Goal: Task Accomplishment & Management: Complete application form

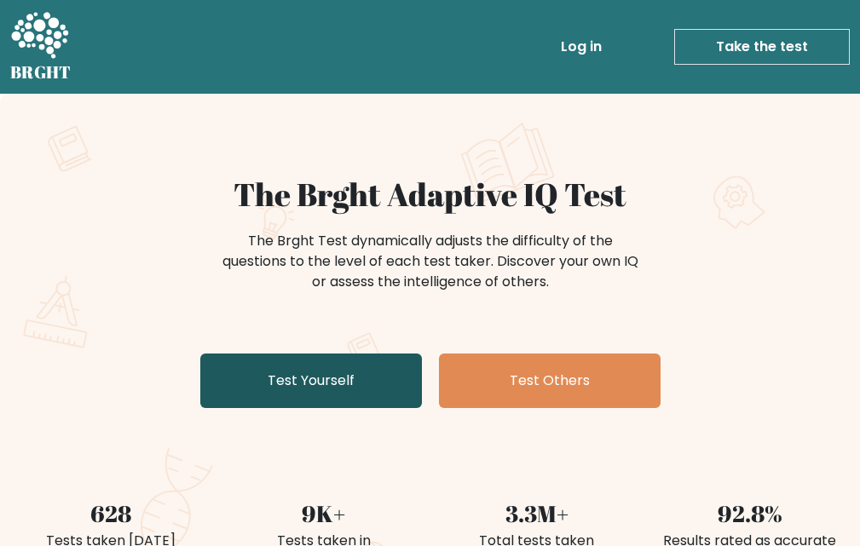
click at [388, 381] on link "Test Yourself" at bounding box center [310, 381] width 221 height 55
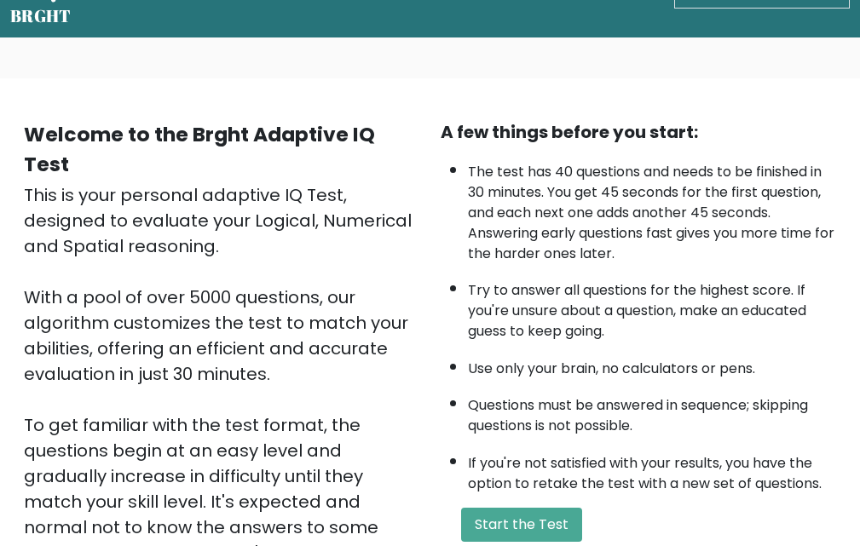
scroll to position [336, 0]
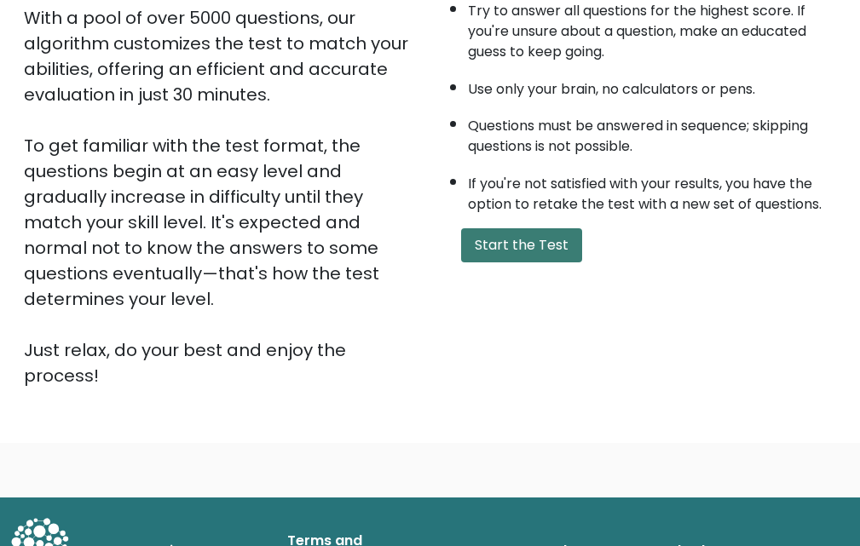
click at [550, 262] on button "Start the Test" at bounding box center [521, 245] width 121 height 34
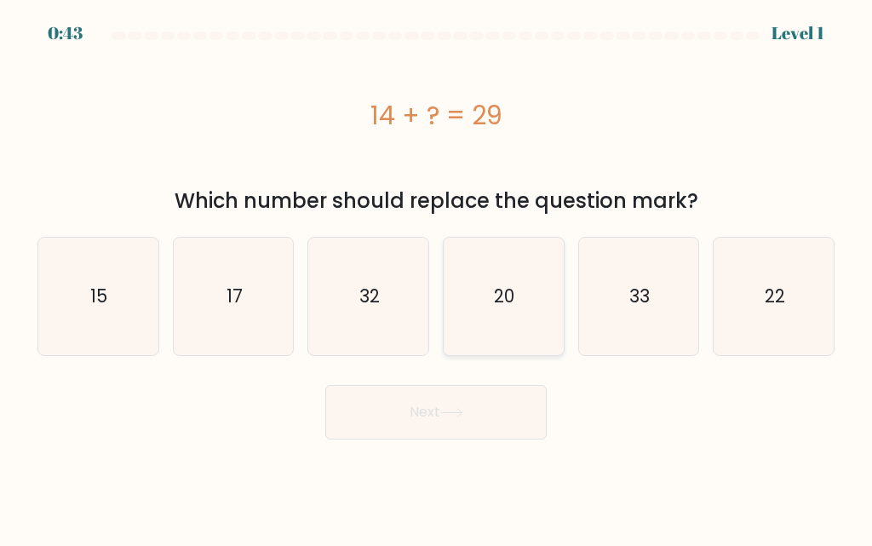
click at [515, 286] on text "20" at bounding box center [505, 296] width 20 height 25
click at [437, 278] on input "d. 20" at bounding box center [436, 275] width 1 height 4
radio input "true"
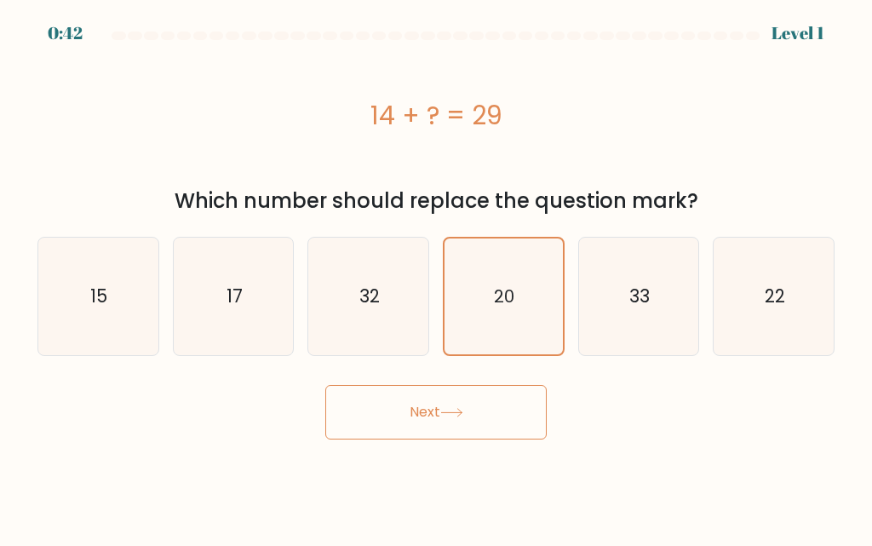
click at [500, 411] on button "Next" at bounding box center [435, 412] width 221 height 55
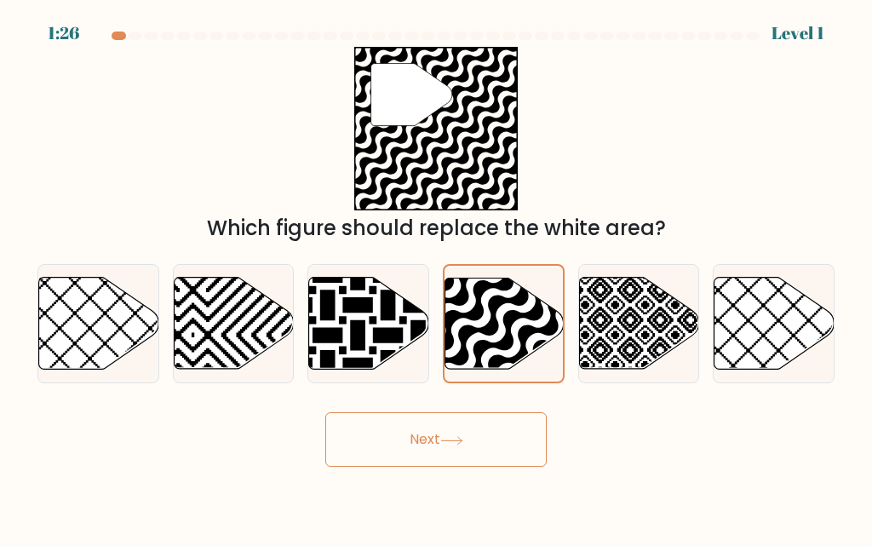
click at [464, 446] on button "Next" at bounding box center [435, 439] width 221 height 55
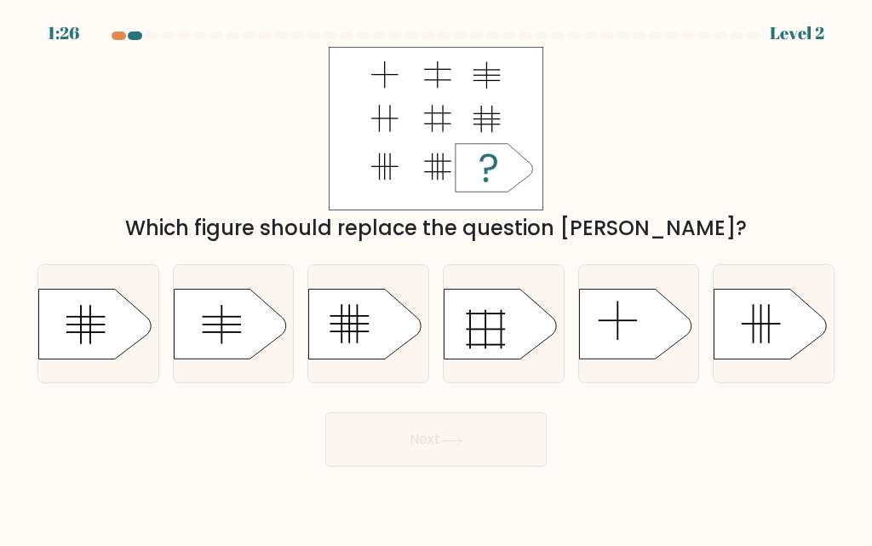
click at [612, 319] on icon at bounding box center [635, 324] width 112 height 70
click at [437, 278] on input "e." at bounding box center [436, 275] width 1 height 4
radio input "true"
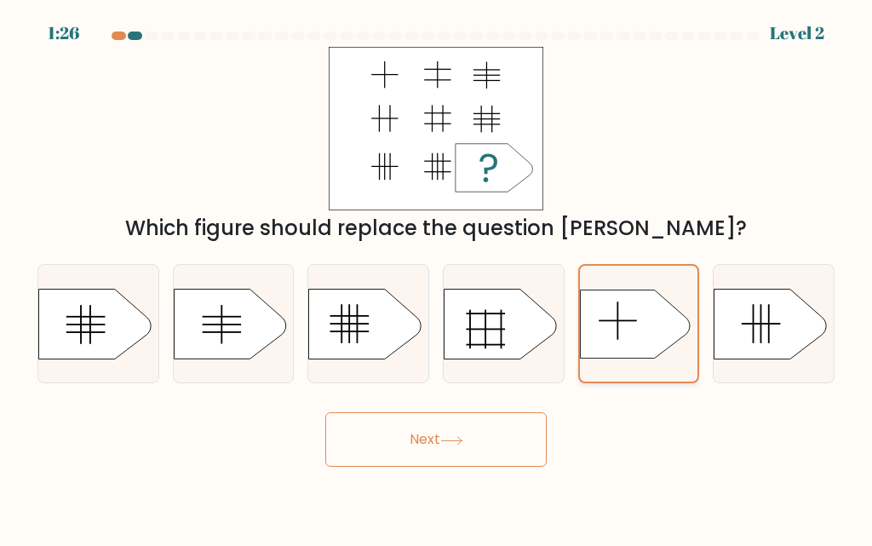
click at [487, 423] on button "Next" at bounding box center [435, 439] width 221 height 55
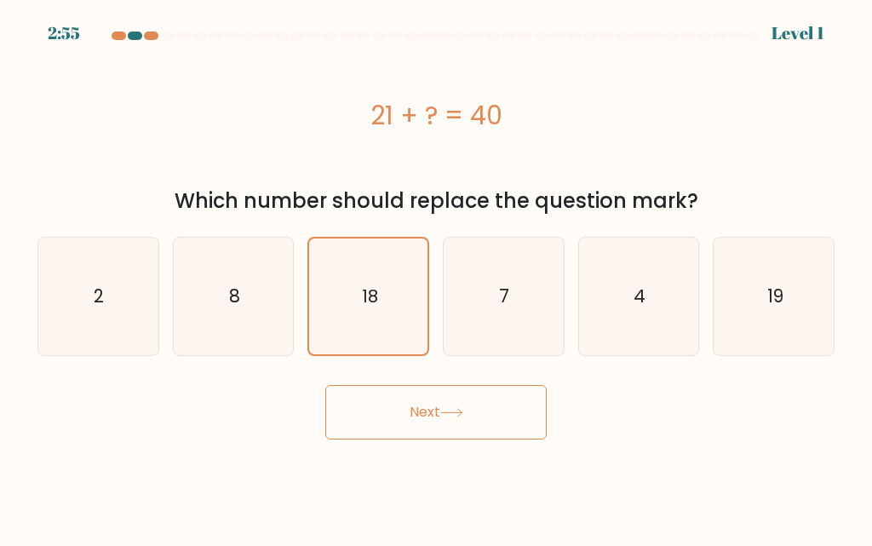
click at [457, 428] on button "Next" at bounding box center [435, 412] width 221 height 55
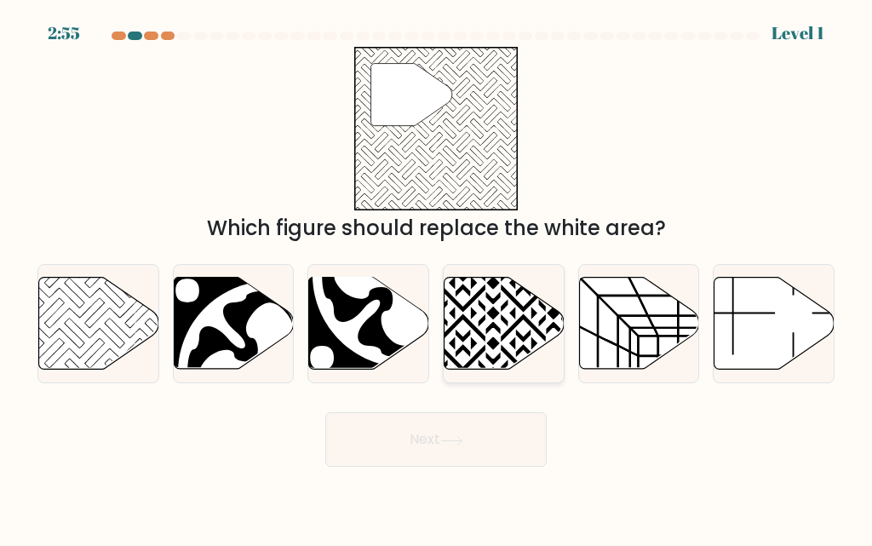
click at [474, 282] on icon at bounding box center [463, 374] width 242 height 242
click at [437, 278] on input "d." at bounding box center [436, 275] width 1 height 4
radio input "true"
click at [423, 421] on button "Next" at bounding box center [435, 439] width 221 height 55
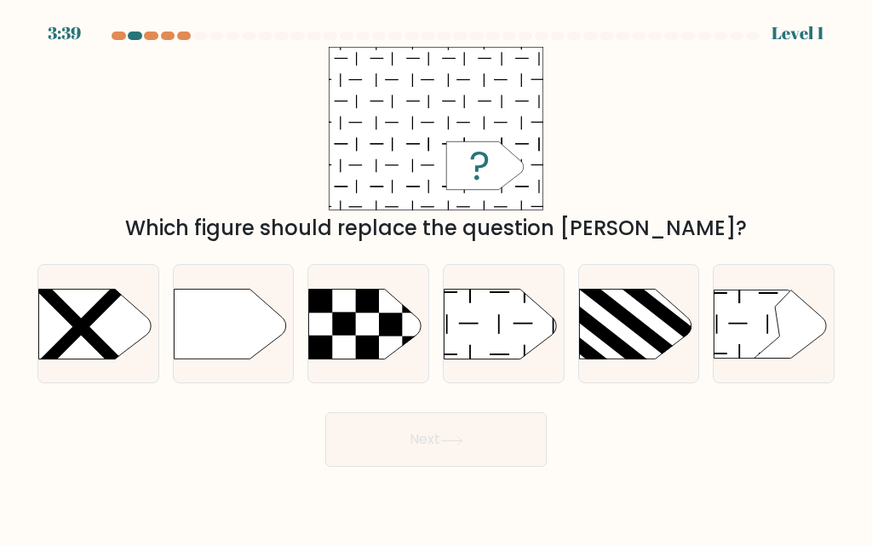
click at [618, 319] on rect at bounding box center [627, 318] width 111 height 90
click at [437, 278] on input "e." at bounding box center [436, 275] width 1 height 4
radio input "true"
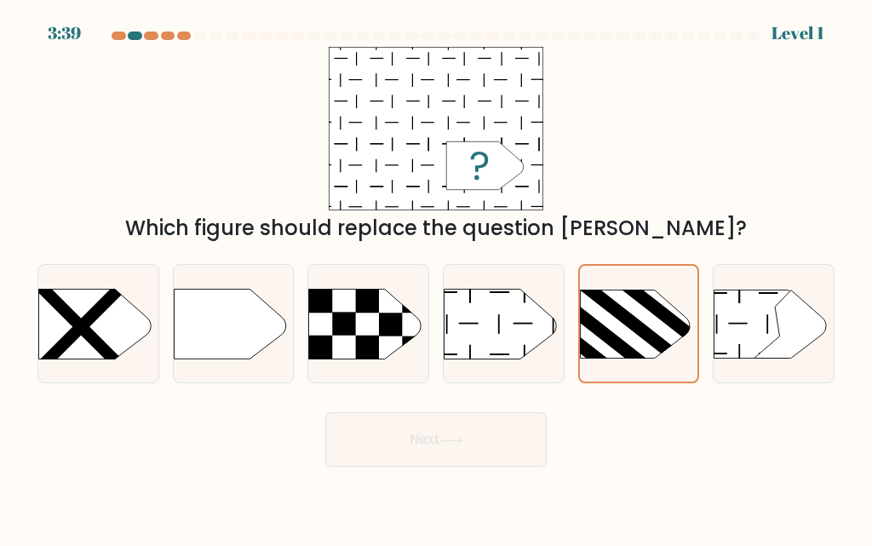
click at [480, 433] on button "Next" at bounding box center [435, 439] width 221 height 55
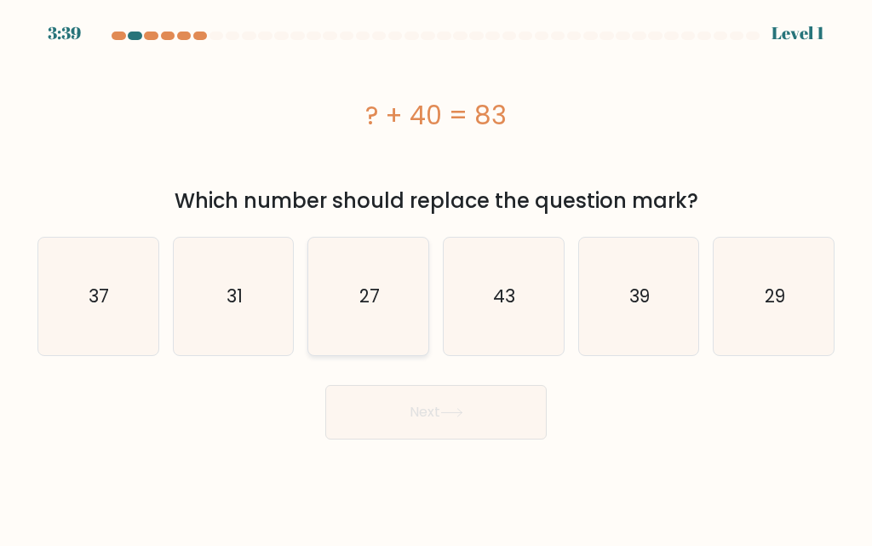
click at [342, 350] on icon "27" at bounding box center [369, 297] width 118 height 118
click at [436, 278] on input "c. 27" at bounding box center [436, 275] width 1 height 4
radio input "true"
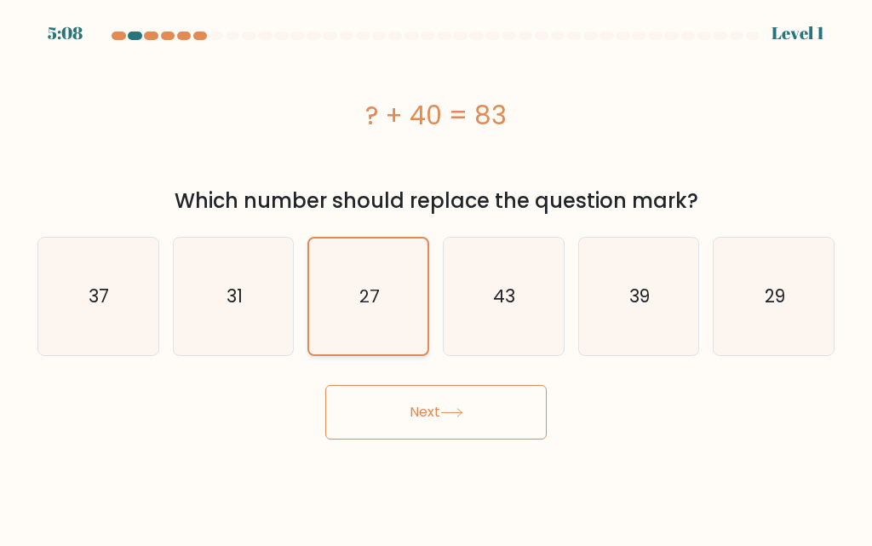
click at [423, 426] on button "Next" at bounding box center [435, 412] width 221 height 55
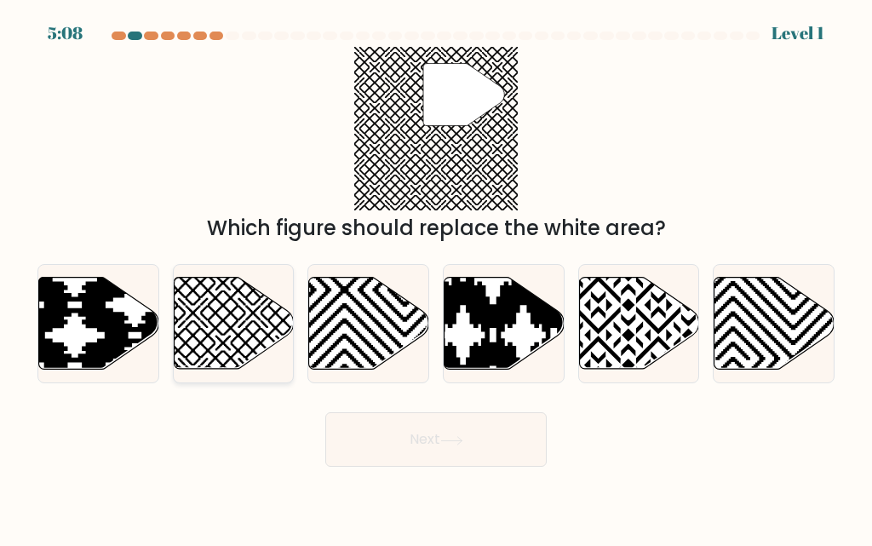
click at [261, 317] on icon at bounding box center [234, 324] width 120 height 92
click at [436, 278] on input "b." at bounding box center [436, 275] width 1 height 4
radio input "true"
click at [428, 447] on button "Next" at bounding box center [435, 439] width 221 height 55
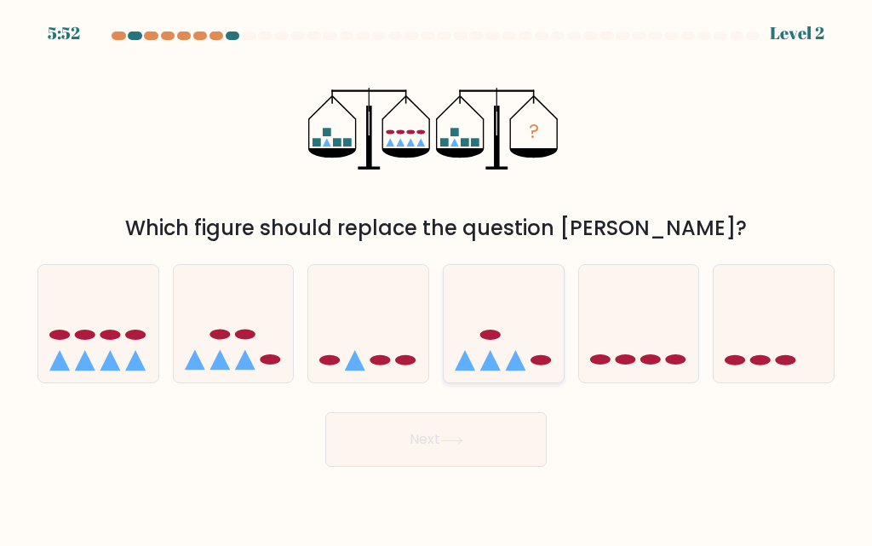
click at [541, 317] on icon at bounding box center [504, 324] width 120 height 100
click at [437, 278] on input "d." at bounding box center [436, 275] width 1 height 4
radio input "true"
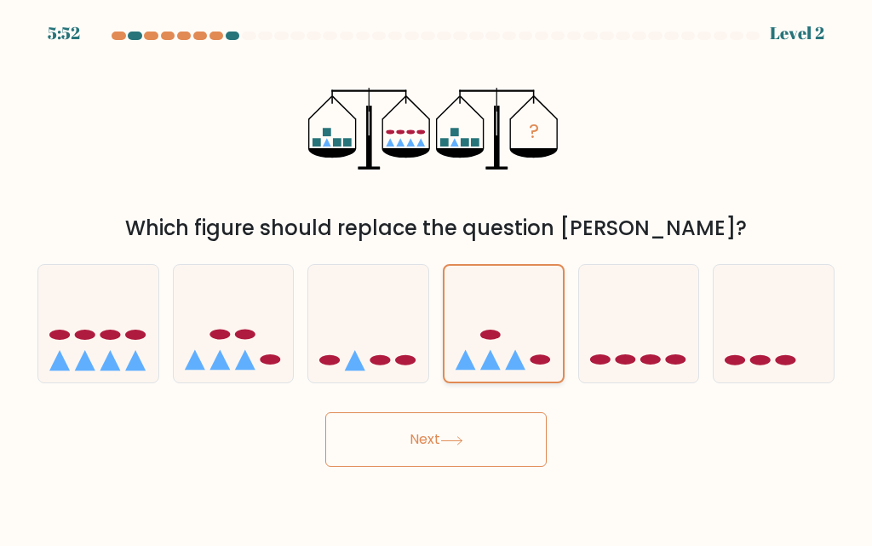
click at [455, 430] on button "Next" at bounding box center [435, 439] width 221 height 55
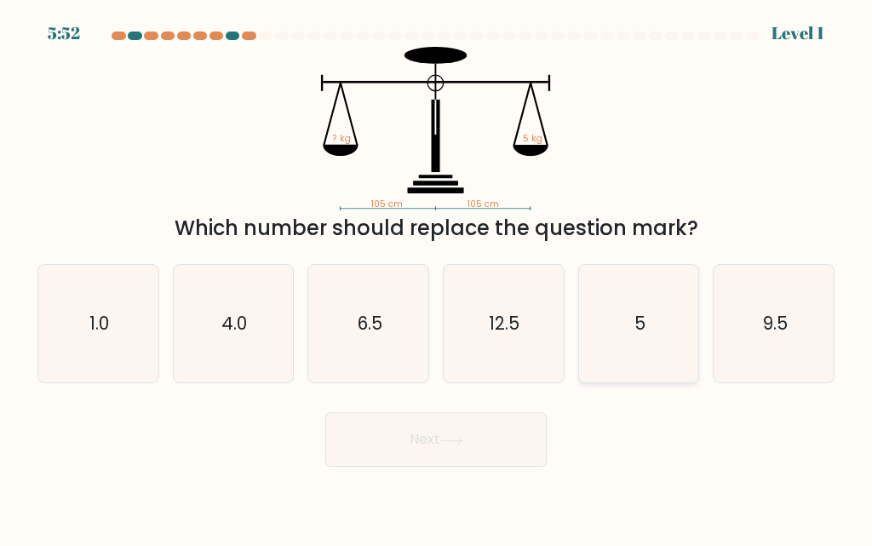
click at [619, 316] on icon "5" at bounding box center [639, 324] width 118 height 118
click at [437, 278] on input "e. 5" at bounding box center [436, 275] width 1 height 4
radio input "true"
click at [463, 434] on button "Next" at bounding box center [435, 439] width 221 height 55
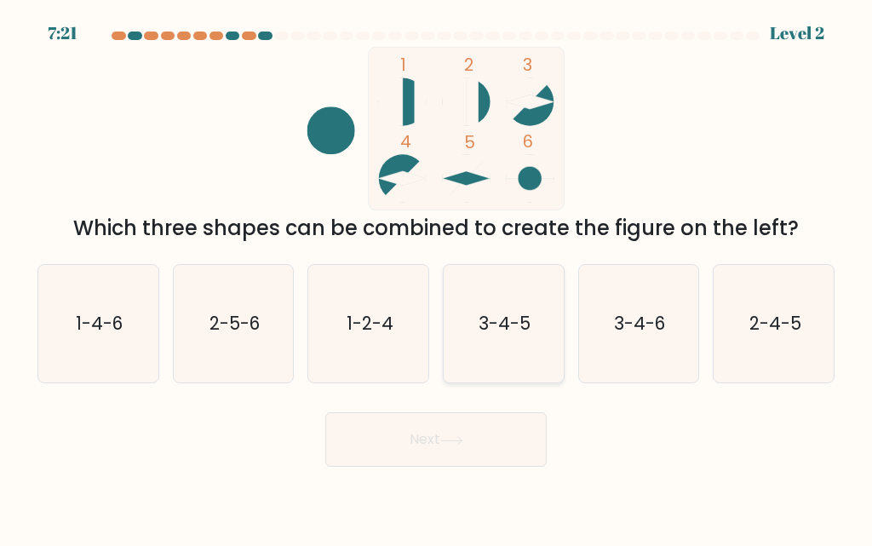
click at [520, 326] on text "3-4-5" at bounding box center [505, 323] width 52 height 25
click at [437, 278] on input "d. 3-4-5" at bounding box center [436, 275] width 1 height 4
radio input "true"
click at [469, 446] on button "Next" at bounding box center [435, 439] width 221 height 55
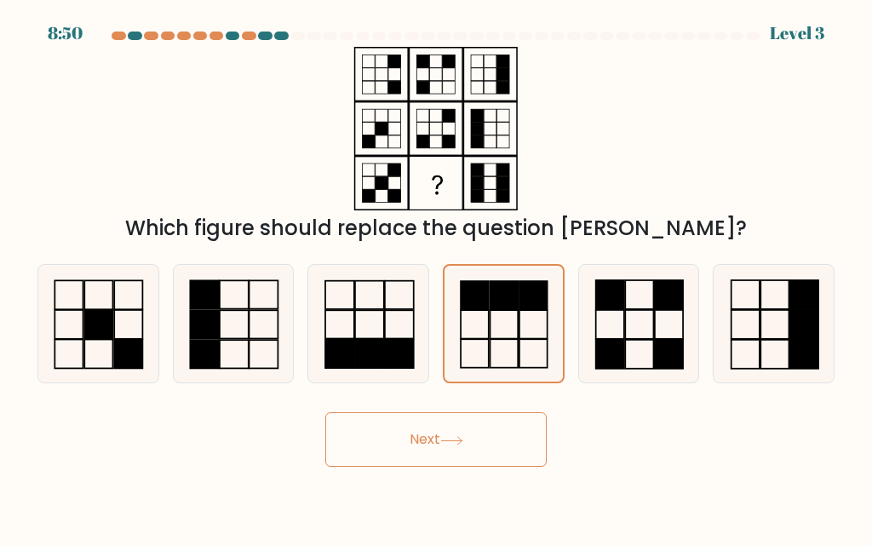
click at [455, 454] on button "Next" at bounding box center [435, 439] width 221 height 55
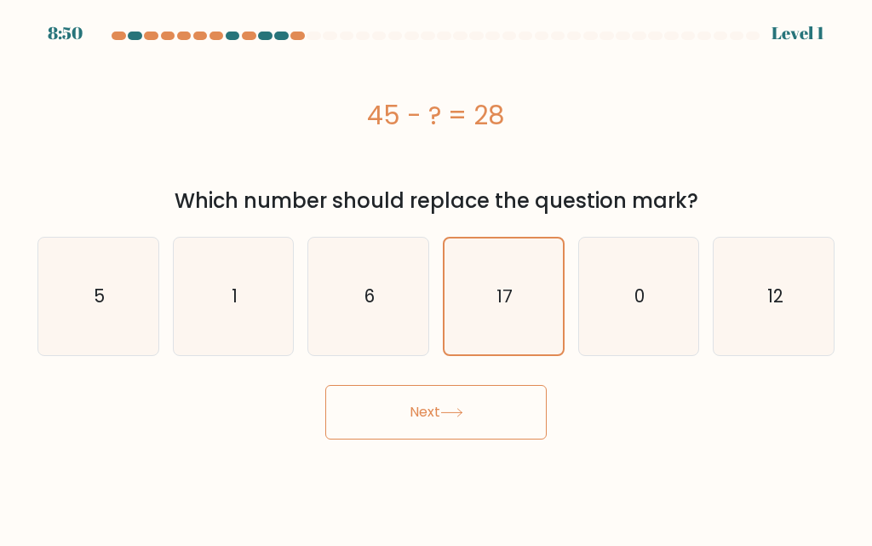
click at [440, 460] on body "8:50 Level 1 a." at bounding box center [436, 273] width 872 height 546
click at [503, 331] on icon "17" at bounding box center [504, 297] width 116 height 116
click at [437, 278] on input "d. 17" at bounding box center [436, 275] width 1 height 4
click at [445, 428] on button "Next" at bounding box center [435, 412] width 221 height 55
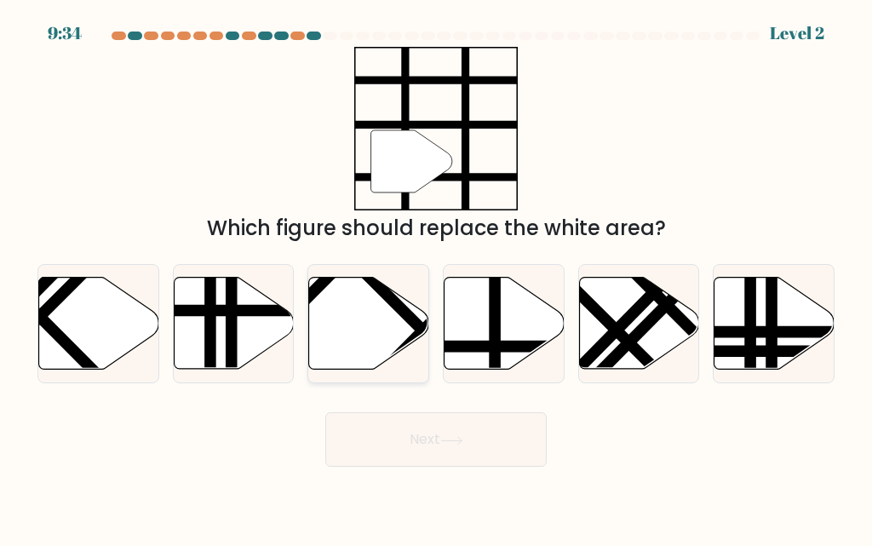
click at [411, 347] on line at bounding box center [440, 314] width 149 height 152
click at [436, 278] on input "c." at bounding box center [436, 275] width 1 height 4
radio input "true"
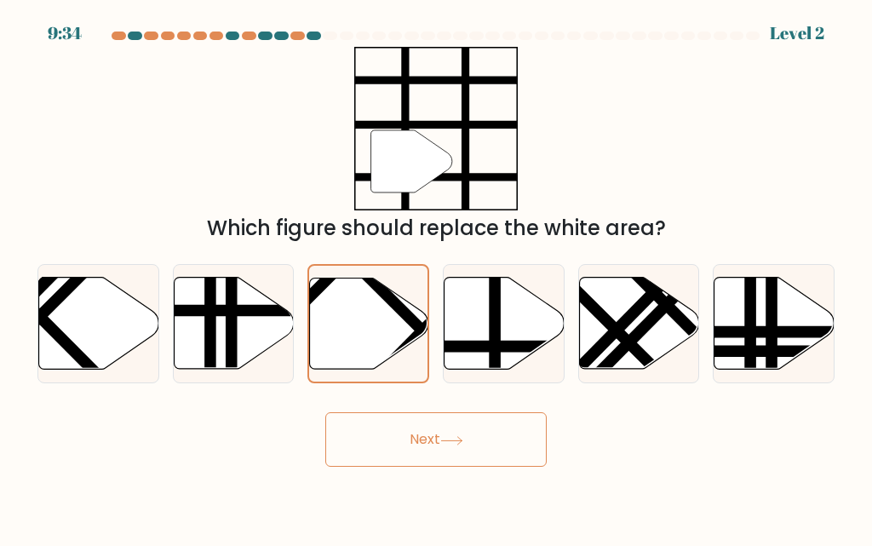
click at [430, 439] on button "Next" at bounding box center [435, 439] width 221 height 55
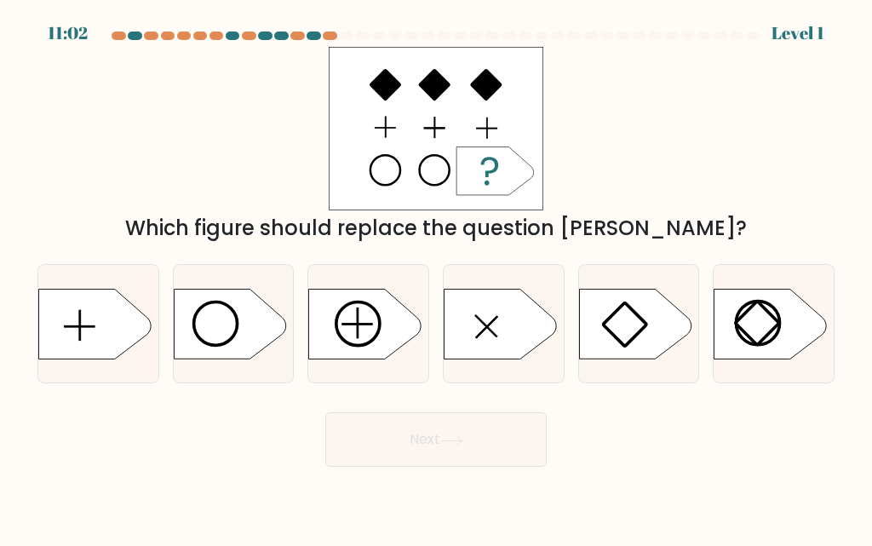
click at [490, 329] on rect at bounding box center [486, 325] width 22 height 22
click at [437, 278] on input "d." at bounding box center [436, 275] width 1 height 4
radio input "true"
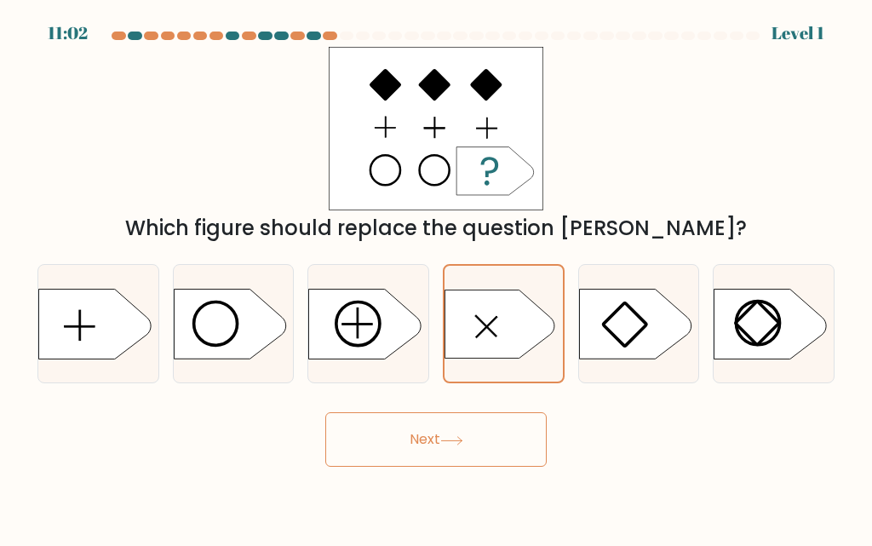
click at [442, 427] on button "Next" at bounding box center [435, 439] width 221 height 55
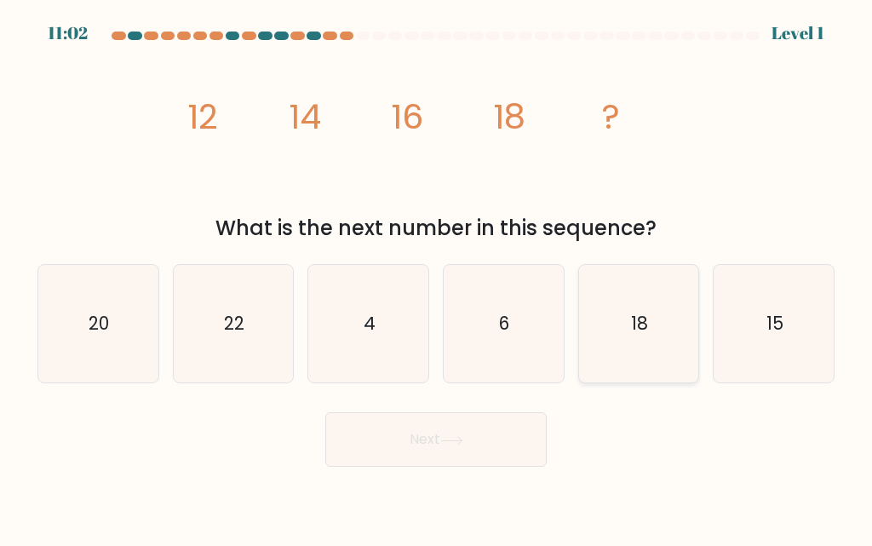
click at [620, 302] on icon "18" at bounding box center [639, 324] width 118 height 118
click at [437, 278] on input "e. 18" at bounding box center [436, 275] width 1 height 4
radio input "true"
click at [469, 434] on button "Next" at bounding box center [435, 439] width 221 height 55
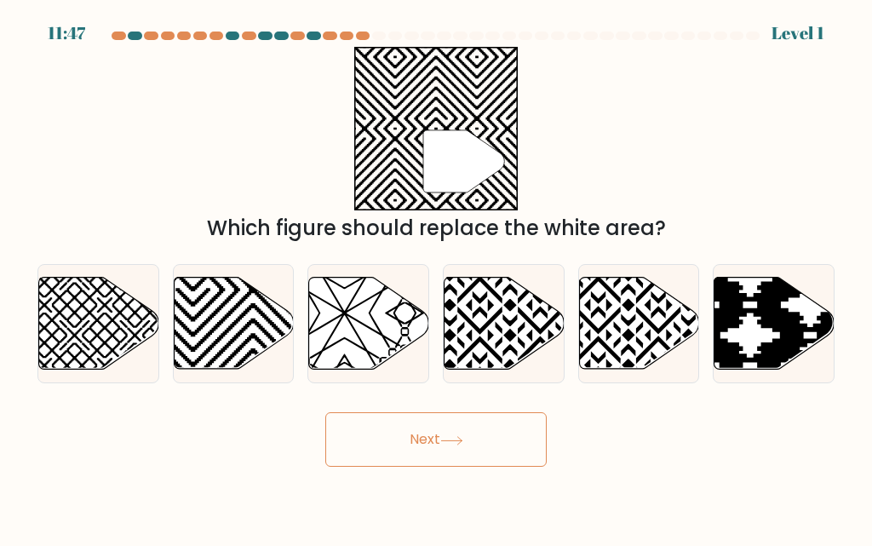
click at [514, 348] on icon at bounding box center [541, 275] width 242 height 242
click at [437, 278] on input "d." at bounding box center [436, 275] width 1 height 4
radio input "true"
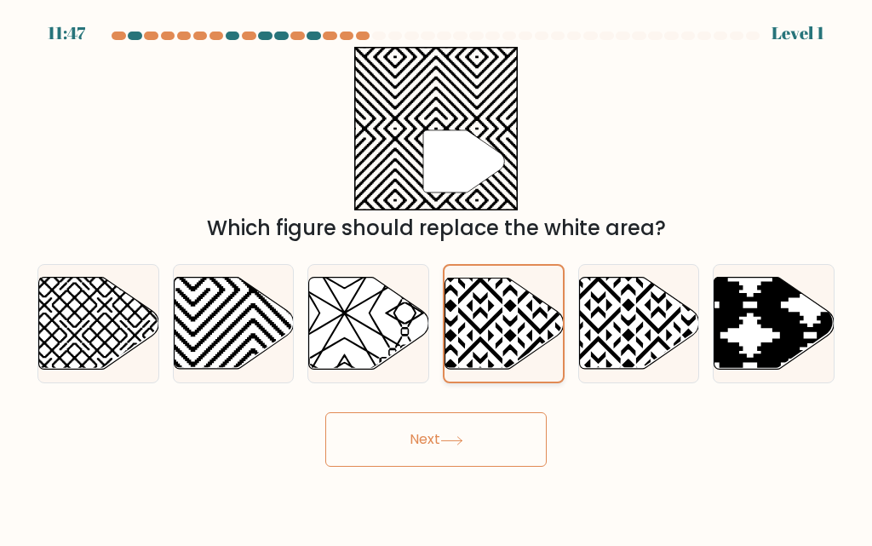
click at [469, 441] on button "Next" at bounding box center [435, 439] width 221 height 55
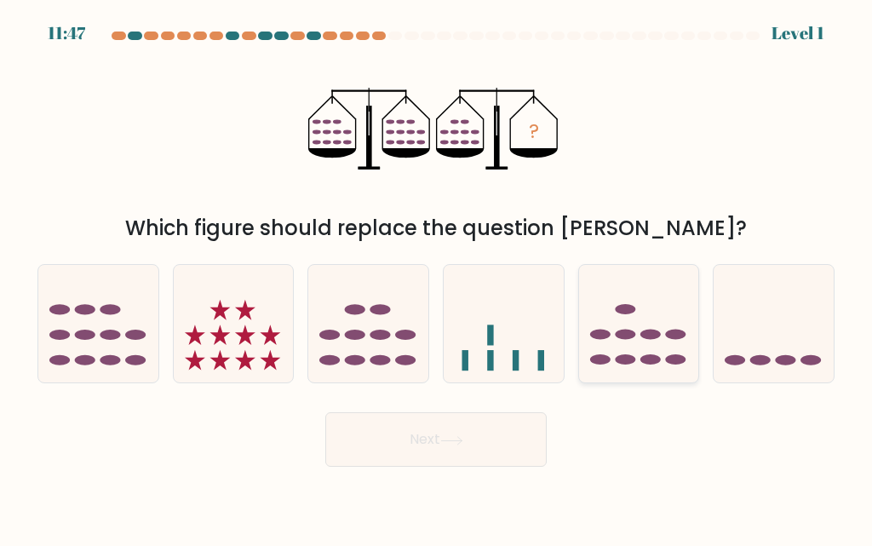
click at [620, 313] on ellipse at bounding box center [625, 309] width 20 height 10
click at [437, 278] on input "e." at bounding box center [436, 275] width 1 height 4
radio input "true"
click at [489, 438] on button "Next" at bounding box center [435, 439] width 221 height 55
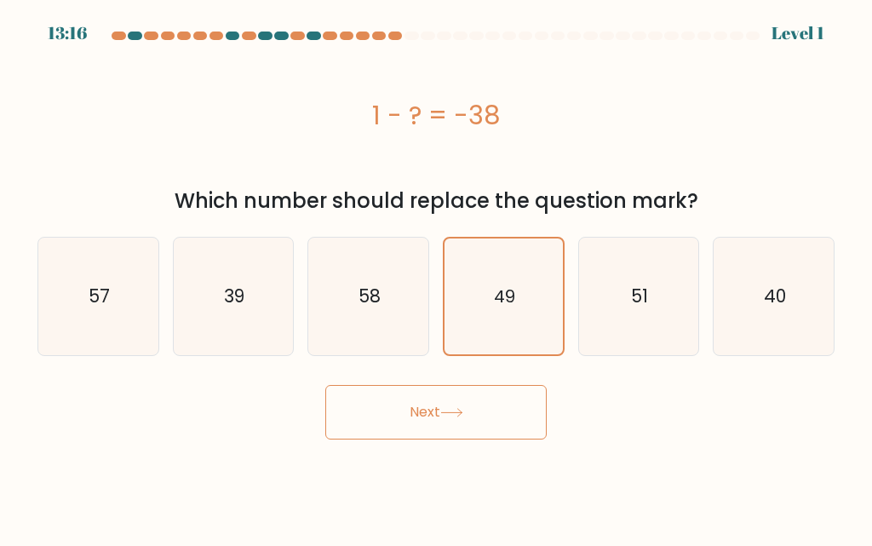
click at [495, 434] on button "Next" at bounding box center [435, 412] width 221 height 55
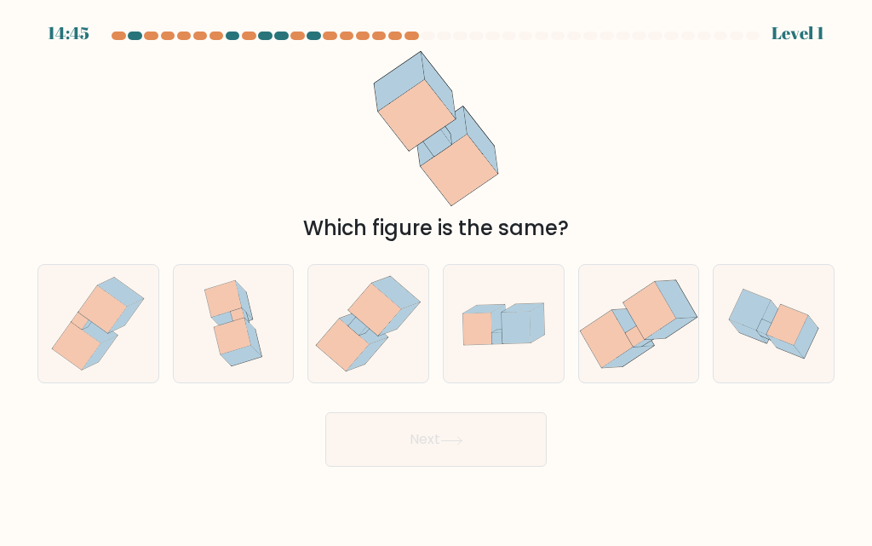
click at [603, 305] on icon at bounding box center [639, 324] width 120 height 108
click at [437, 278] on input "e." at bounding box center [436, 275] width 1 height 4
radio input "true"
click at [503, 378] on div at bounding box center [504, 323] width 122 height 119
click at [437, 278] on input "d." at bounding box center [436, 275] width 1 height 4
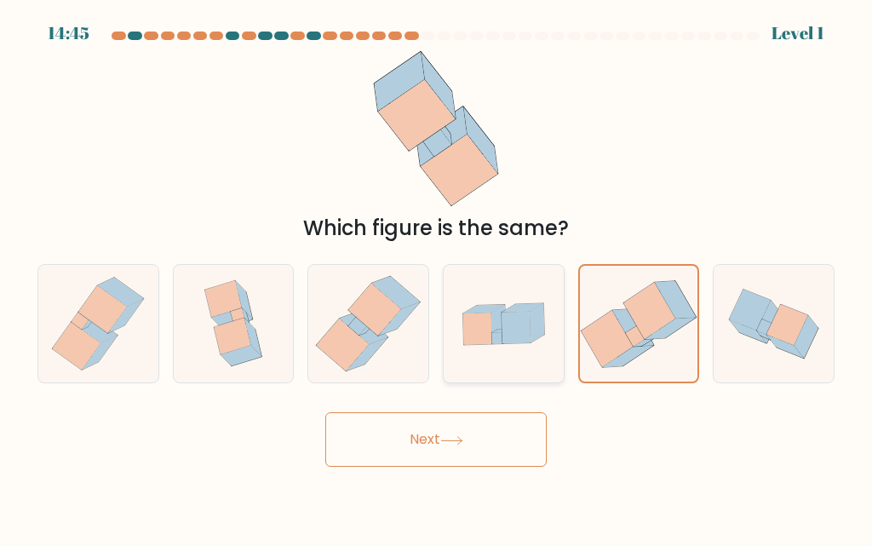
radio input "true"
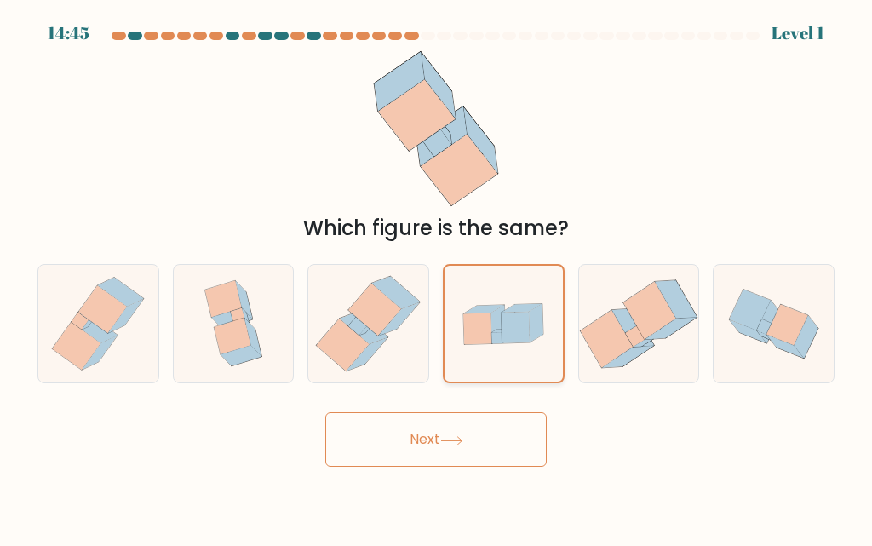
click at [474, 441] on button "Next" at bounding box center [435, 439] width 221 height 55
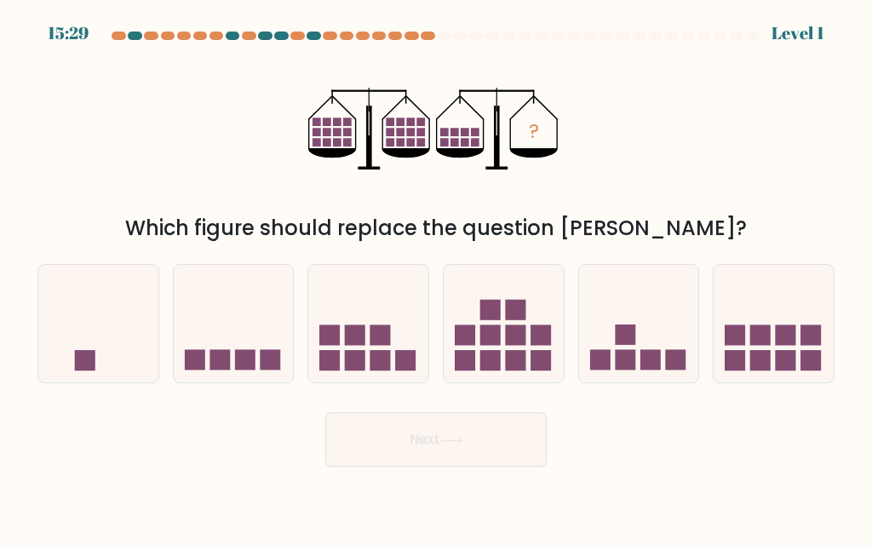
click at [519, 354] on rect at bounding box center [515, 360] width 20 height 20
click at [437, 278] on input "d." at bounding box center [436, 275] width 1 height 4
radio input "true"
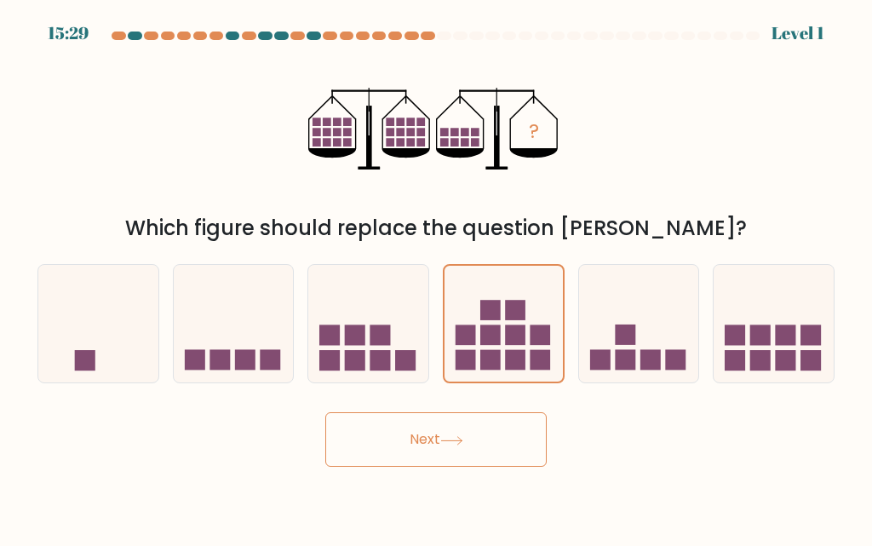
click at [488, 441] on button "Next" at bounding box center [435, 439] width 221 height 55
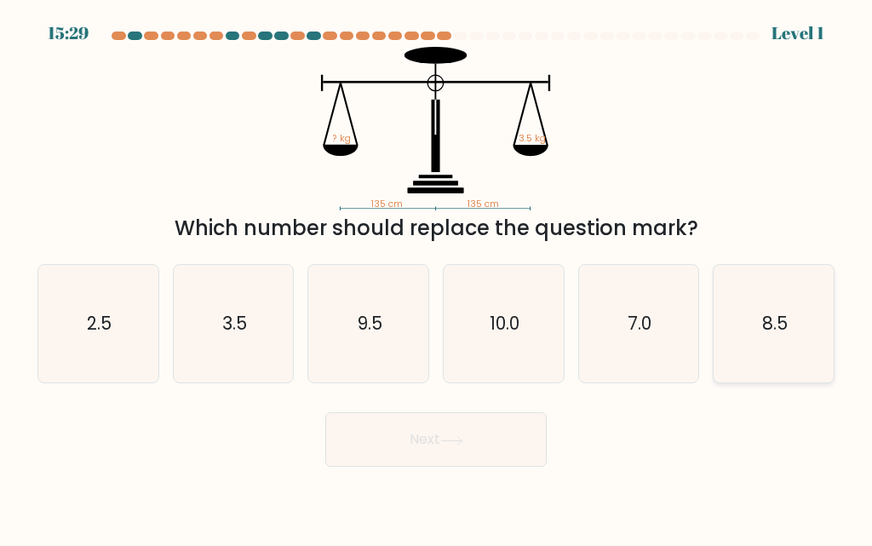
click at [739, 311] on icon "8.5" at bounding box center [775, 324] width 118 height 118
click at [437, 278] on input "f. 8.5" at bounding box center [436, 275] width 1 height 4
radio input "true"
click at [486, 438] on button "Next" at bounding box center [435, 439] width 221 height 55
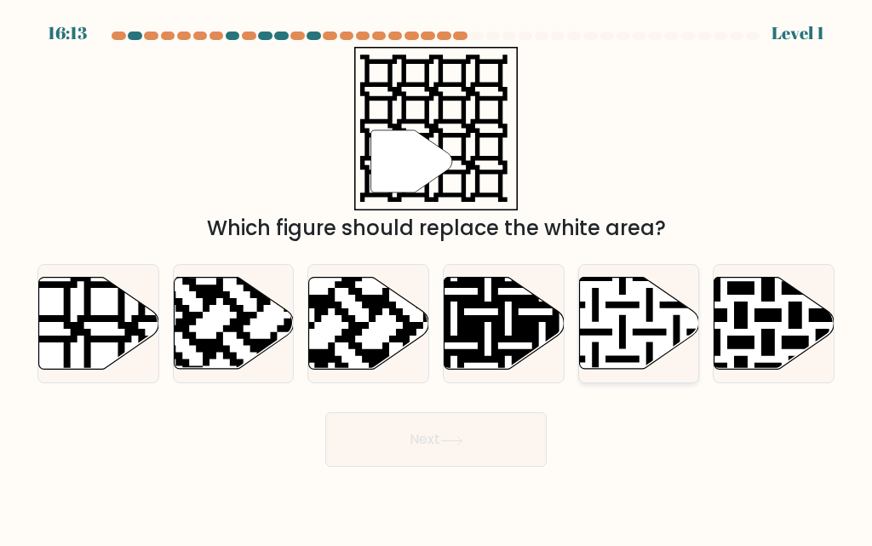
click at [640, 327] on icon at bounding box center [639, 324] width 120 height 92
click at [437, 278] on input "e." at bounding box center [436, 275] width 1 height 4
radio input "true"
click at [480, 451] on button "Next" at bounding box center [435, 439] width 221 height 55
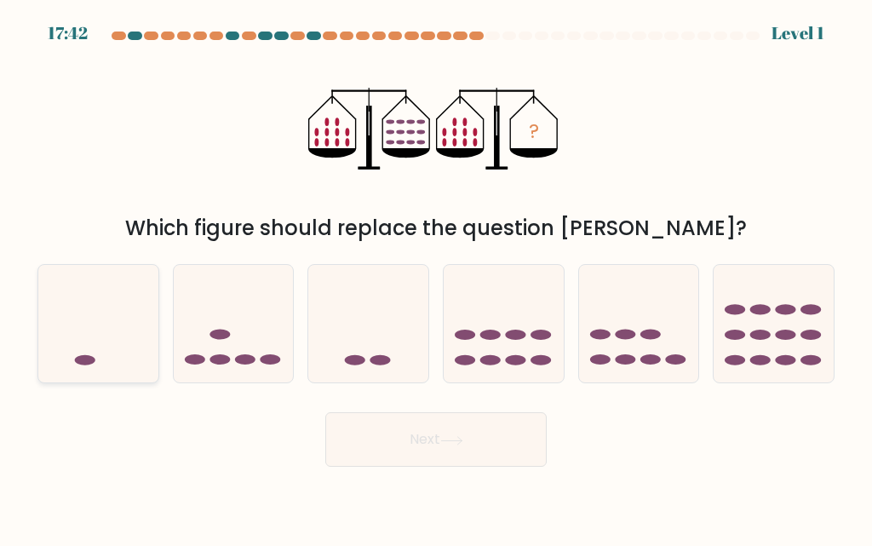
click at [138, 334] on icon at bounding box center [98, 324] width 120 height 100
click at [436, 278] on input "a." at bounding box center [436, 275] width 1 height 4
radio input "true"
click at [403, 417] on button "Next" at bounding box center [435, 439] width 221 height 55
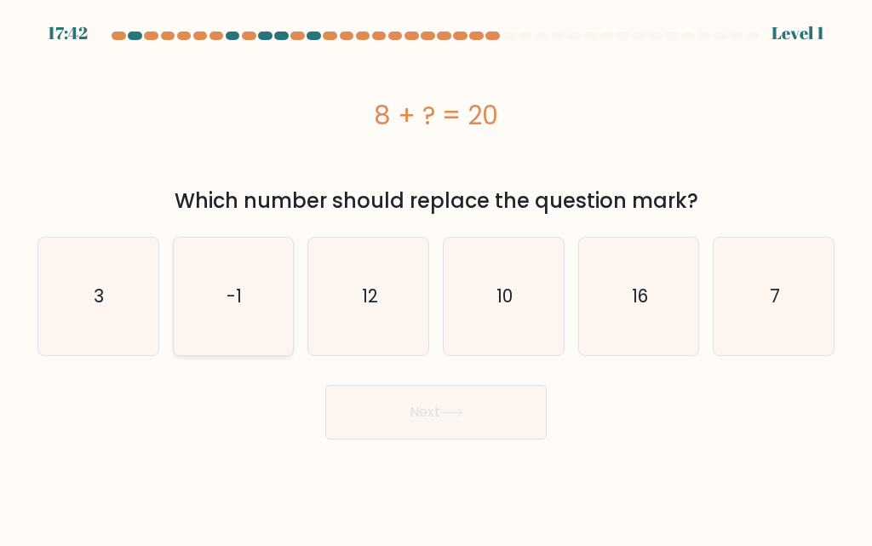
click at [264, 339] on icon "-1" at bounding box center [234, 297] width 118 height 118
click at [436, 278] on input "b. -1" at bounding box center [436, 275] width 1 height 4
radio input "true"
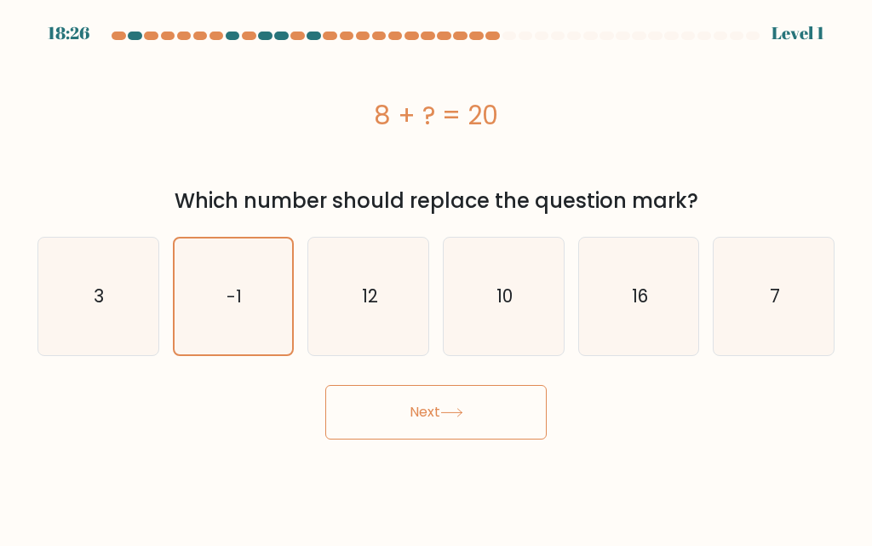
click at [347, 405] on button "Next" at bounding box center [435, 412] width 221 height 55
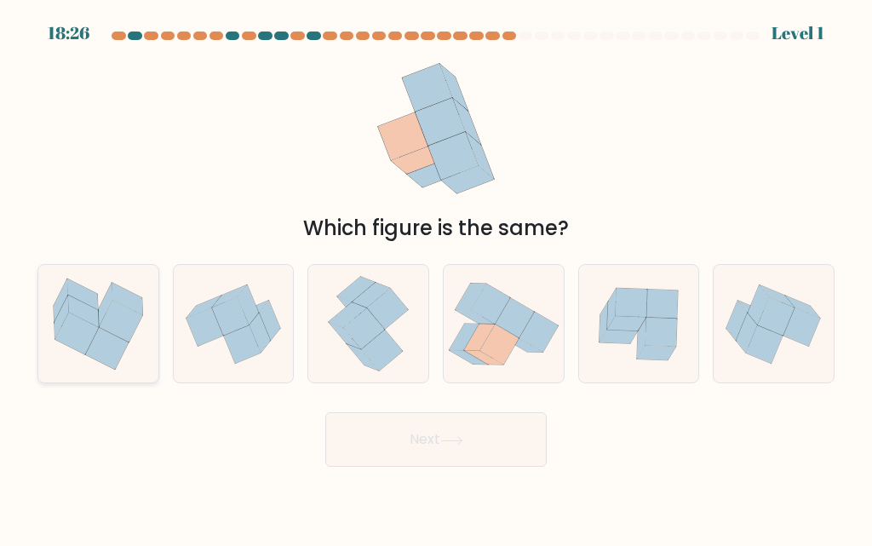
click at [131, 352] on icon at bounding box center [98, 324] width 120 height 106
click at [436, 278] on input "a." at bounding box center [436, 275] width 1 height 4
radio input "true"
click at [400, 382] on icon at bounding box center [368, 324] width 95 height 118
click at [436, 278] on input "c." at bounding box center [436, 275] width 1 height 4
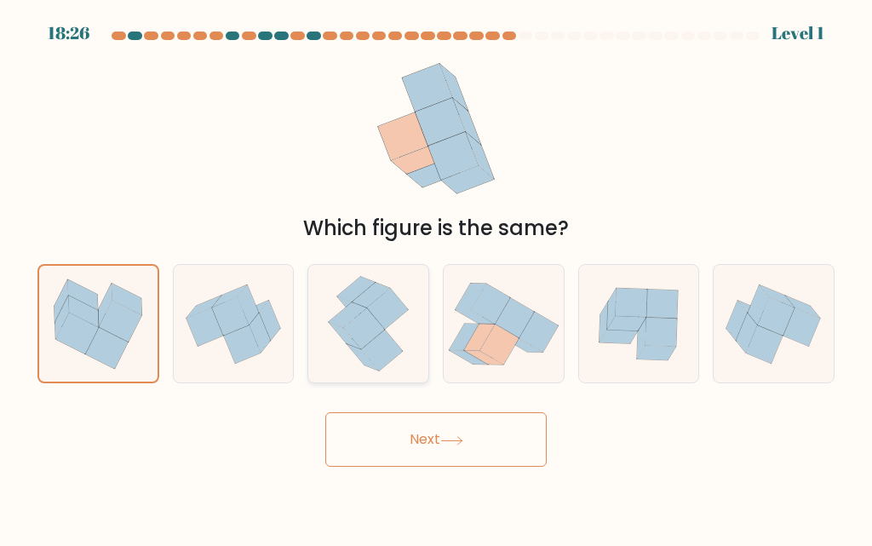
radio input "true"
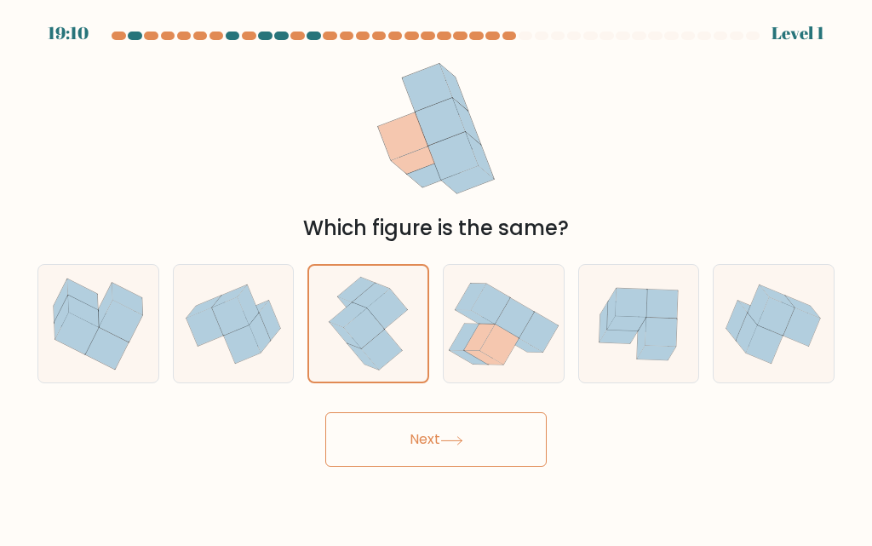
click at [402, 450] on button "Next" at bounding box center [435, 439] width 221 height 55
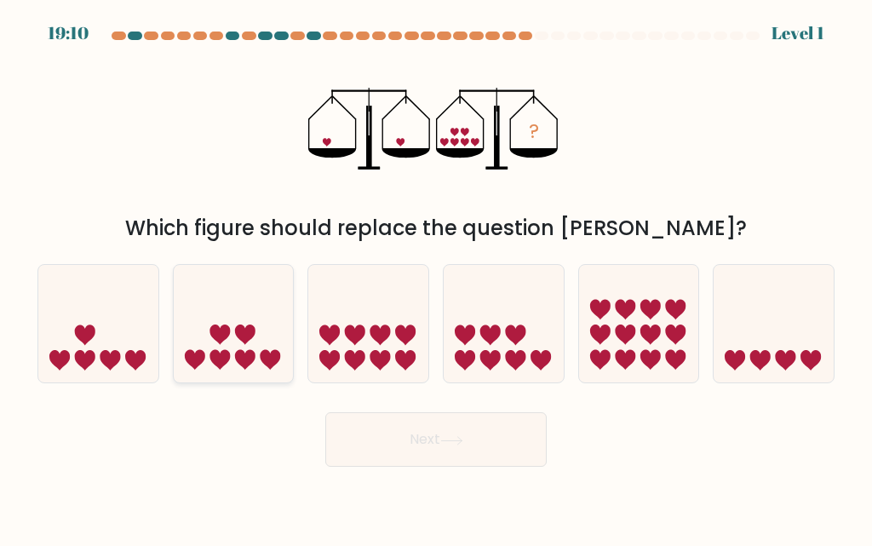
click at [260, 353] on icon at bounding box center [234, 324] width 120 height 100
click at [436, 278] on input "b." at bounding box center [436, 275] width 1 height 4
radio input "true"
click at [377, 442] on button "Next" at bounding box center [435, 439] width 221 height 55
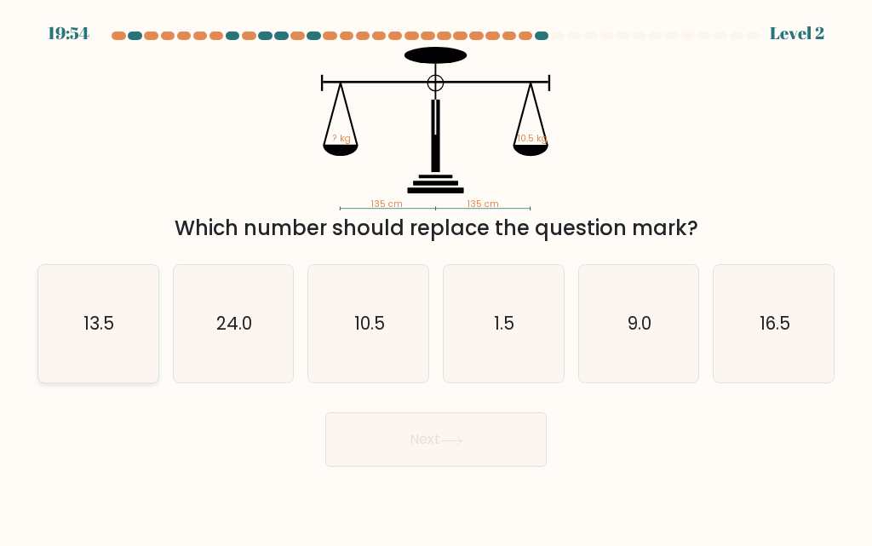
click at [111, 342] on icon "13.5" at bounding box center [98, 324] width 118 height 118
click at [436, 278] on input "a. 13.5" at bounding box center [436, 275] width 1 height 4
radio input "true"
click at [399, 428] on button "Next" at bounding box center [435, 439] width 221 height 55
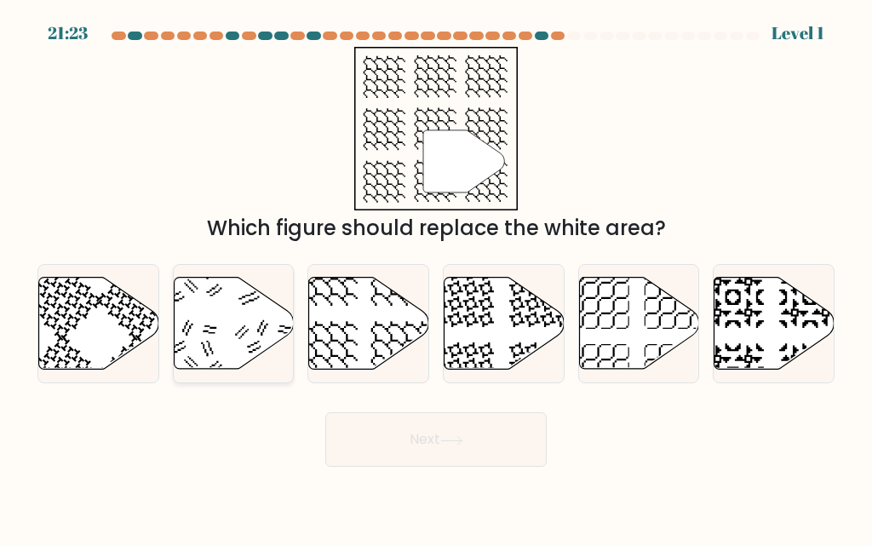
click at [247, 339] on icon at bounding box center [234, 324] width 120 height 92
click at [436, 278] on input "b." at bounding box center [436, 275] width 1 height 4
radio input "true"
click at [394, 439] on button "Next" at bounding box center [435, 439] width 221 height 55
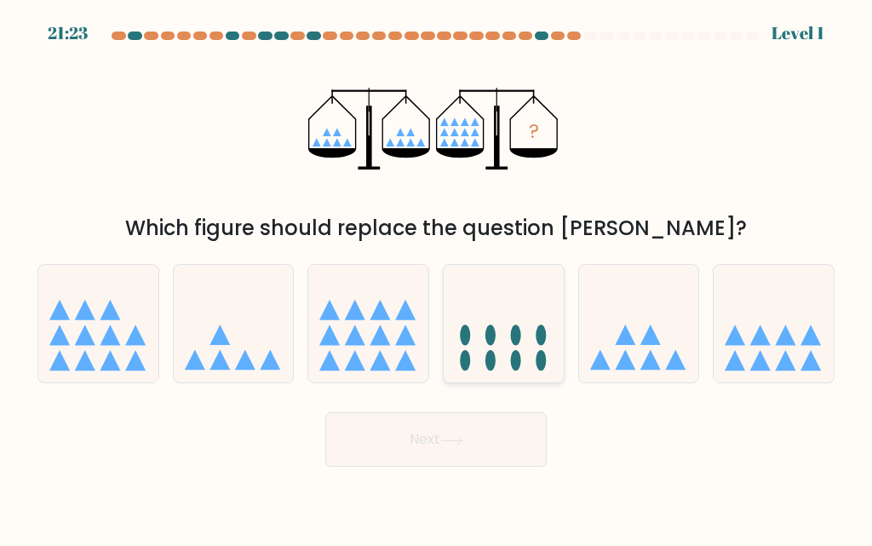
click at [474, 330] on icon at bounding box center [504, 324] width 120 height 100
click at [437, 278] on input "d." at bounding box center [436, 275] width 1 height 4
radio input "true"
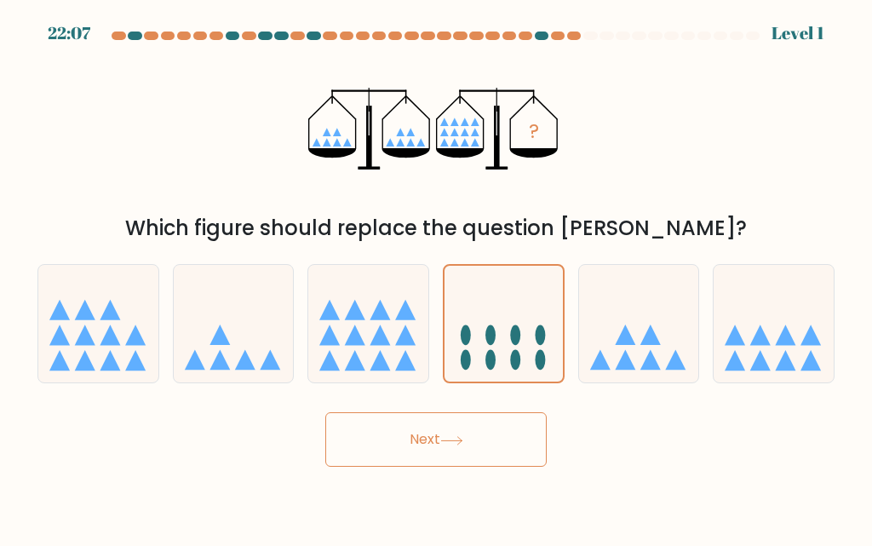
click at [418, 451] on button "Next" at bounding box center [435, 439] width 221 height 55
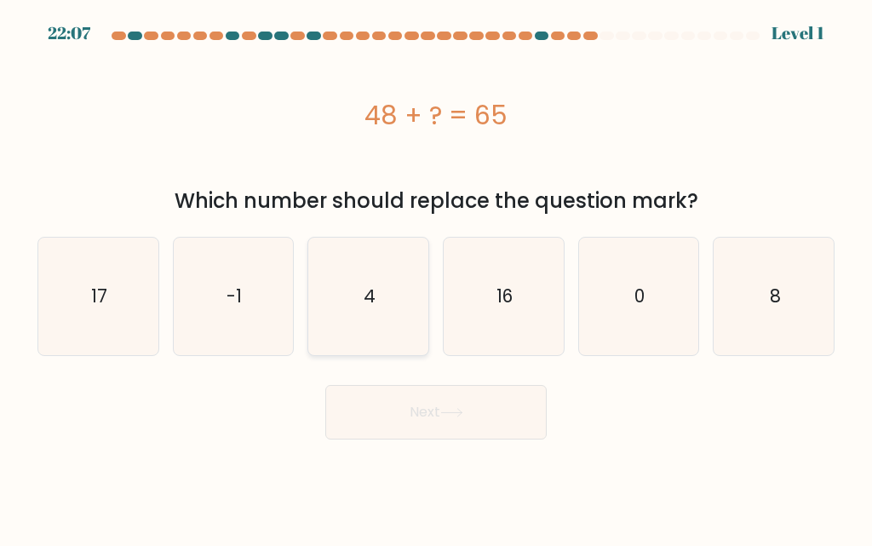
click at [379, 347] on icon "4" at bounding box center [369, 297] width 118 height 118
click at [436, 278] on input "c. 4" at bounding box center [436, 275] width 1 height 4
radio input "true"
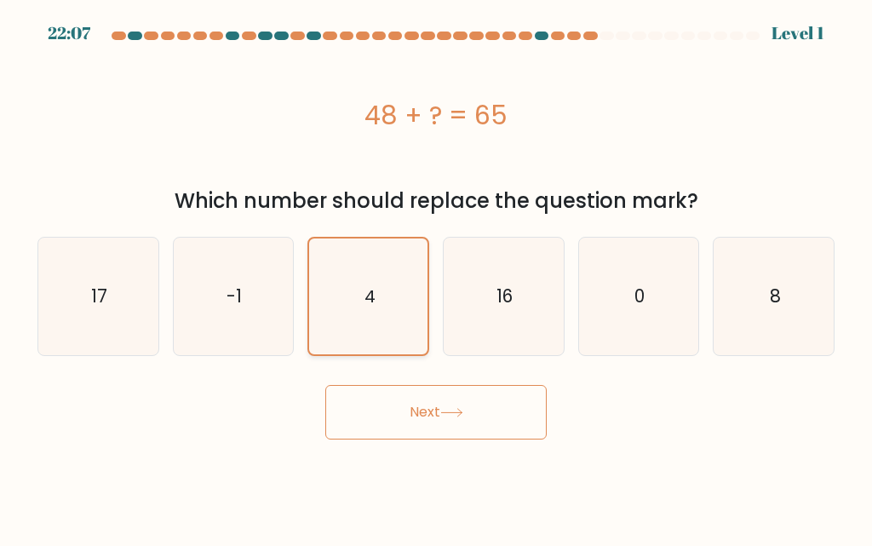
click at [423, 434] on button "Next" at bounding box center [435, 412] width 221 height 55
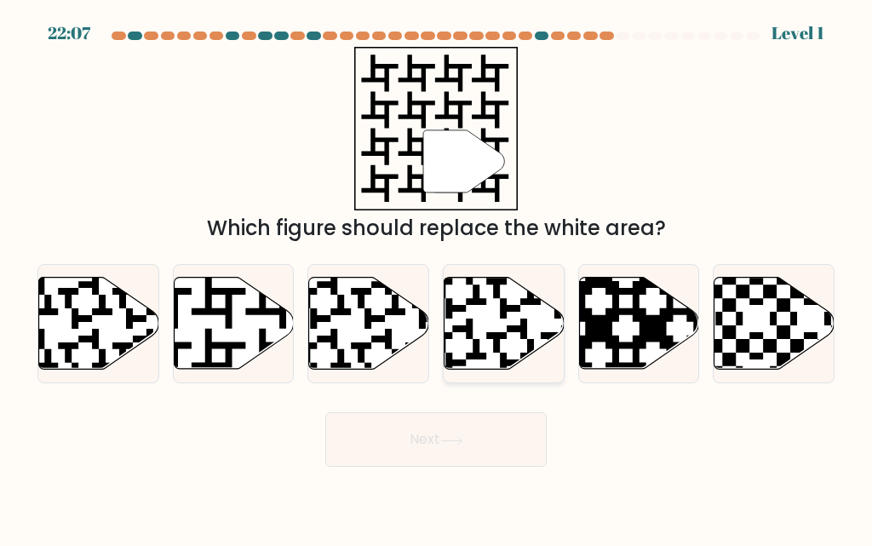
click at [509, 325] on icon at bounding box center [505, 324] width 120 height 92
click at [437, 278] on input "d." at bounding box center [436, 275] width 1 height 4
radio input "true"
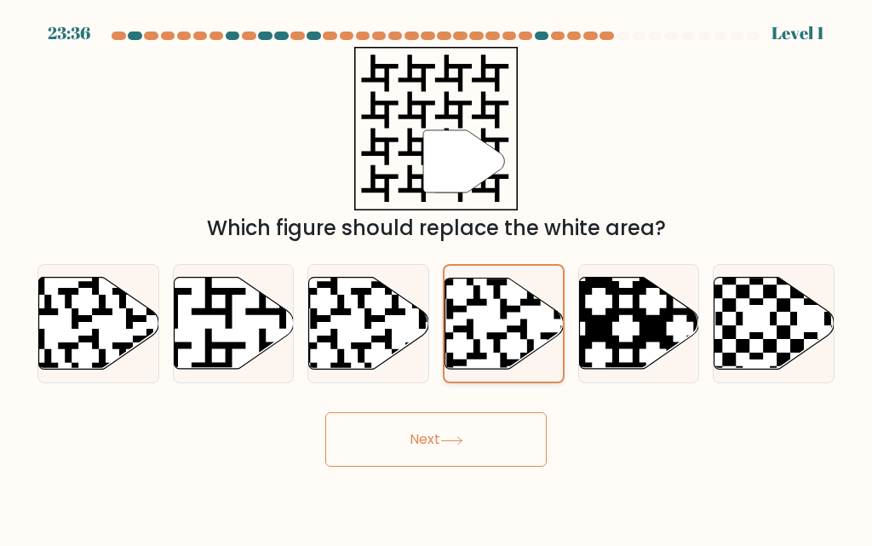
click at [434, 450] on button "Next" at bounding box center [435, 439] width 221 height 55
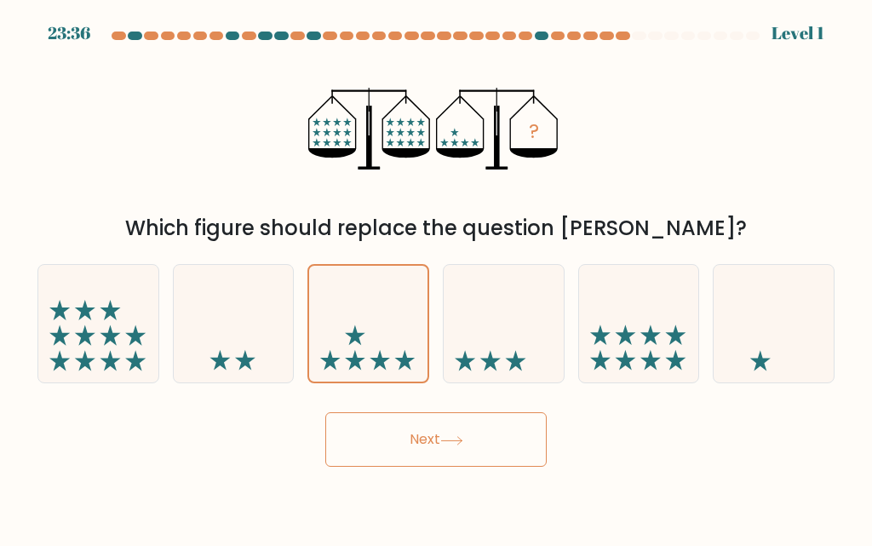
click at [463, 456] on button "Next" at bounding box center [435, 439] width 221 height 55
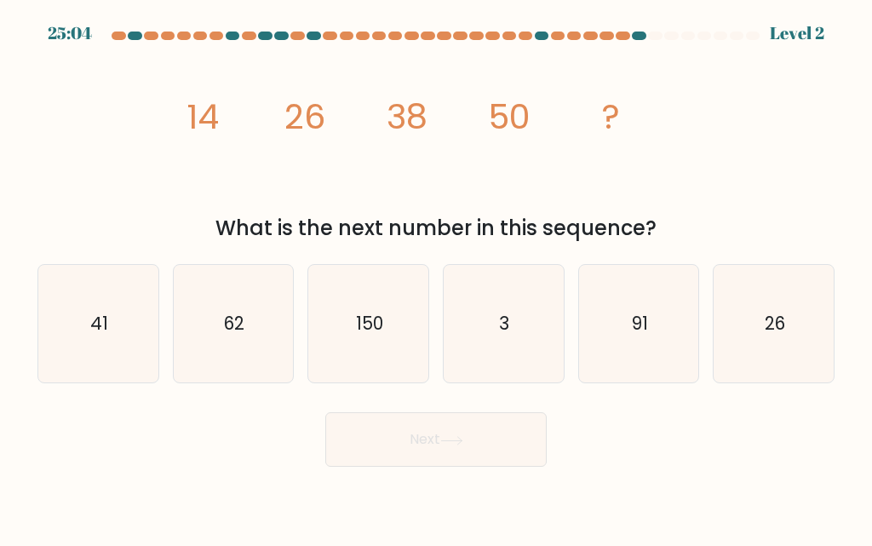
click at [520, 345] on icon "3" at bounding box center [504, 324] width 118 height 118
click at [437, 278] on input "d. 3" at bounding box center [436, 275] width 1 height 4
radio input "true"
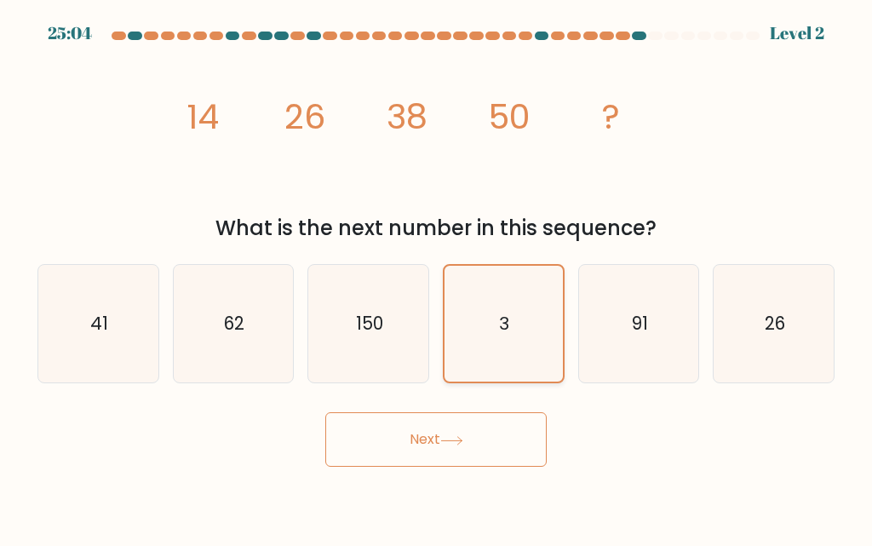
click at [451, 442] on icon at bounding box center [451, 440] width 23 height 9
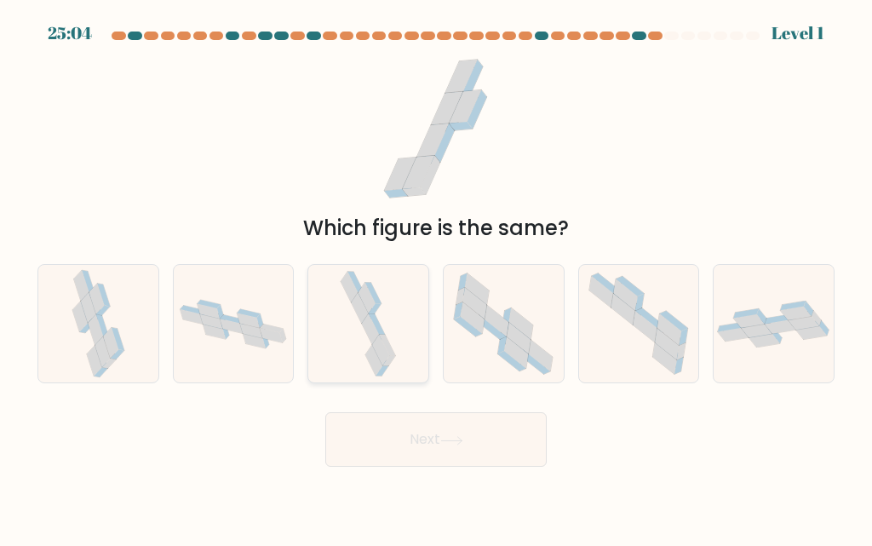
click at [382, 348] on icon at bounding box center [380, 350] width 17 height 31
click at [436, 278] on input "c." at bounding box center [436, 275] width 1 height 4
radio input "true"
click at [429, 437] on button "Next" at bounding box center [435, 439] width 221 height 55
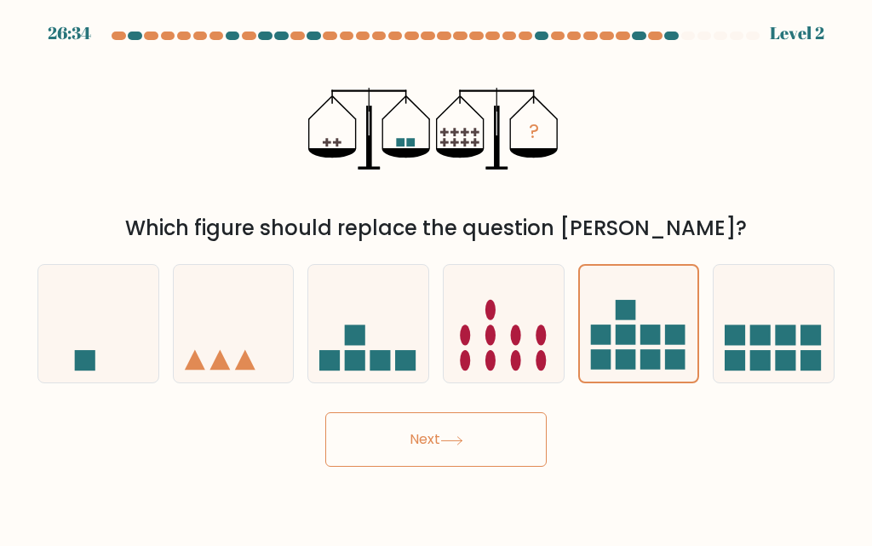
click at [463, 455] on button "Next" at bounding box center [435, 439] width 221 height 55
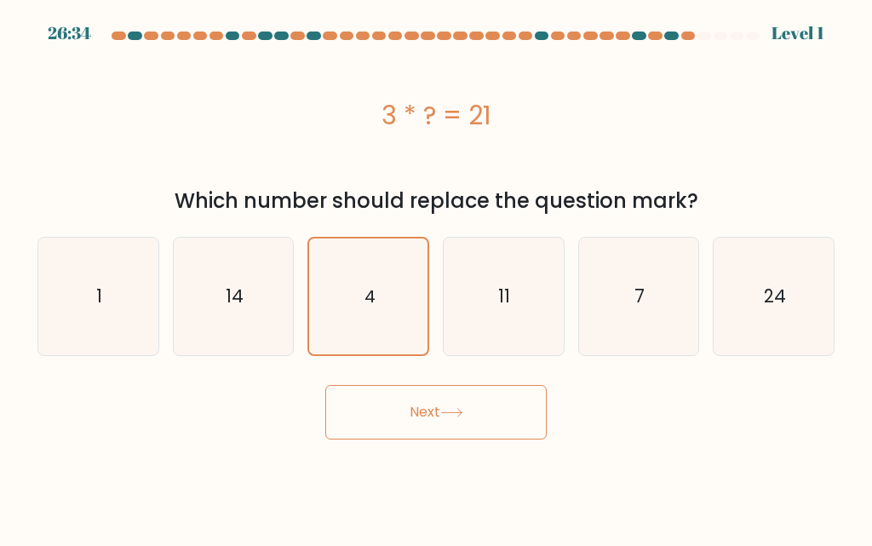
click at [436, 439] on button "Next" at bounding box center [435, 412] width 221 height 55
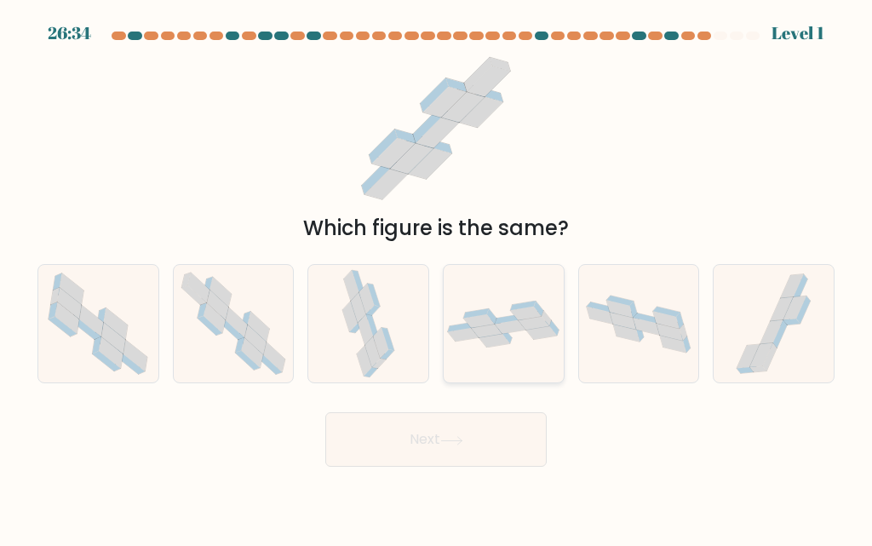
click at [540, 301] on icon at bounding box center [504, 324] width 120 height 47
click at [437, 278] on input "d." at bounding box center [436, 275] width 1 height 4
radio input "true"
click at [721, 344] on div at bounding box center [774, 323] width 122 height 119
click at [437, 278] on input "f." at bounding box center [436, 275] width 1 height 4
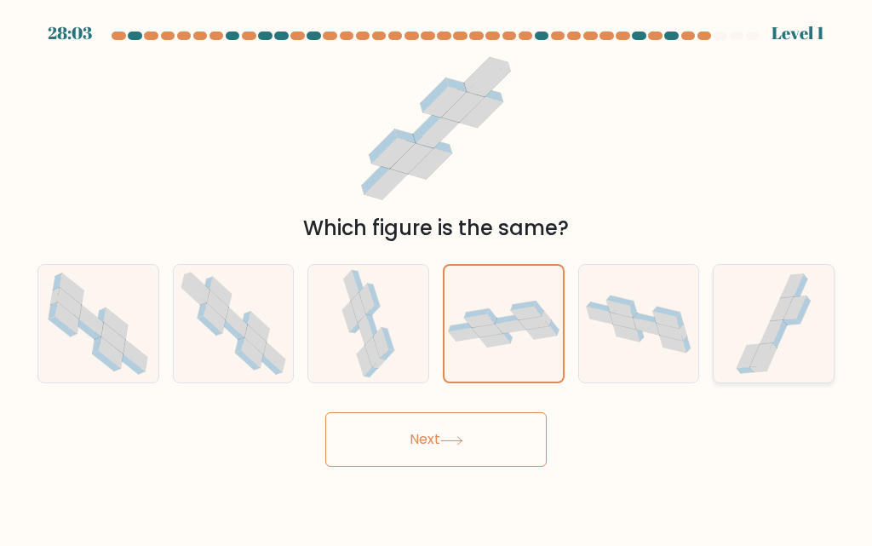
radio input "true"
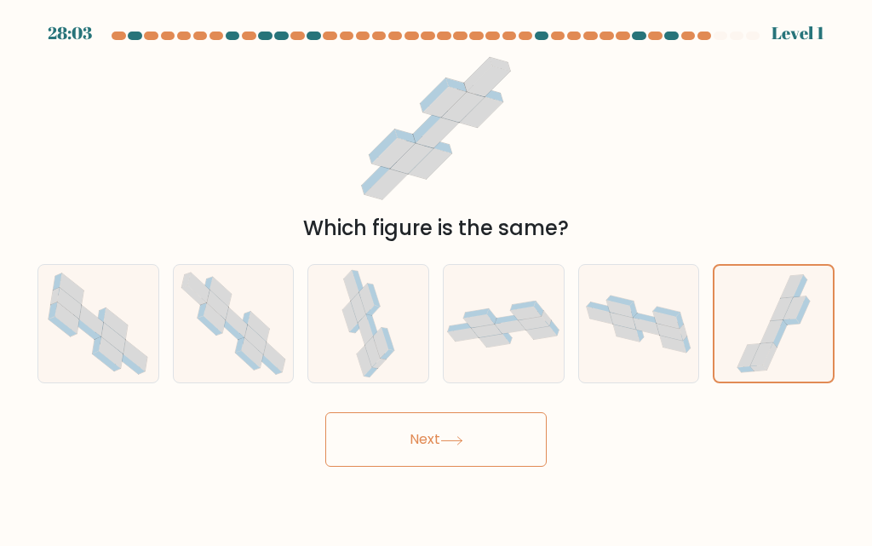
click at [460, 447] on button "Next" at bounding box center [435, 439] width 221 height 55
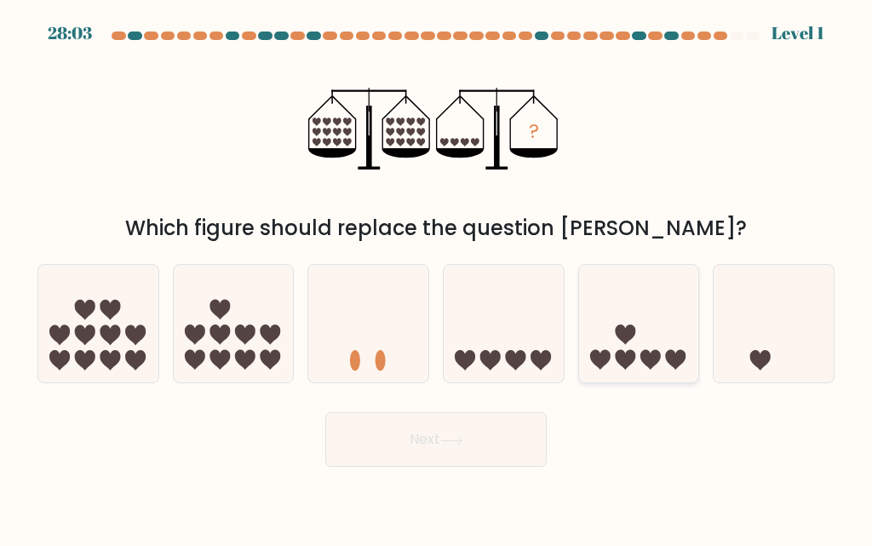
click at [662, 324] on icon at bounding box center [639, 324] width 120 height 100
click at [437, 278] on input "e." at bounding box center [436, 275] width 1 height 4
radio input "true"
click at [460, 441] on icon at bounding box center [451, 440] width 23 height 9
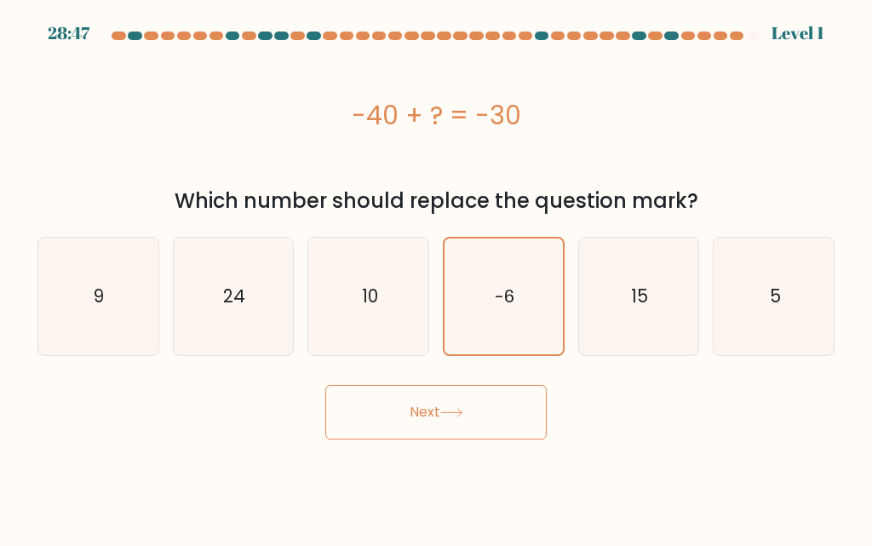
click at [451, 440] on button "Next" at bounding box center [435, 412] width 221 height 55
click at [676, 299] on icon "15" at bounding box center [639, 297] width 118 height 118
click at [437, 278] on input "e. 15" at bounding box center [436, 275] width 1 height 4
radio input "true"
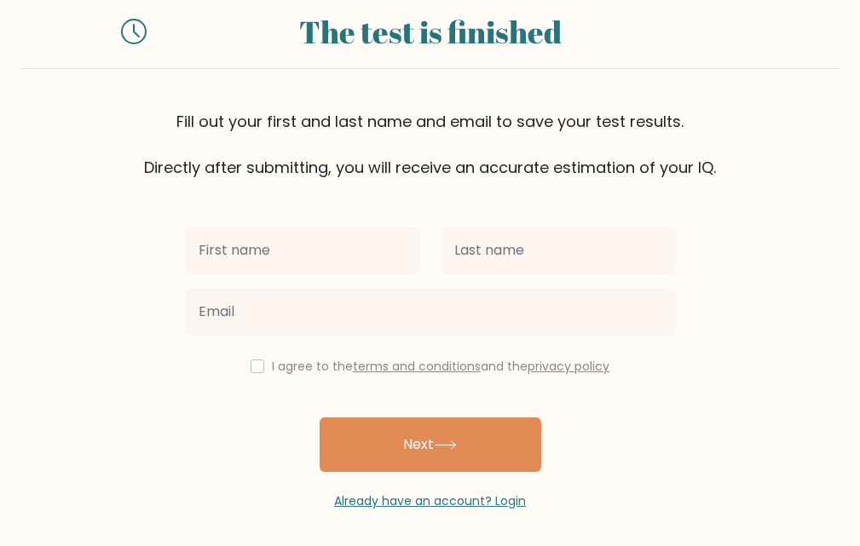
scroll to position [52, 0]
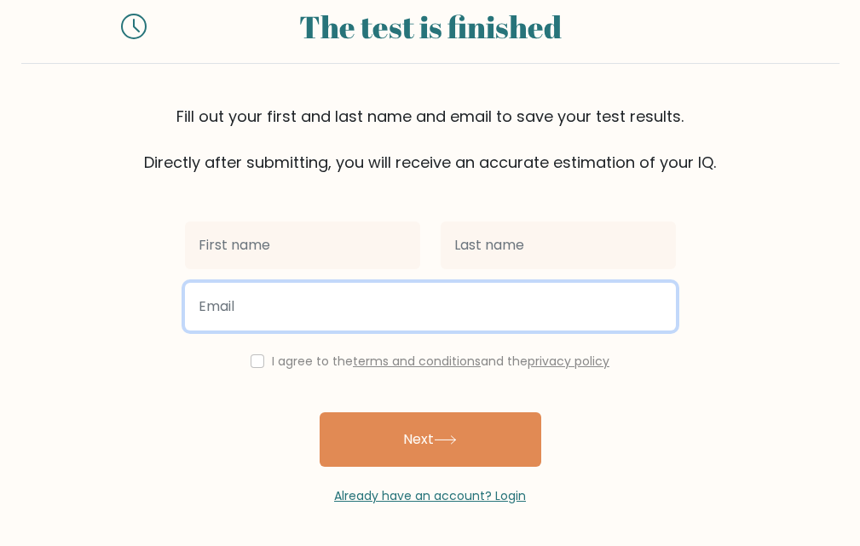
click at [412, 313] on input "email" at bounding box center [430, 307] width 491 height 48
type input "balawichess09@gmail.com"
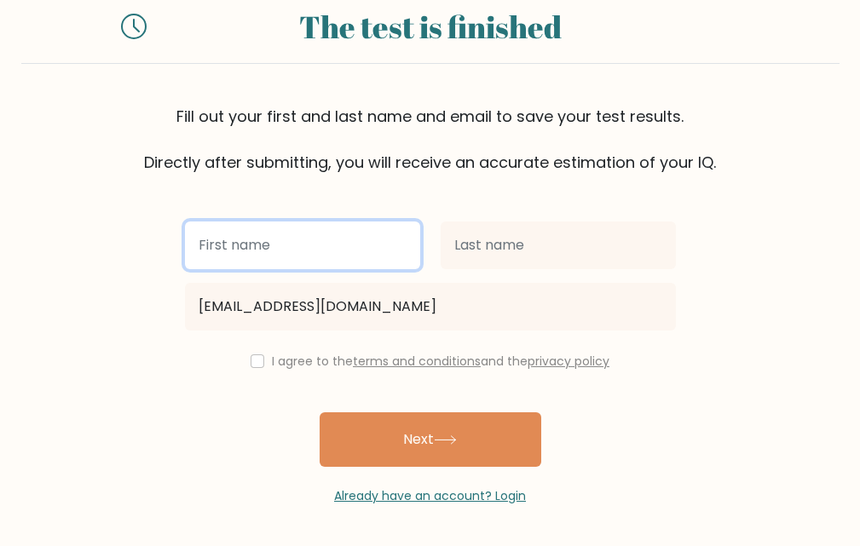
click at [348, 243] on input "text" at bounding box center [302, 245] width 235 height 48
type input "mike"
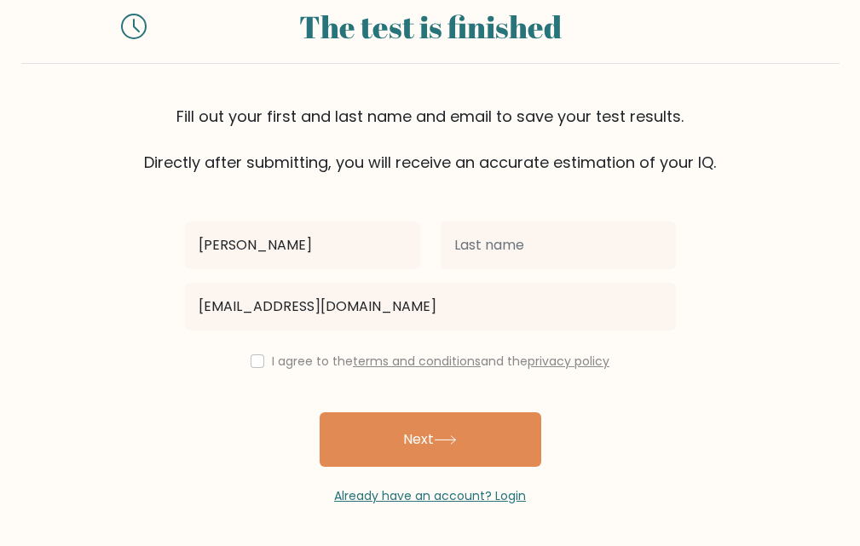
click at [479, 193] on div "mike balawichess09@gmail.com I agree to the terms and conditions and the privac…" at bounding box center [430, 339] width 511 height 331
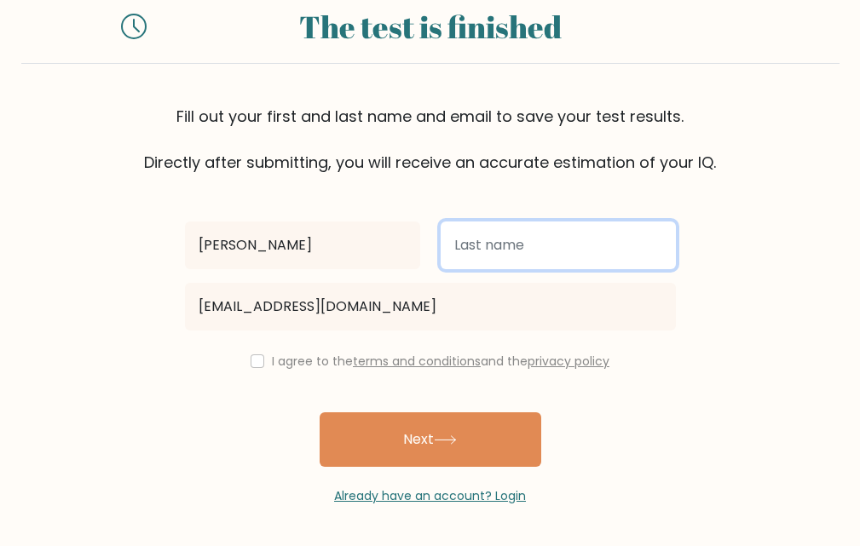
click at [574, 244] on input "text" at bounding box center [557, 245] width 235 height 48
type input "a"
type input "masowski"
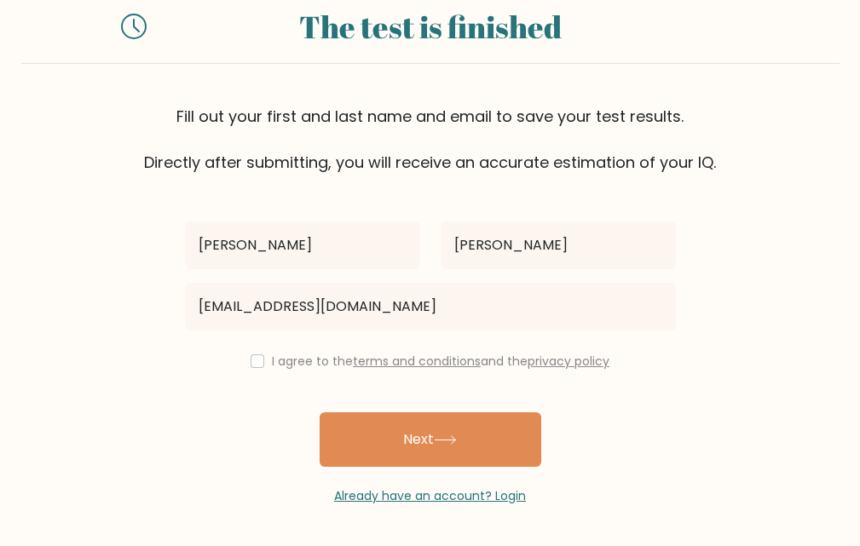
click at [726, 203] on form "The test is finished Fill out your first and last name and email to save your t…" at bounding box center [430, 247] width 860 height 516
click at [253, 361] on input "checkbox" at bounding box center [257, 361] width 14 height 14
checkbox input "true"
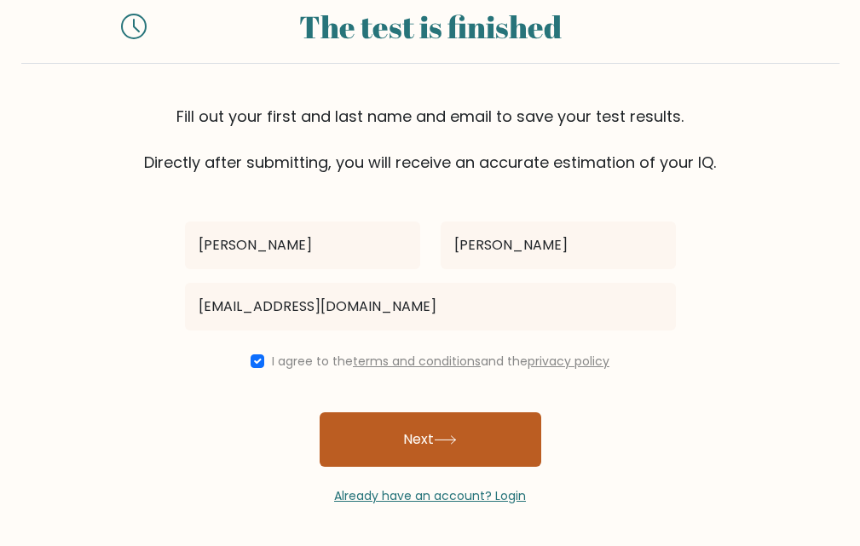
click at [420, 439] on button "Next" at bounding box center [429, 439] width 221 height 55
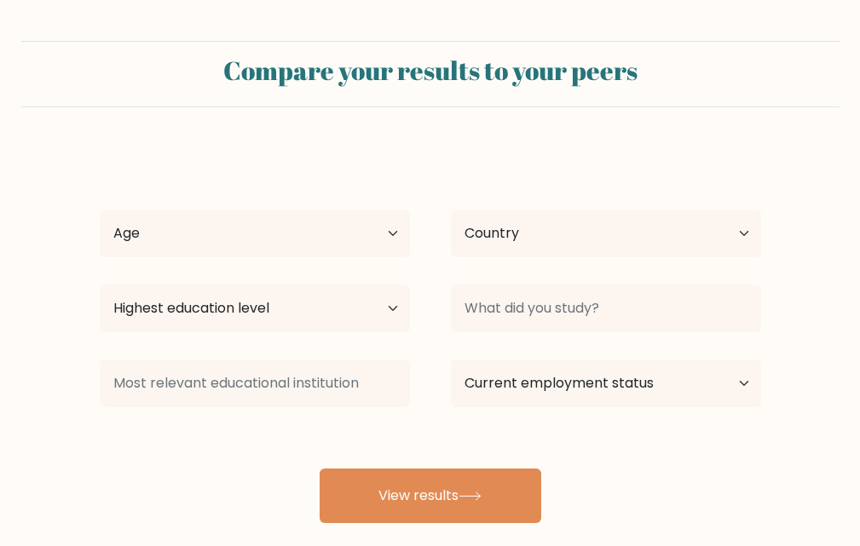
select select "[PERSON_NAME]"
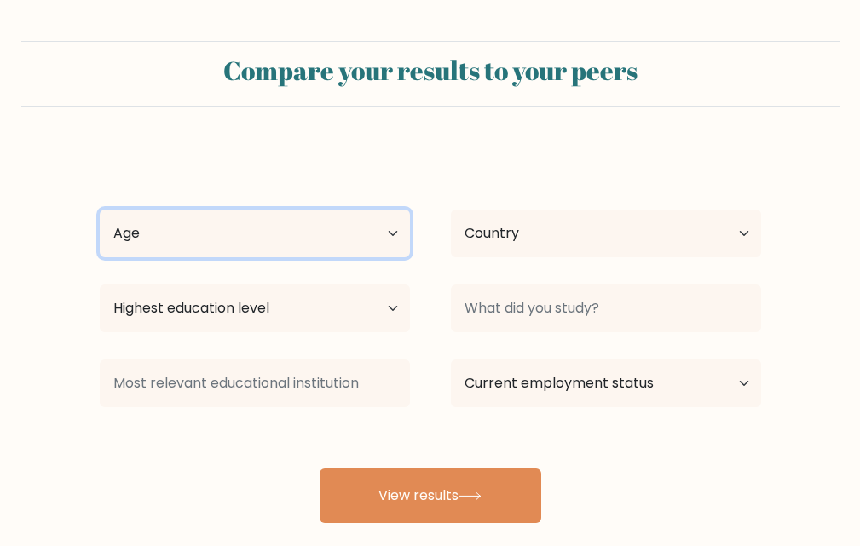
click at [363, 235] on select "Age Under [DEMOGRAPHIC_DATA] [DEMOGRAPHIC_DATA] [DEMOGRAPHIC_DATA] [DEMOGRAPHIC…" at bounding box center [255, 234] width 310 height 48
select select "min_18"
click at [100, 210] on select "Age Under [DEMOGRAPHIC_DATA] [DEMOGRAPHIC_DATA] [DEMOGRAPHIC_DATA] [DEMOGRAPHIC…" at bounding box center [255, 234] width 310 height 48
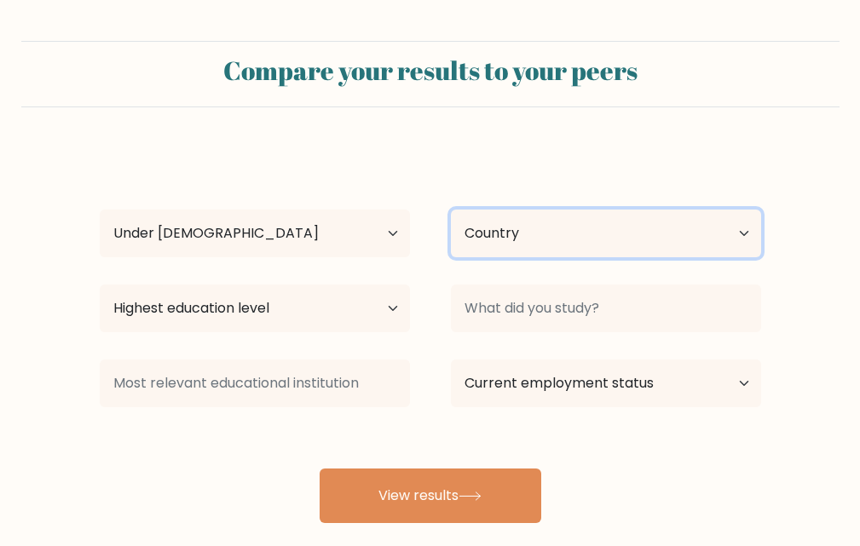
click at [561, 244] on select "Country Afghanistan Albania Algeria American Samoa Andorra Angola Anguilla Anta…" at bounding box center [606, 234] width 310 height 48
click at [569, 241] on select "Country Afghanistan Albania Algeria American Samoa Andorra Angola Anguilla Anta…" at bounding box center [606, 234] width 310 height 48
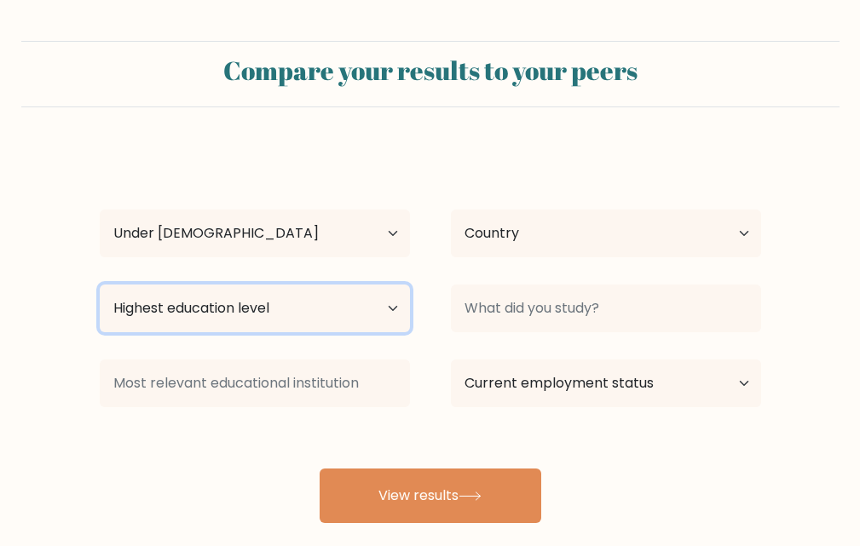
click at [353, 310] on select "Highest education level No schooling Primary Lower Secondary Upper Secondary Oc…" at bounding box center [255, 309] width 310 height 48
select select "upper_secondary"
click at [100, 285] on select "Highest education level No schooling Primary Lower Secondary Upper Secondary Oc…" at bounding box center [255, 309] width 310 height 48
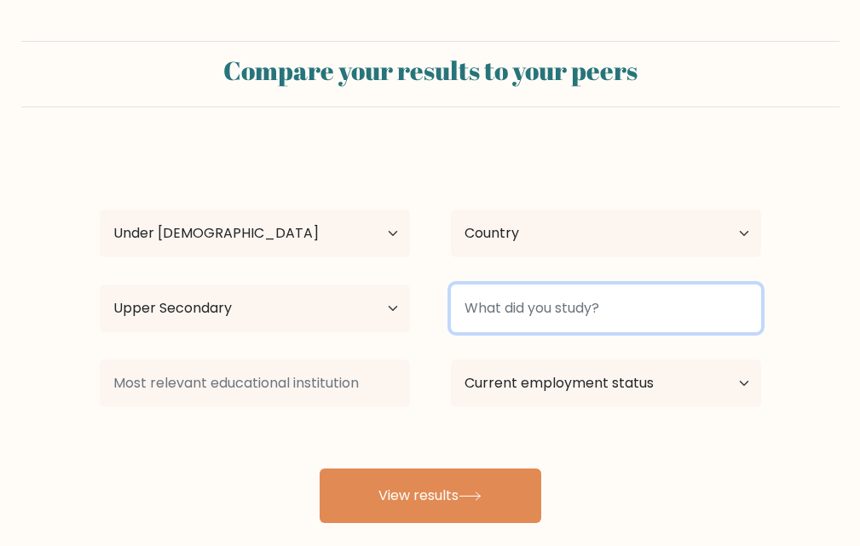
click at [678, 307] on input at bounding box center [606, 309] width 310 height 48
click at [742, 316] on input at bounding box center [606, 309] width 310 height 48
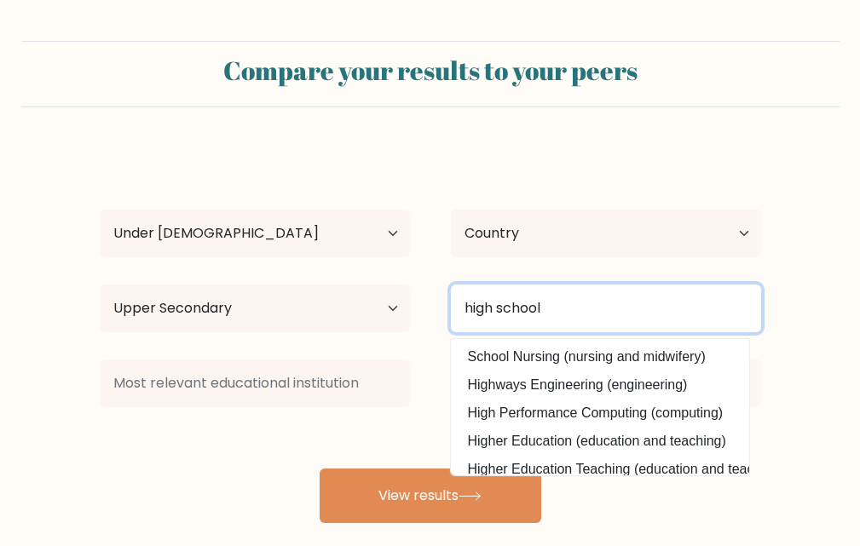
type input "high school"
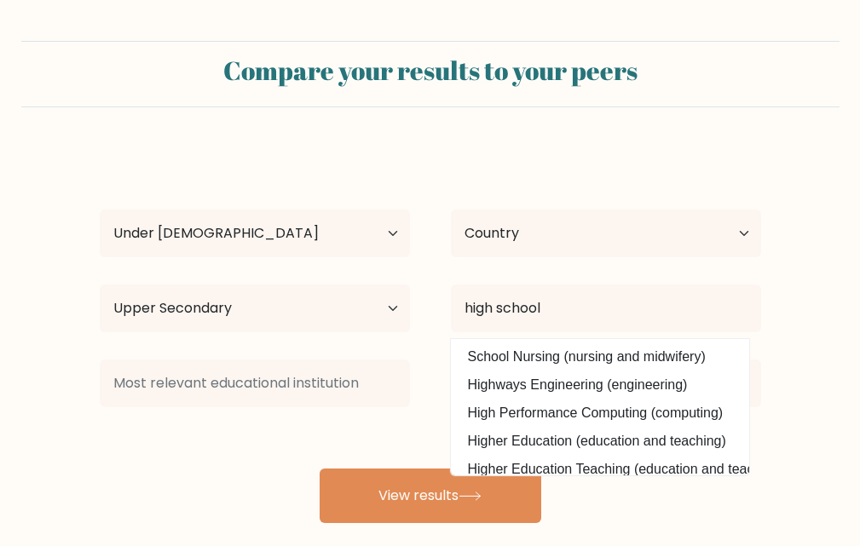
click at [842, 227] on form "Compare your results to your peers mike masowski Age Under 18 years old 18-24 y…" at bounding box center [430, 282] width 860 height 482
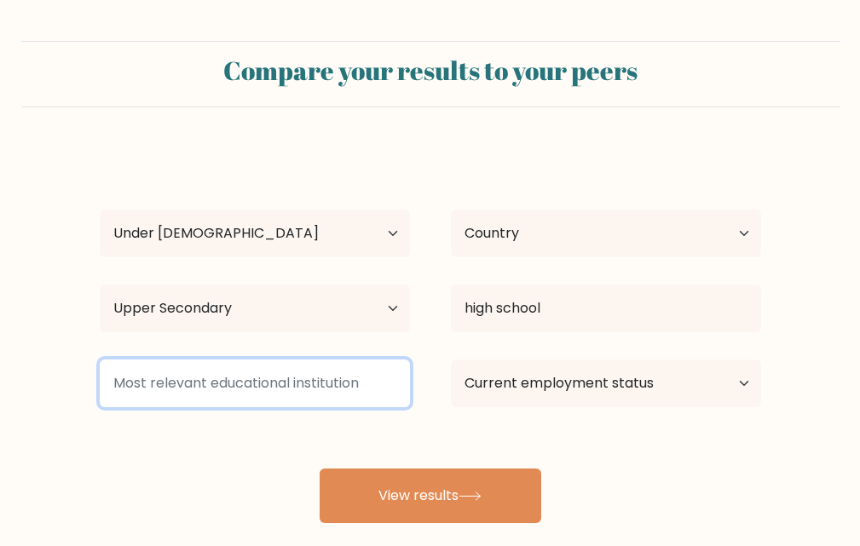
click at [364, 389] on input at bounding box center [255, 383] width 310 height 48
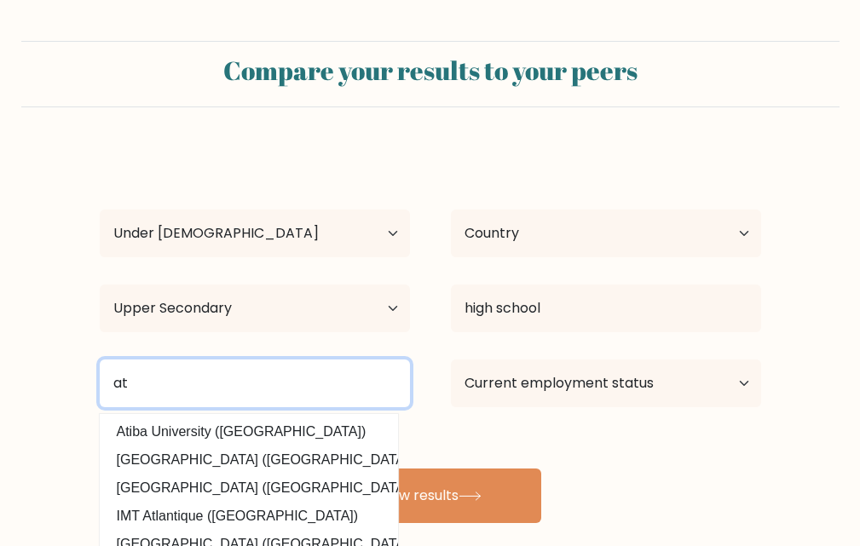
type input "a"
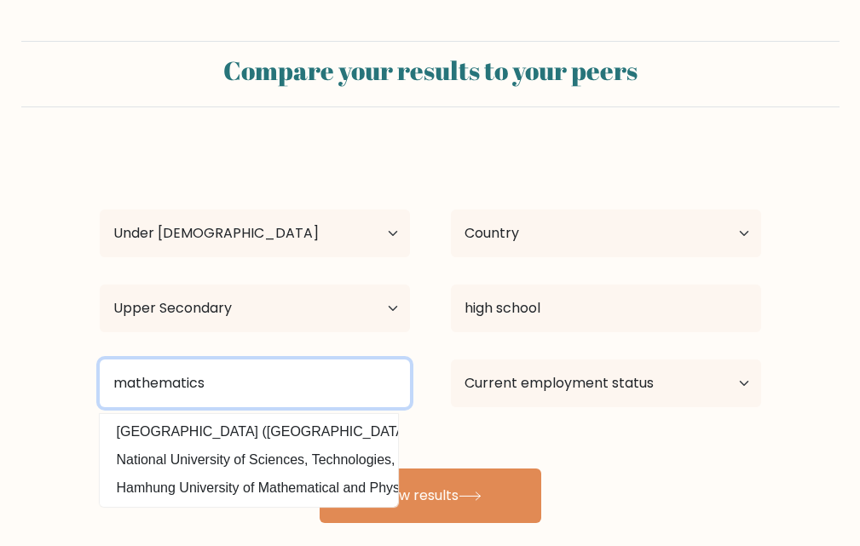
type input "mathematics"
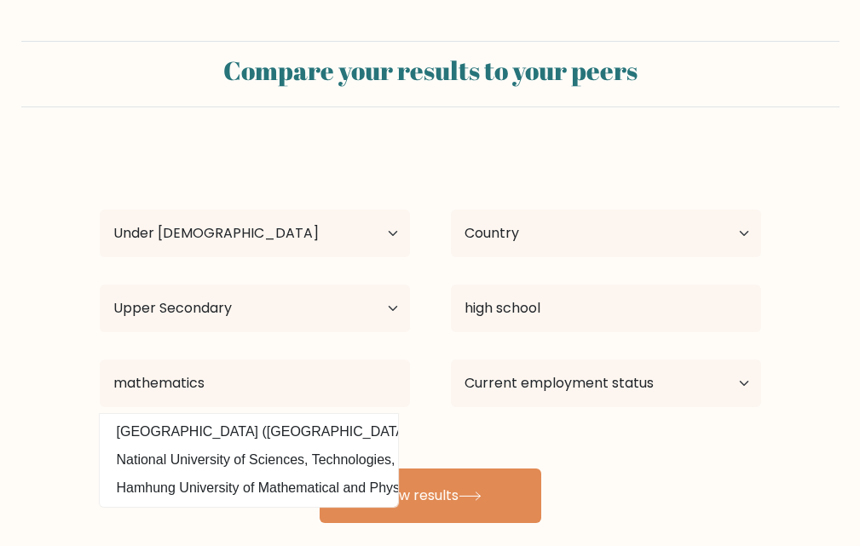
click at [602, 180] on div "mike masowski Age Under 18 years old 18-24 years old 25-34 years old 35-44 year…" at bounding box center [429, 335] width 681 height 375
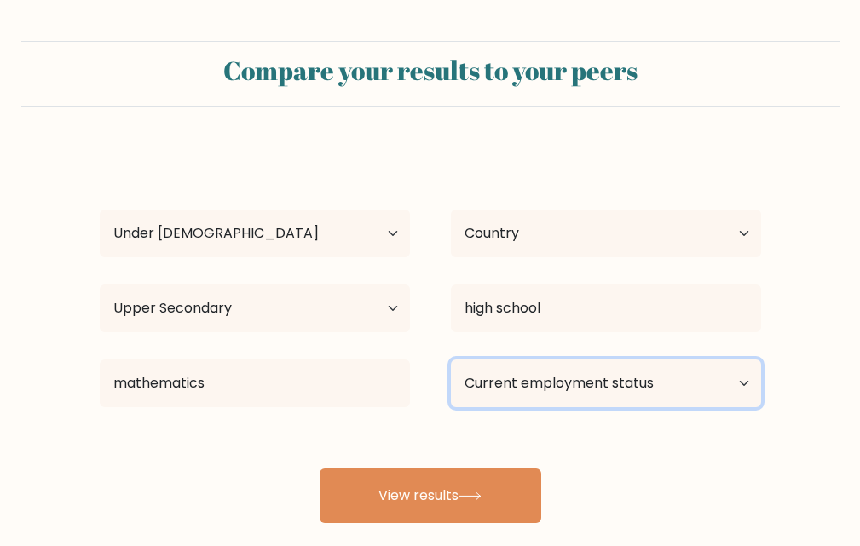
click at [661, 382] on select "Current employment status Employed Student Retired Other / prefer not to answer" at bounding box center [606, 383] width 310 height 48
select select "student"
click at [451, 359] on select "Current employment status Employed Student Retired Other / prefer not to answer" at bounding box center [606, 383] width 310 height 48
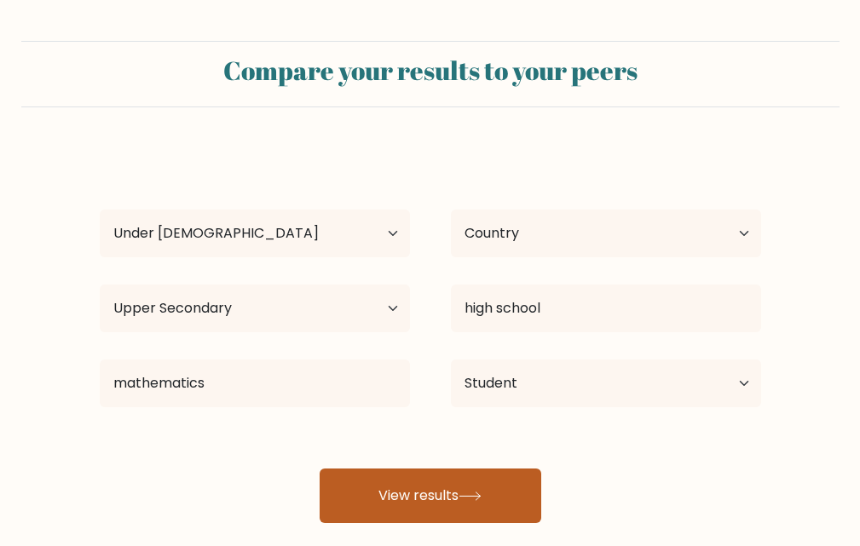
click at [463, 495] on icon at bounding box center [469, 496] width 23 height 9
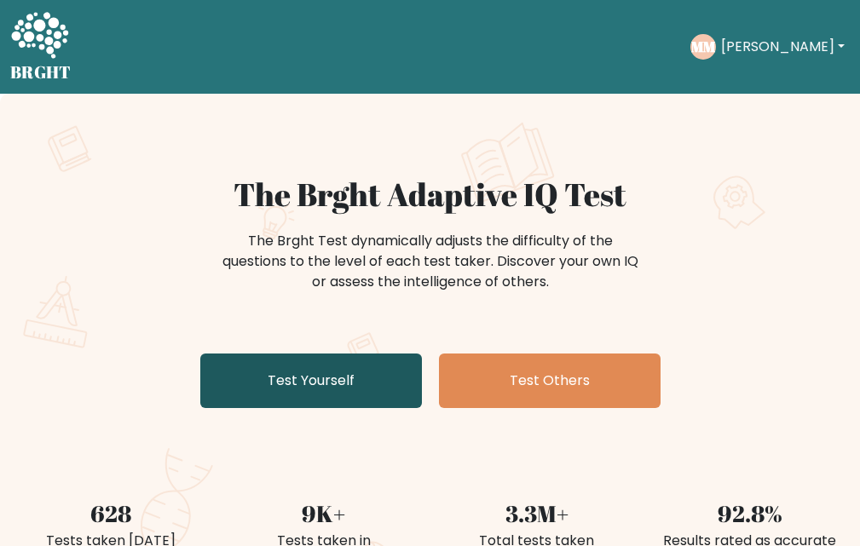
click at [348, 402] on link "Test Yourself" at bounding box center [310, 381] width 221 height 55
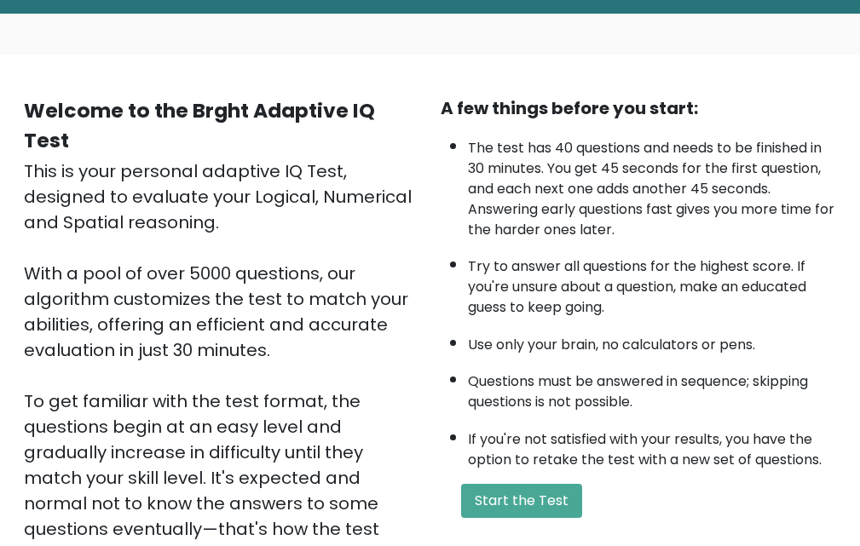
scroll to position [336, 0]
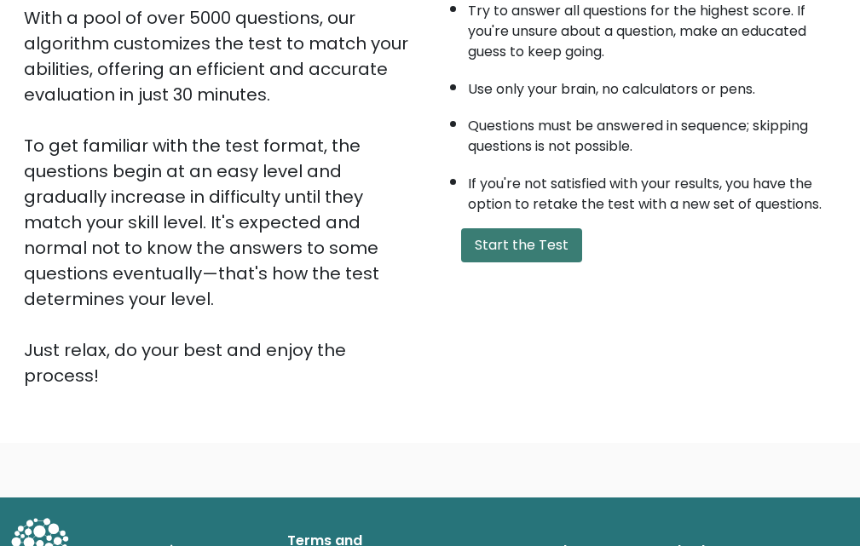
click at [554, 256] on button "Start the Test" at bounding box center [521, 245] width 121 height 34
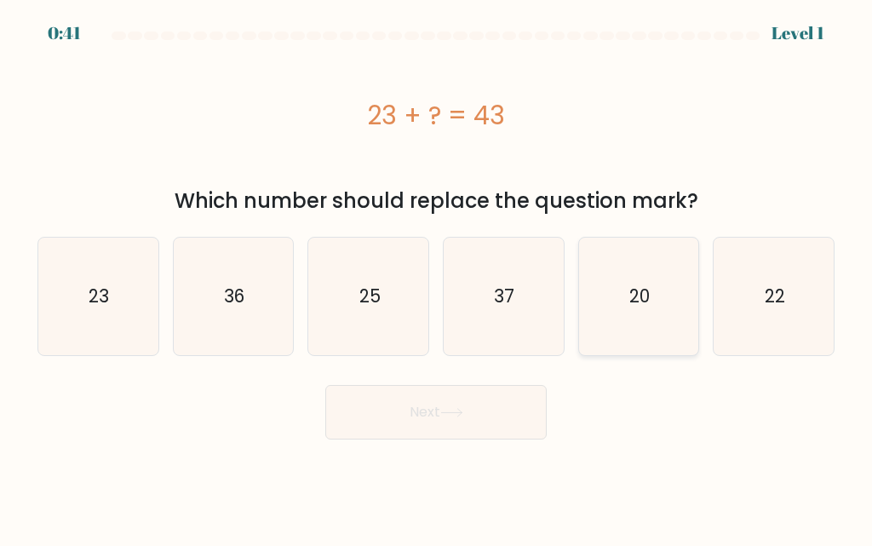
click at [699, 301] on div "20" at bounding box center [639, 296] width 122 height 119
click at [437, 278] on input "e. 20" at bounding box center [436, 275] width 1 height 4
radio input "true"
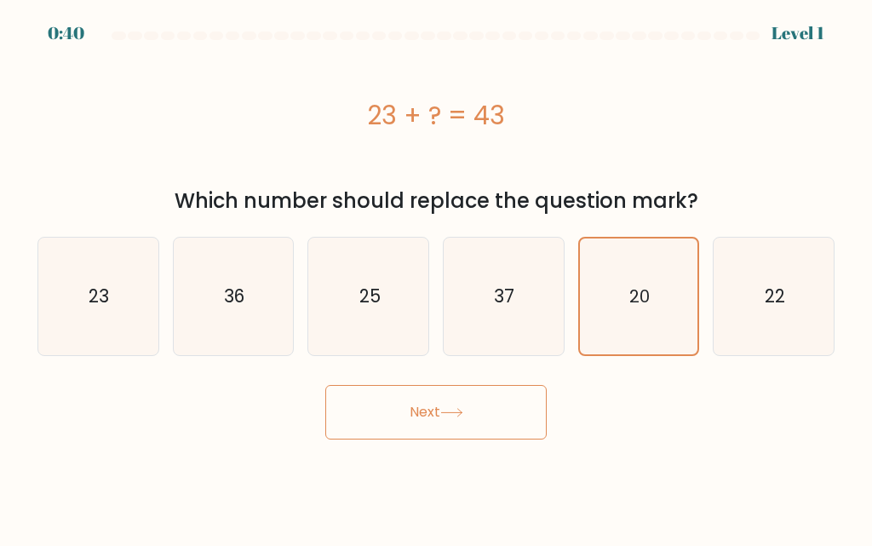
click at [489, 419] on button "Next" at bounding box center [435, 412] width 221 height 55
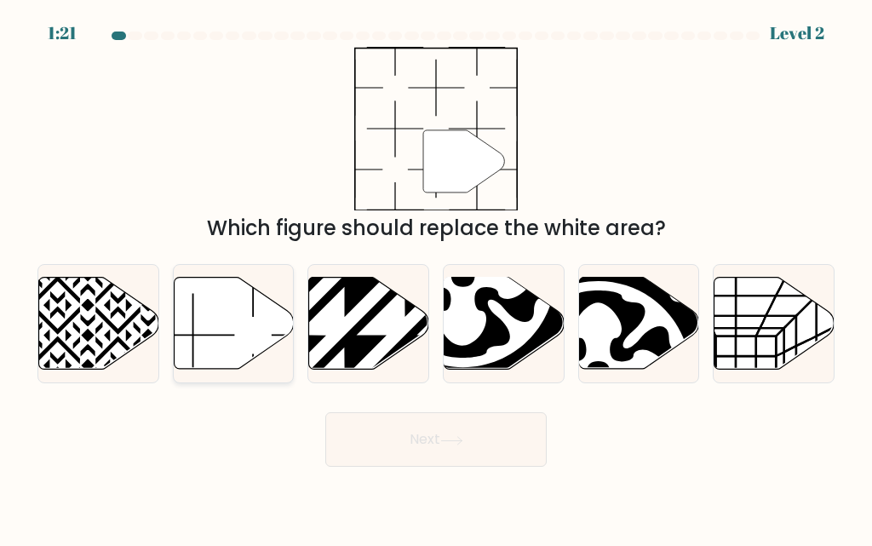
click at [216, 341] on icon at bounding box center [234, 324] width 120 height 92
click at [436, 278] on input "b." at bounding box center [436, 275] width 1 height 4
radio input "true"
click at [469, 449] on button "Next" at bounding box center [435, 439] width 221 height 55
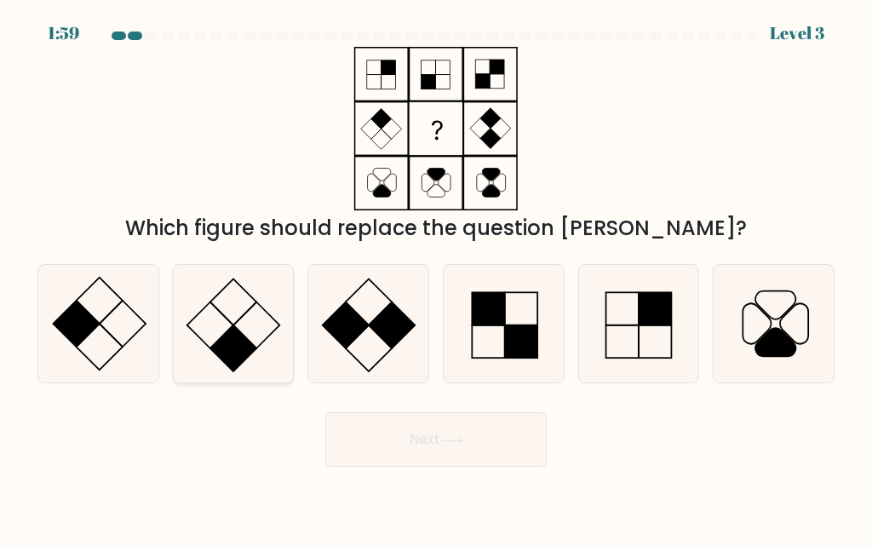
click at [226, 363] on rect at bounding box center [233, 348] width 46 height 46
click at [436, 278] on input "b." at bounding box center [436, 275] width 1 height 4
radio input "true"
click at [476, 440] on button "Next" at bounding box center [435, 439] width 221 height 55
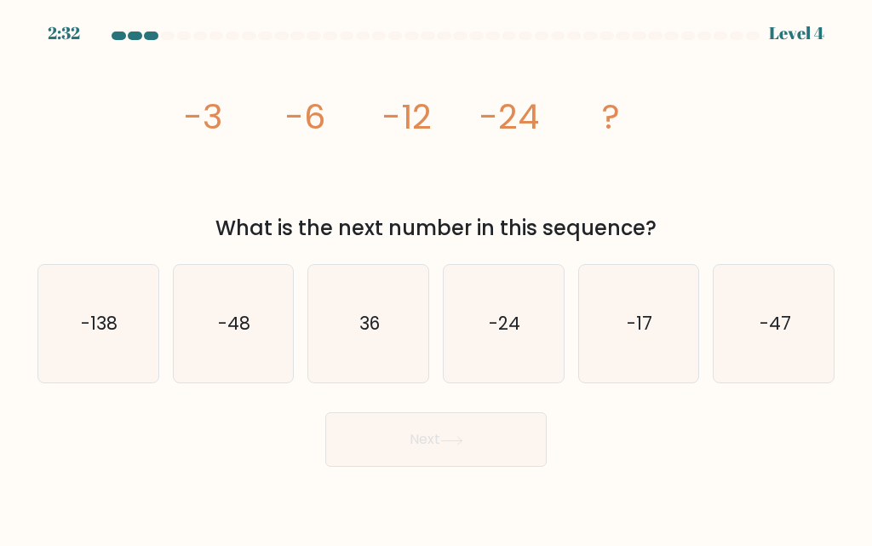
click at [261, 366] on icon "-48" at bounding box center [234, 324] width 118 height 118
click at [436, 278] on input "b. -48" at bounding box center [436, 275] width 1 height 4
radio input "true"
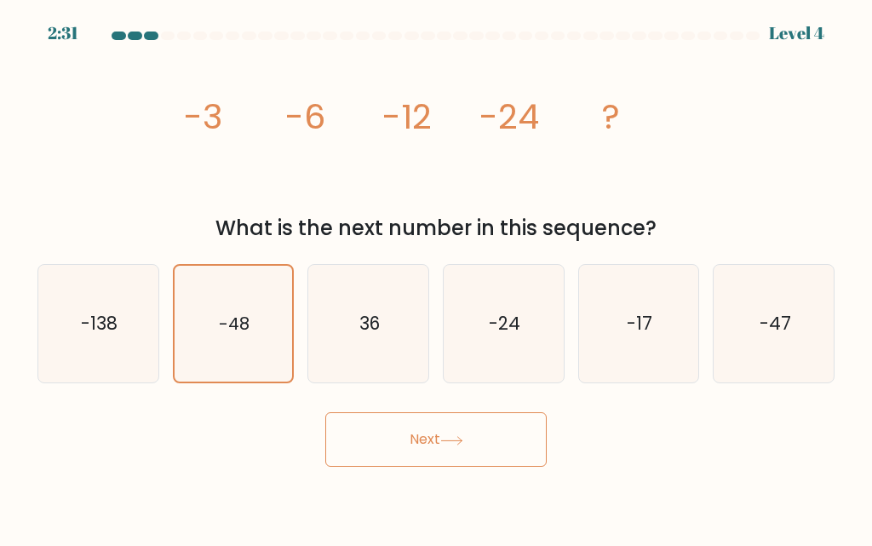
click at [399, 428] on button "Next" at bounding box center [435, 439] width 221 height 55
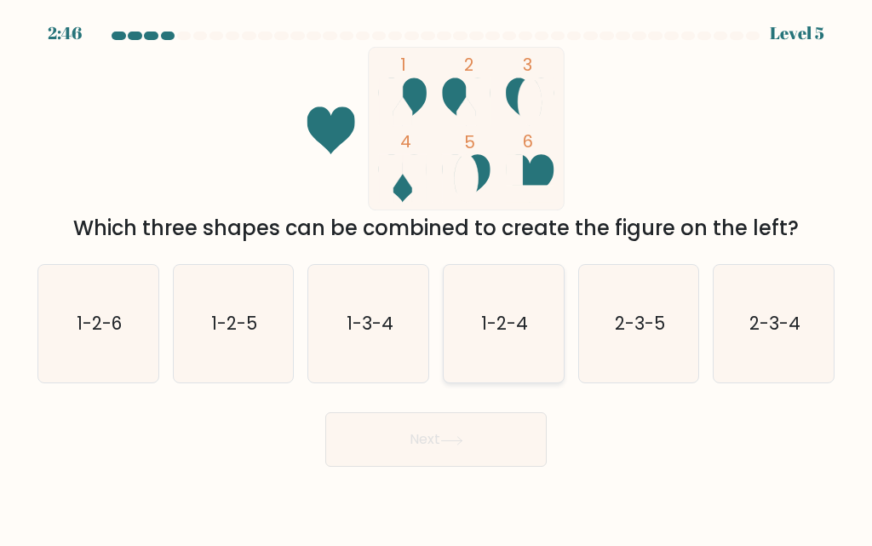
click at [498, 342] on icon "1-2-4" at bounding box center [504, 324] width 118 height 118
click at [437, 278] on input "d. 1-2-4" at bounding box center [436, 275] width 1 height 4
radio input "true"
click at [452, 451] on button "Next" at bounding box center [435, 439] width 221 height 55
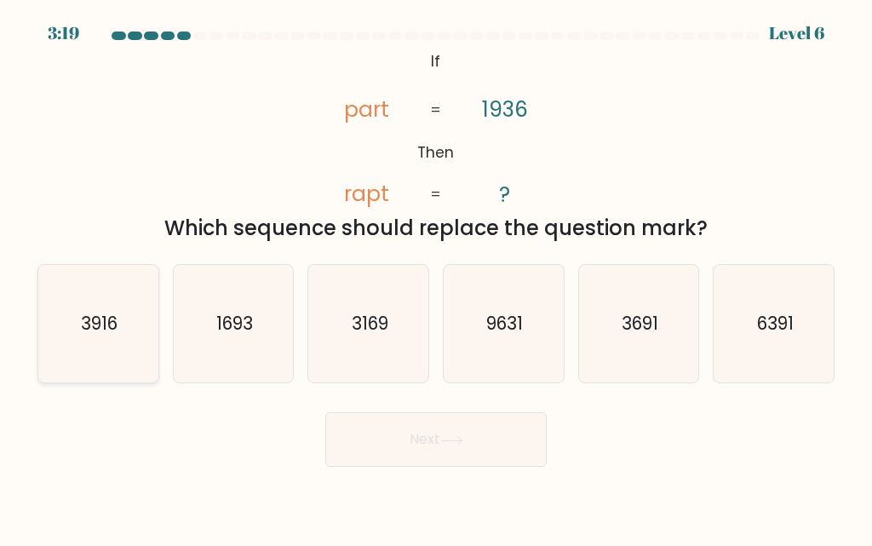
click at [127, 354] on icon "3916" at bounding box center [98, 324] width 118 height 118
click at [436, 278] on input "a. 3916" at bounding box center [436, 275] width 1 height 4
radio input "true"
click at [464, 451] on button "Next" at bounding box center [435, 439] width 221 height 55
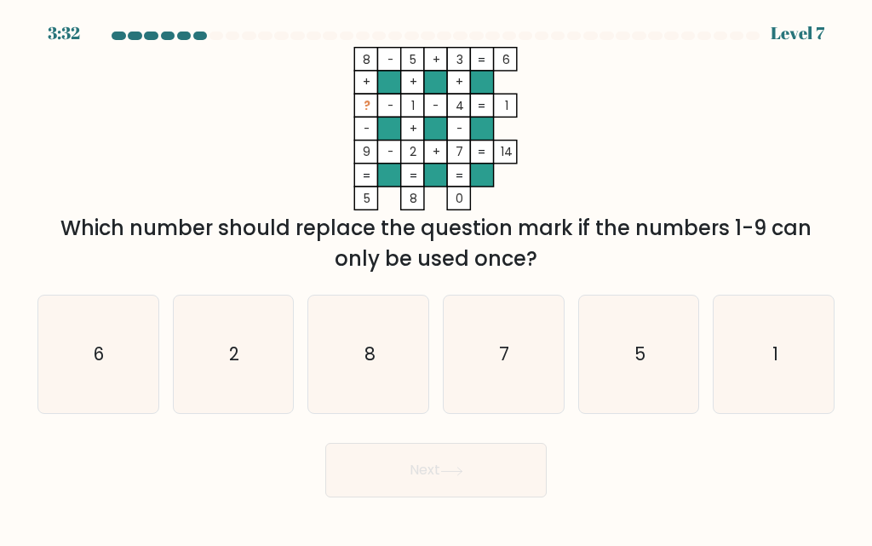
click at [97, 386] on icon "6" at bounding box center [98, 355] width 118 height 118
click at [436, 278] on input "a. 6" at bounding box center [436, 275] width 1 height 4
radio input "true"
click at [469, 486] on button "Next" at bounding box center [435, 470] width 221 height 55
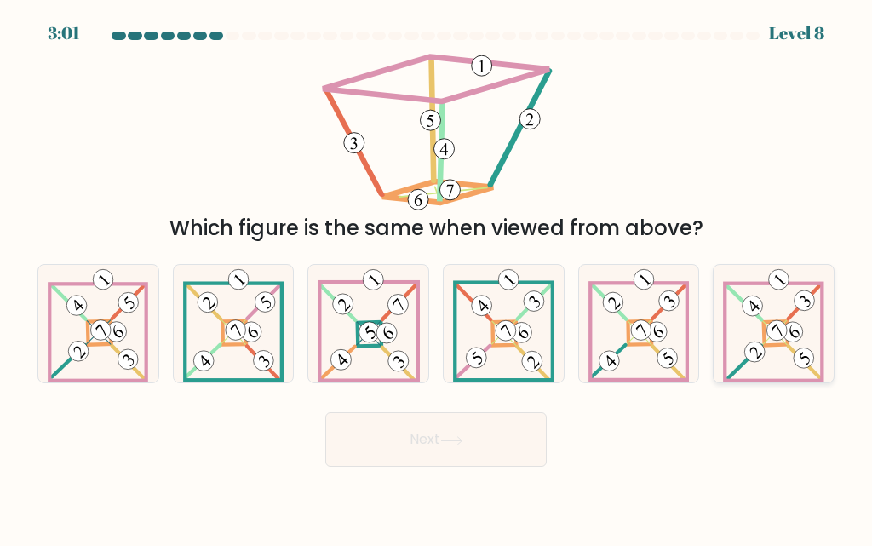
click at [741, 361] on icon at bounding box center [773, 324] width 101 height 118
click at [437, 278] on input "f." at bounding box center [436, 275] width 1 height 4
radio input "true"
click at [498, 448] on button "Next" at bounding box center [435, 439] width 221 height 55
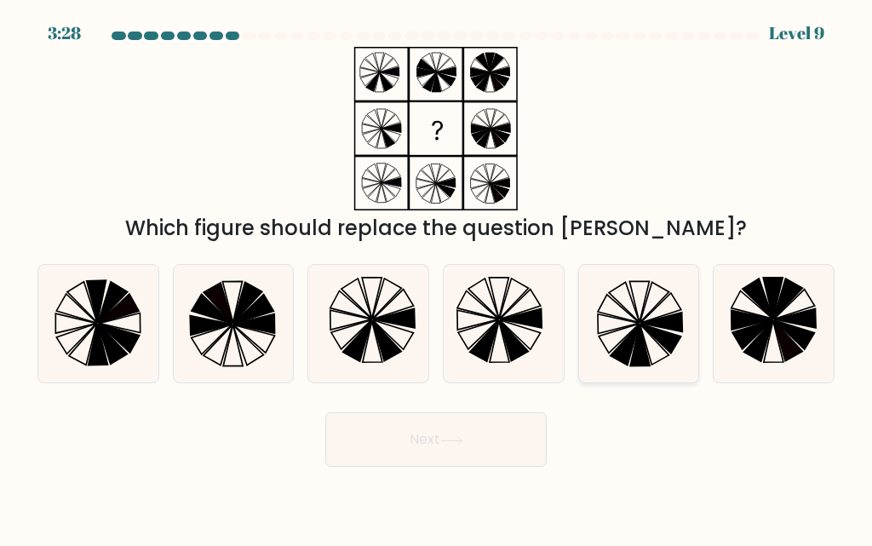
click at [657, 367] on icon at bounding box center [639, 324] width 118 height 118
click at [437, 278] on input "e." at bounding box center [436, 275] width 1 height 4
radio input "true"
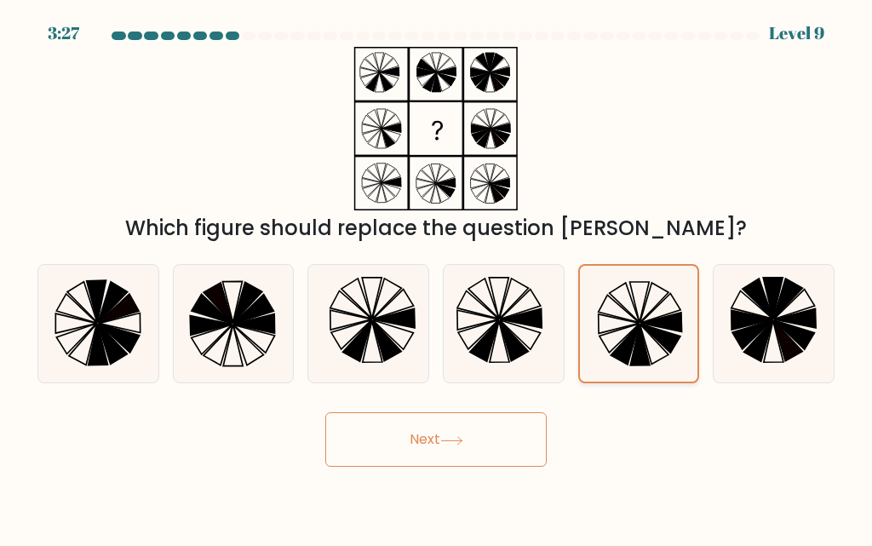
click at [493, 441] on button "Next" at bounding box center [435, 439] width 221 height 55
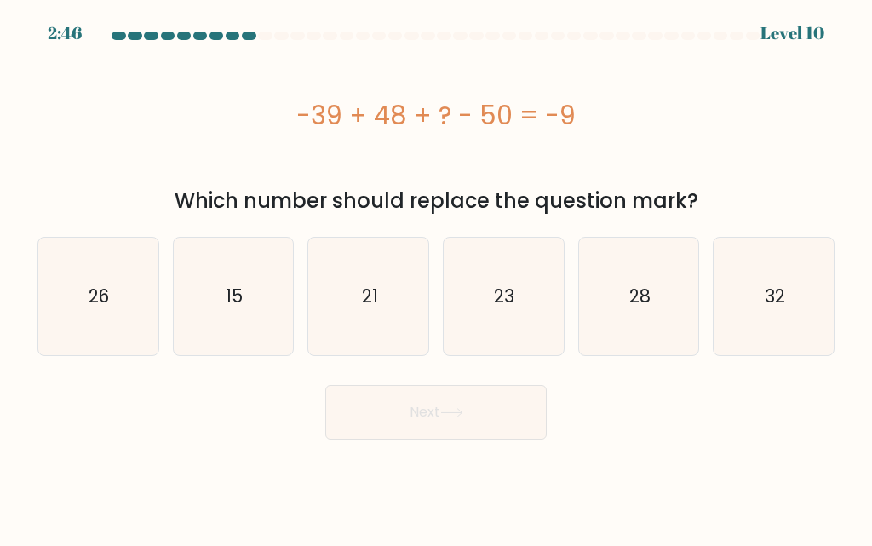
click at [785, 342] on icon "32" at bounding box center [775, 297] width 118 height 118
click at [437, 278] on input "f. 32" at bounding box center [436, 275] width 1 height 4
radio input "true"
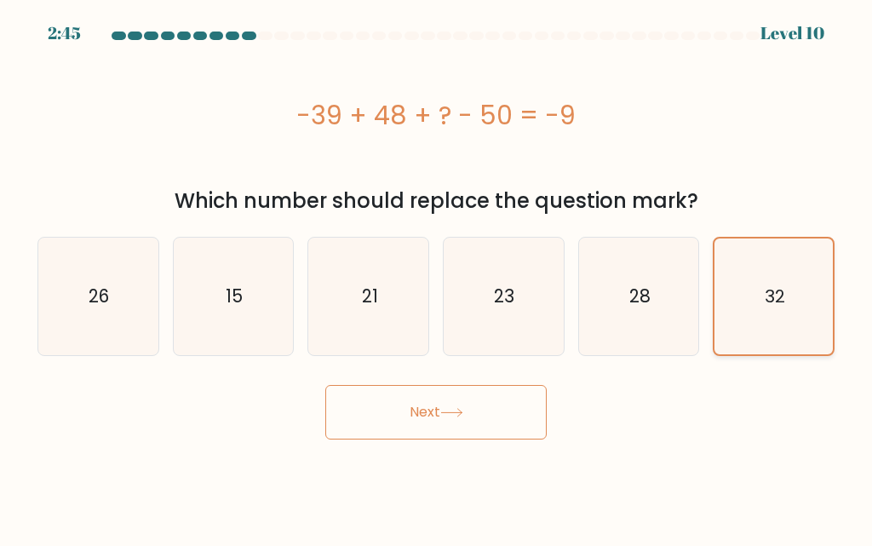
click at [520, 423] on button "Next" at bounding box center [435, 412] width 221 height 55
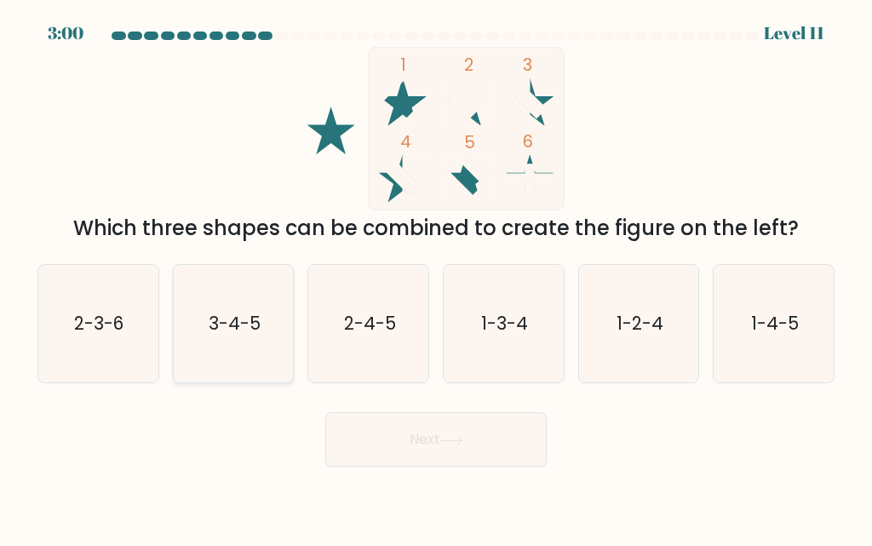
click at [276, 349] on icon "3-4-5" at bounding box center [234, 324] width 118 height 118
click at [436, 278] on input "b. 3-4-5" at bounding box center [436, 275] width 1 height 4
radio input "true"
click at [438, 451] on button "Next" at bounding box center [435, 439] width 221 height 55
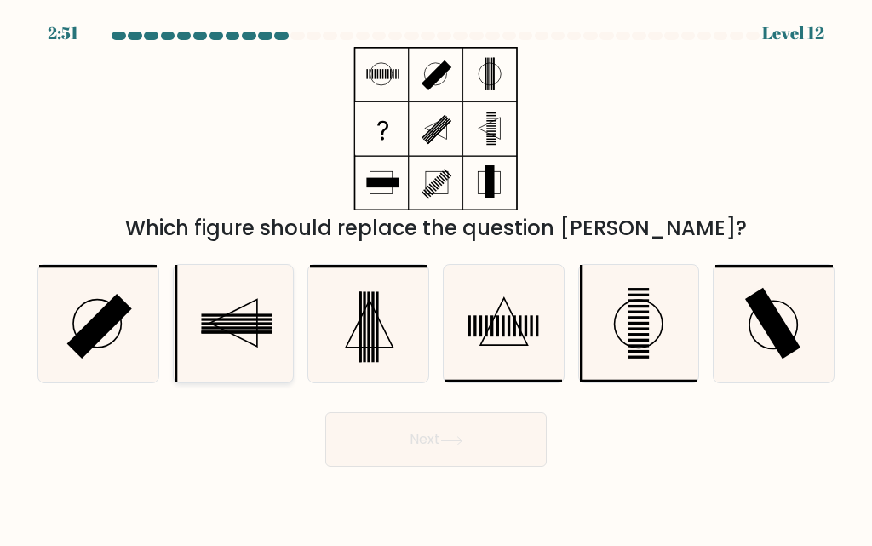
click at [284, 360] on icon at bounding box center [234, 324] width 118 height 118
click at [436, 278] on input "b." at bounding box center [436, 275] width 1 height 4
radio input "true"
click at [522, 433] on button "Next" at bounding box center [435, 439] width 221 height 55
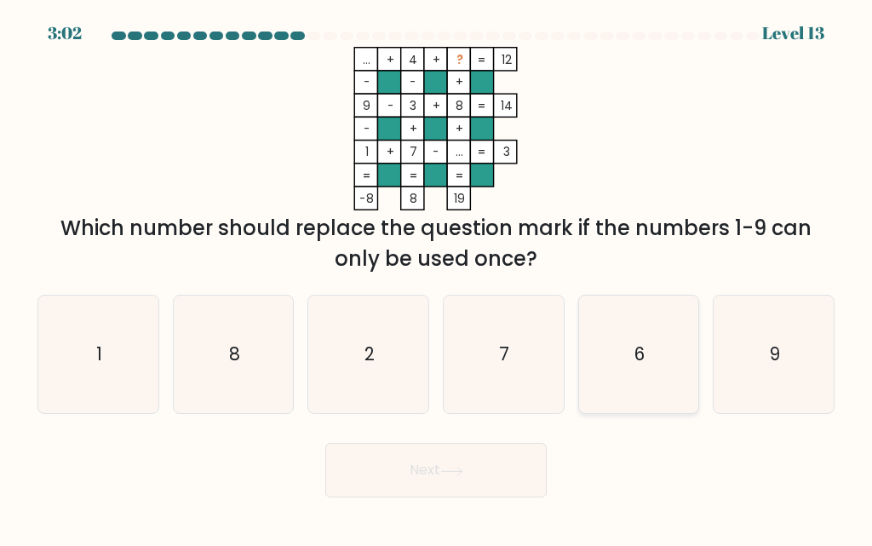
click at [653, 371] on icon "6" at bounding box center [639, 355] width 118 height 118
click at [437, 278] on input "e. 6" at bounding box center [436, 275] width 1 height 4
radio input "true"
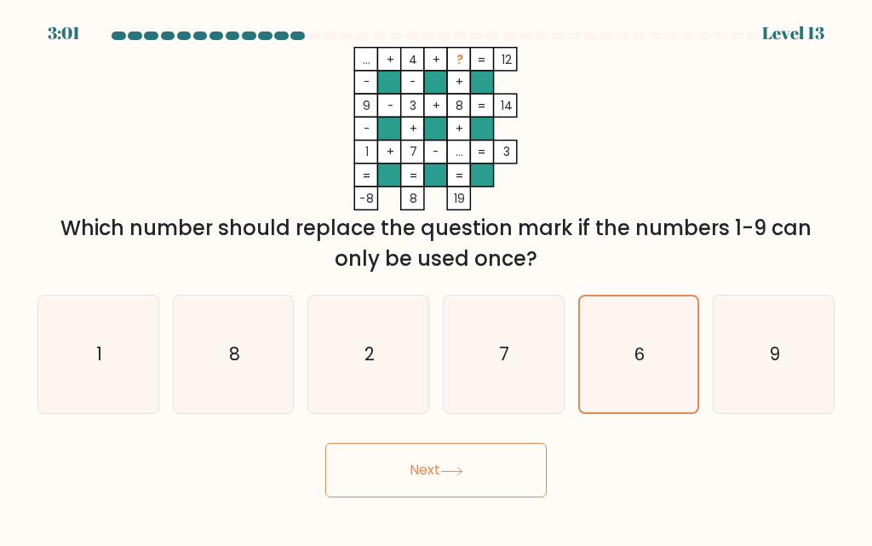
click at [510, 482] on button "Next" at bounding box center [435, 470] width 221 height 55
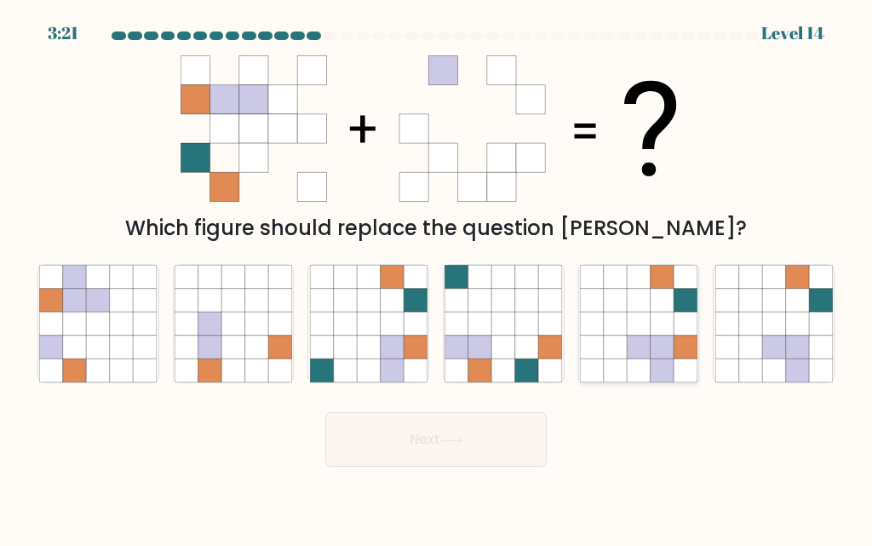
click at [631, 372] on icon at bounding box center [638, 370] width 23 height 23
click at [437, 278] on input "e." at bounding box center [436, 275] width 1 height 4
radio input "true"
click at [499, 451] on button "Next" at bounding box center [435, 439] width 221 height 55
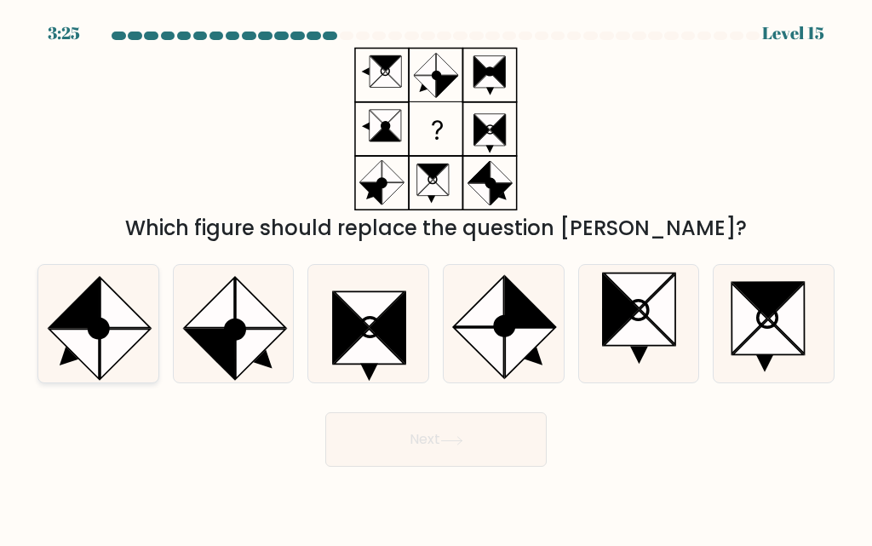
click at [101, 357] on icon at bounding box center [125, 354] width 49 height 49
click at [436, 278] on input "a." at bounding box center [436, 275] width 1 height 4
radio input "true"
click at [503, 453] on button "Next" at bounding box center [435, 439] width 221 height 55
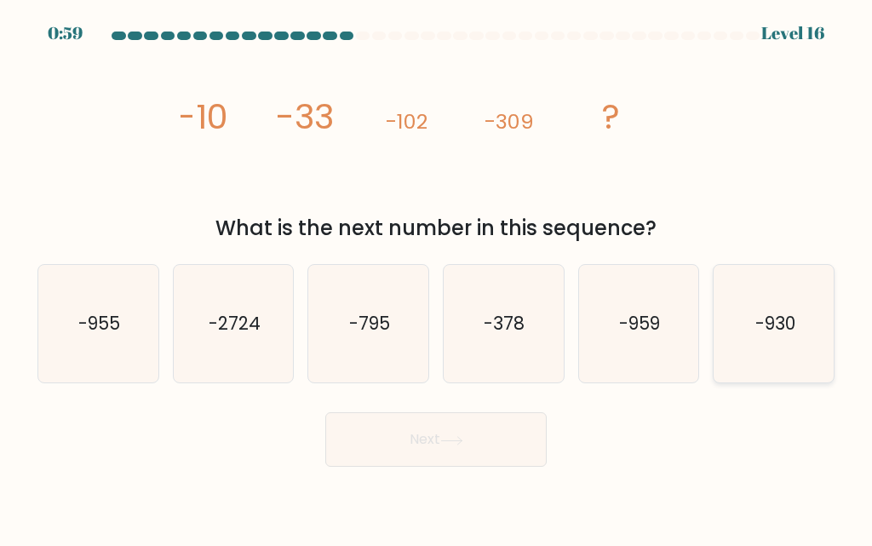
click at [745, 345] on icon "-930" at bounding box center [775, 324] width 118 height 118
click at [437, 278] on input "f. -930" at bounding box center [436, 275] width 1 height 4
radio input "true"
click at [458, 457] on button "Next" at bounding box center [435, 439] width 221 height 55
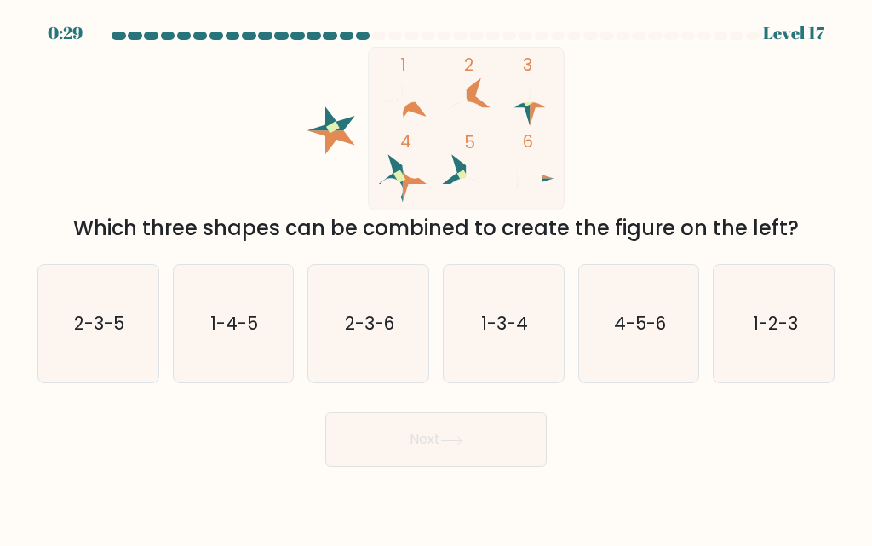
click at [138, 351] on icon "2-3-5" at bounding box center [98, 324] width 118 height 118
click at [436, 278] on input "a. 2-3-5" at bounding box center [436, 275] width 1 height 4
radio input "true"
click at [417, 427] on button "Next" at bounding box center [435, 439] width 221 height 55
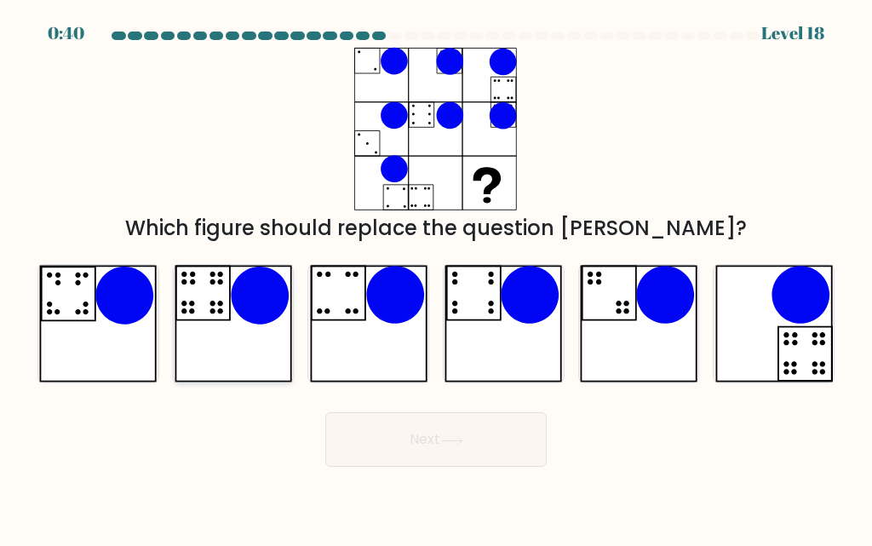
click at [239, 354] on icon at bounding box center [234, 324] width 118 height 118
click at [436, 278] on input "b." at bounding box center [436, 275] width 1 height 4
radio input "true"
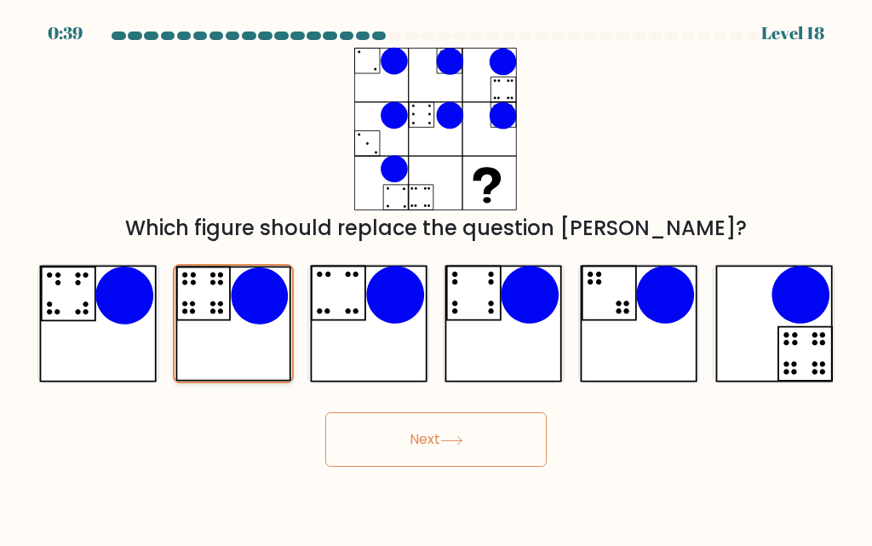
click at [459, 461] on button "Next" at bounding box center [435, 439] width 221 height 55
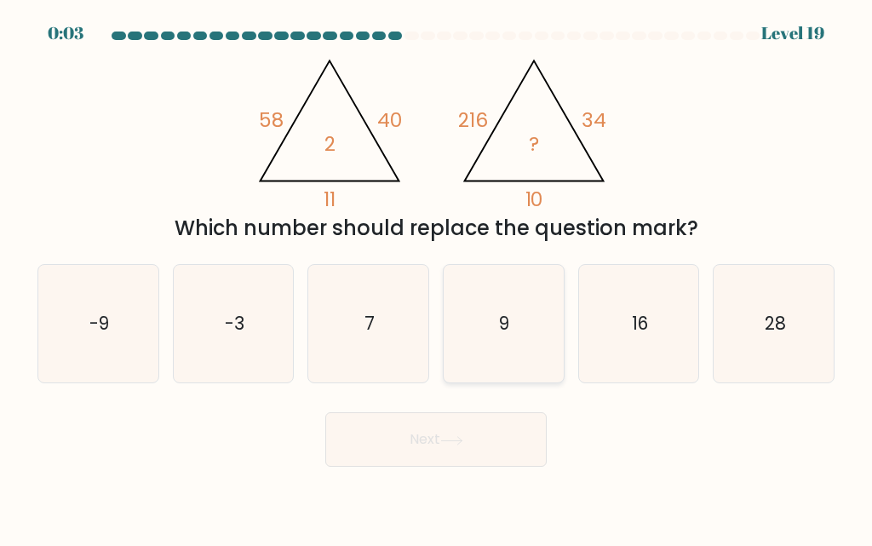
click at [520, 309] on icon "9" at bounding box center [504, 324] width 118 height 118
click at [437, 278] on input "d. 9" at bounding box center [436, 275] width 1 height 4
radio input "true"
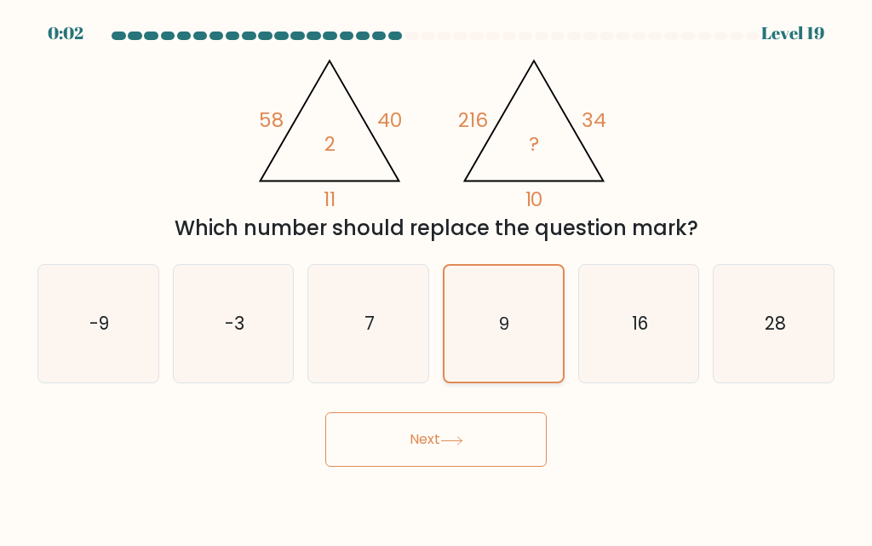
click at [489, 451] on button "Next" at bounding box center [435, 439] width 221 height 55
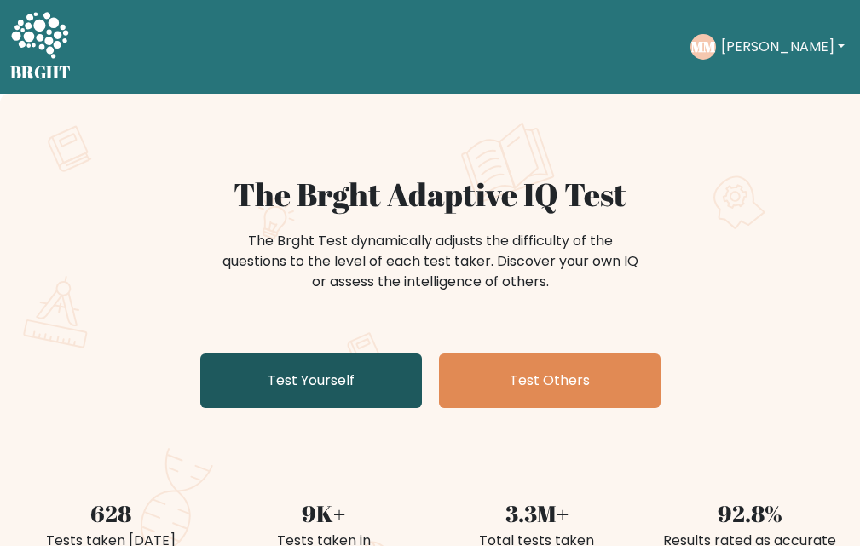
click at [379, 388] on link "Test Yourself" at bounding box center [310, 381] width 221 height 55
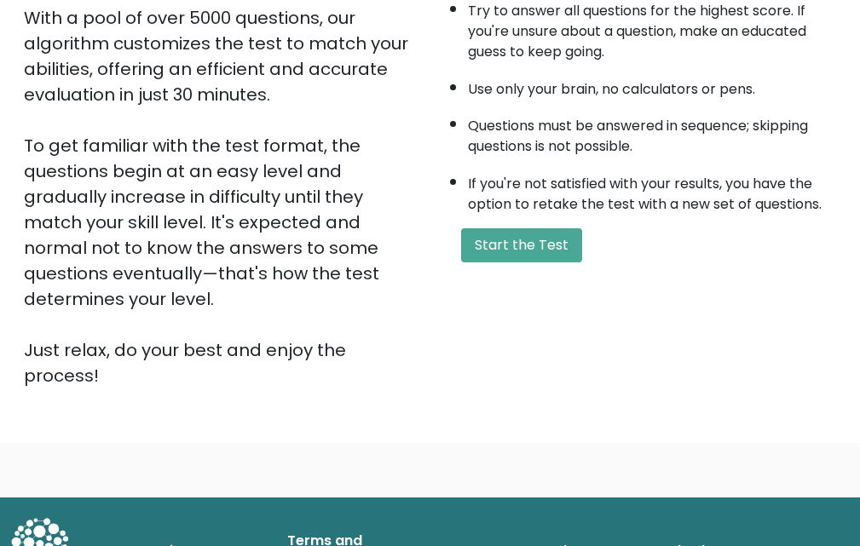
scroll to position [333, 0]
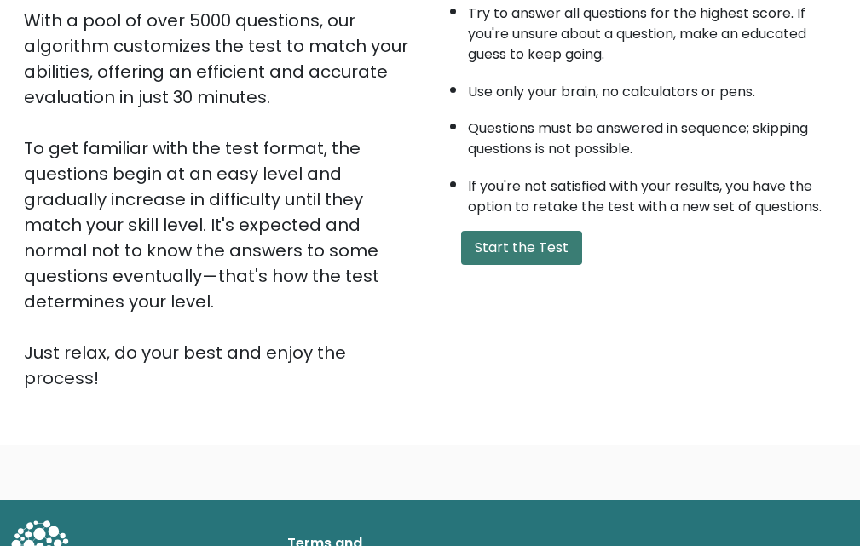
click at [514, 239] on button "Start the Test" at bounding box center [521, 248] width 121 height 34
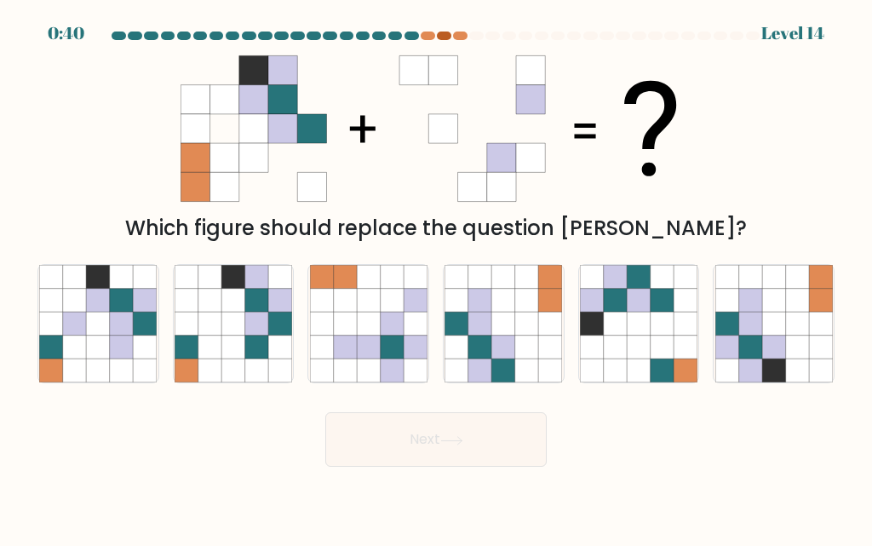
click at [443, 37] on div at bounding box center [444, 36] width 14 height 9
click at [429, 36] on div at bounding box center [428, 36] width 14 height 9
click at [756, 341] on icon at bounding box center [750, 347] width 23 height 23
click at [437, 278] on input "f." at bounding box center [436, 275] width 1 height 4
radio input "true"
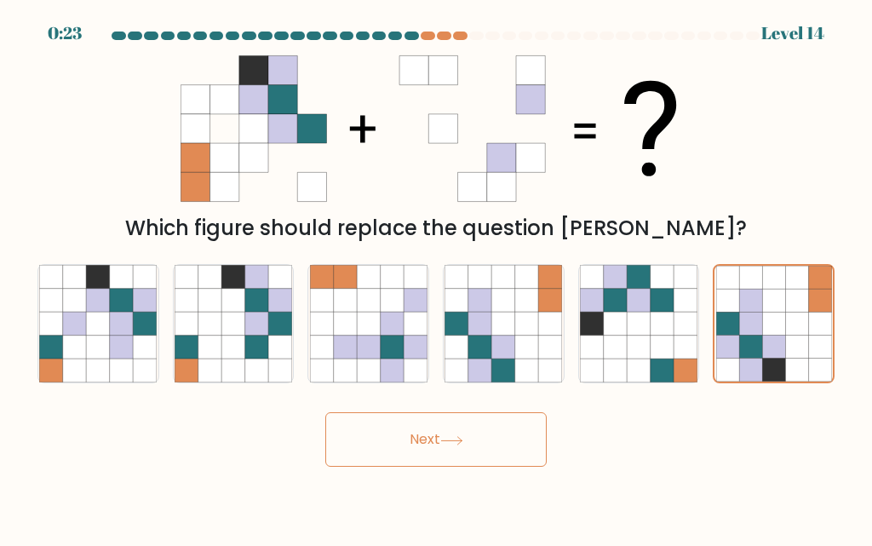
click at [504, 442] on button "Next" at bounding box center [435, 439] width 221 height 55
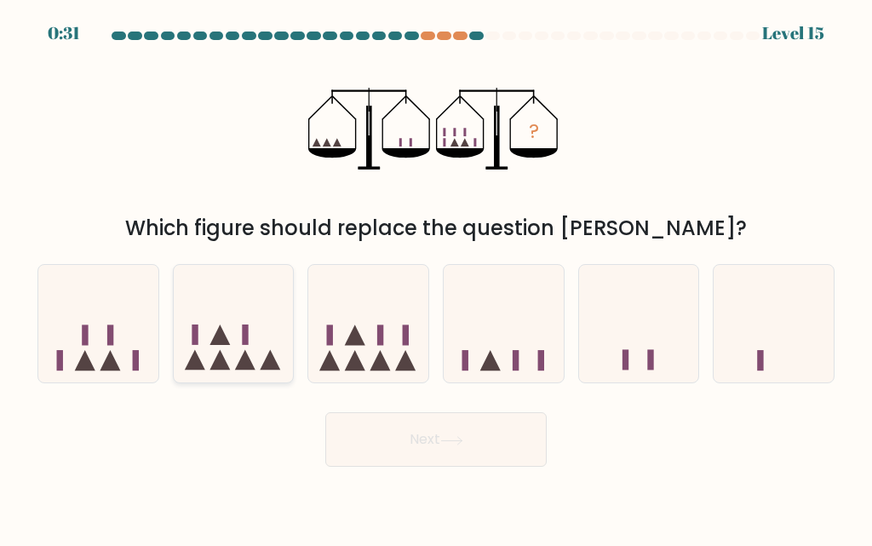
click at [249, 377] on div at bounding box center [234, 323] width 122 height 119
click at [436, 278] on input "b." at bounding box center [436, 275] width 1 height 4
radio input "true"
click at [451, 451] on button "Next" at bounding box center [435, 439] width 221 height 55
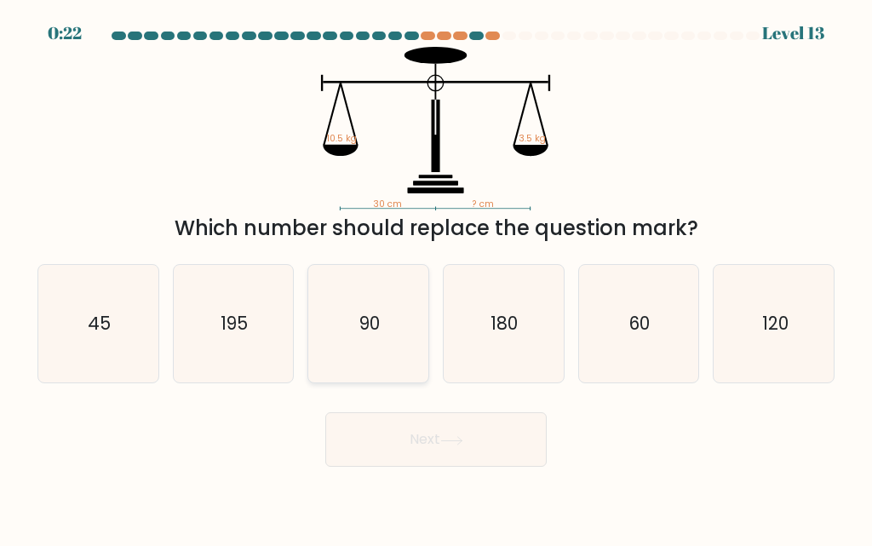
click at [413, 336] on icon "90" at bounding box center [369, 324] width 118 height 118
click at [436, 278] on input "c. 90" at bounding box center [436, 275] width 1 height 4
radio input "true"
click at [445, 458] on button "Next" at bounding box center [435, 439] width 221 height 55
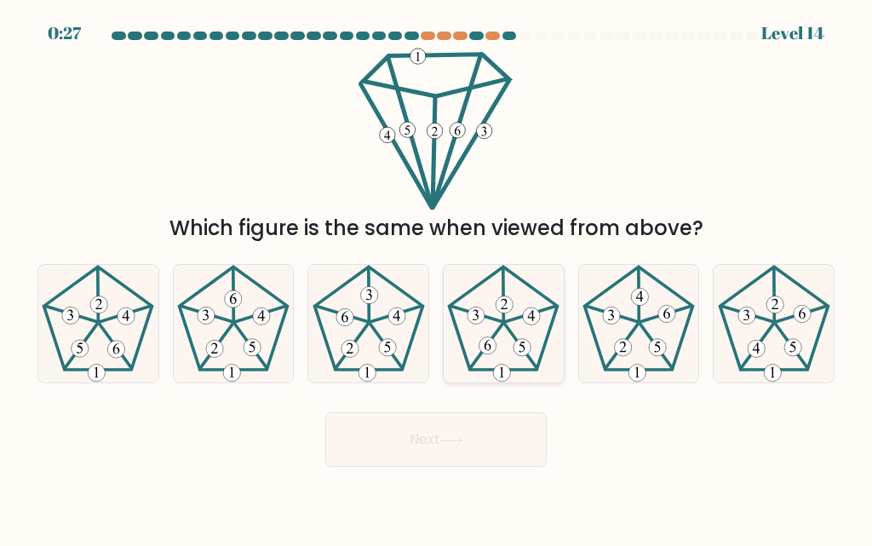
click at [538, 344] on icon at bounding box center [504, 324] width 118 height 118
click at [437, 278] on input "d." at bounding box center [436, 275] width 1 height 4
radio input "true"
click at [454, 451] on button "Next" at bounding box center [435, 439] width 221 height 55
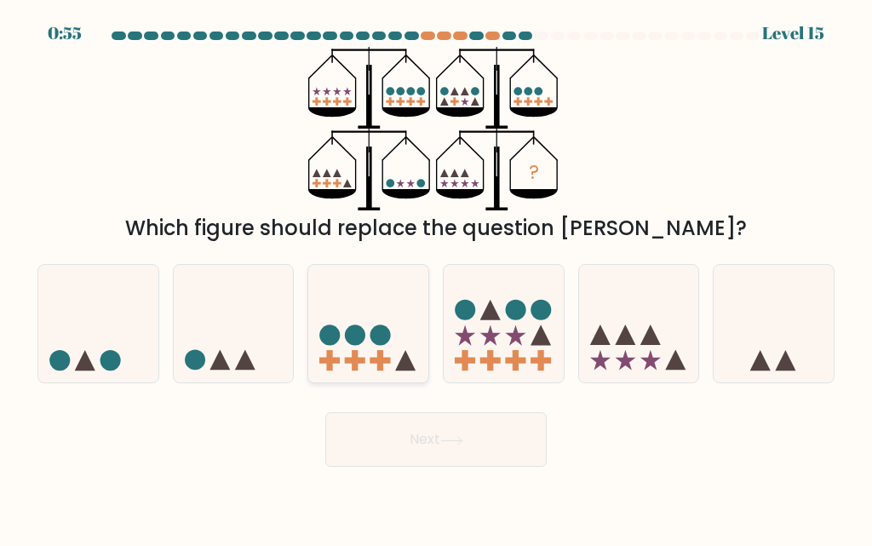
click at [391, 317] on icon at bounding box center [368, 324] width 120 height 100
click at [436, 278] on input "c." at bounding box center [436, 275] width 1 height 4
radio input "true"
click at [381, 423] on button "Next" at bounding box center [435, 439] width 221 height 55
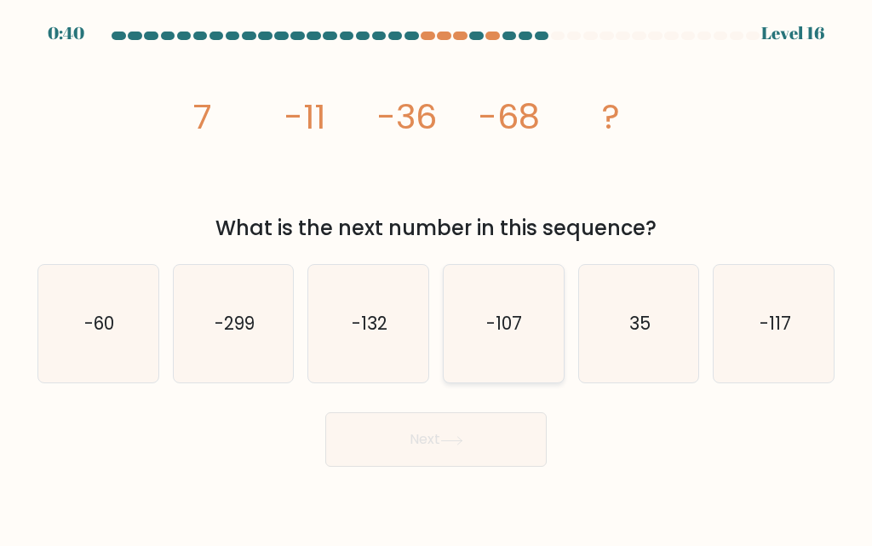
click at [515, 323] on text "-107" at bounding box center [505, 323] width 36 height 25
click at [437, 278] on input "d. -107" at bounding box center [436, 275] width 1 height 4
radio input "true"
click at [456, 456] on button "Next" at bounding box center [435, 439] width 221 height 55
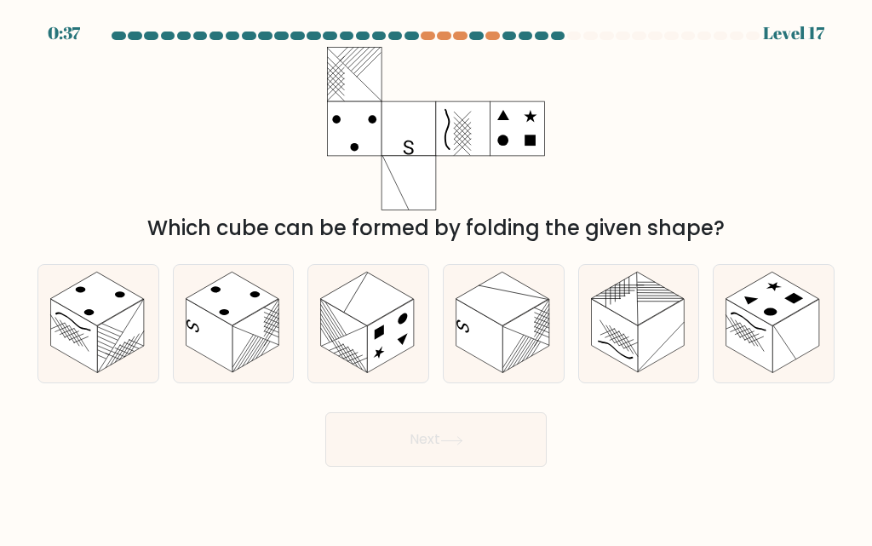
click at [251, 364] on icon at bounding box center [234, 324] width 120 height 118
click at [436, 278] on input "b." at bounding box center [436, 275] width 1 height 4
radio input "true"
click at [410, 423] on button "Next" at bounding box center [435, 439] width 221 height 55
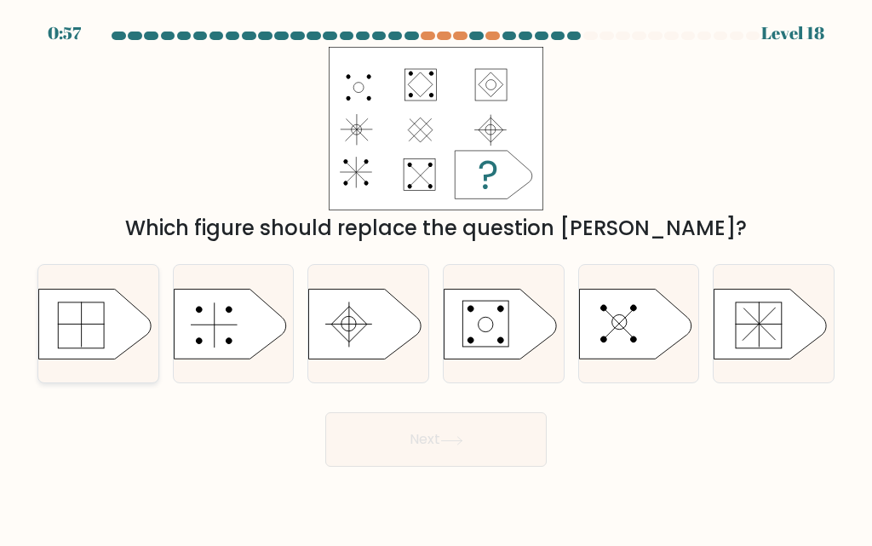
click at [96, 330] on icon at bounding box center [94, 324] width 112 height 70
click at [436, 278] on input "a." at bounding box center [436, 275] width 1 height 4
radio input "true"
click at [507, 460] on button "Next" at bounding box center [435, 439] width 221 height 55
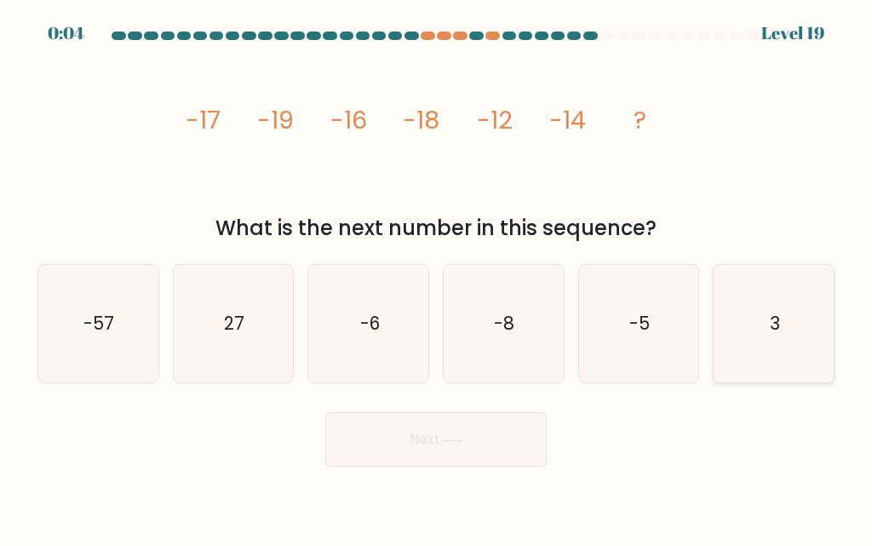
click at [756, 353] on icon "3" at bounding box center [775, 324] width 118 height 118
click at [437, 278] on input "f. 3" at bounding box center [436, 275] width 1 height 4
radio input "true"
click at [472, 445] on button "Next" at bounding box center [435, 439] width 221 height 55
click at [490, 451] on button "Next" at bounding box center [435, 439] width 221 height 55
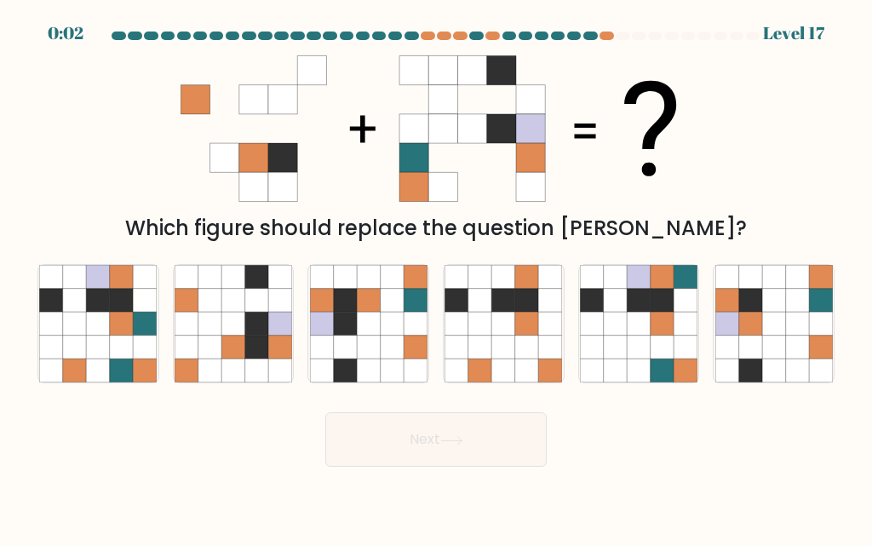
click at [440, 455] on button "Next" at bounding box center [435, 439] width 221 height 55
click at [480, 446] on button "Next" at bounding box center [435, 439] width 221 height 55
click at [715, 484] on body "0:36 Level 17" at bounding box center [436, 273] width 872 height 546
click at [387, 342] on icon at bounding box center [391, 347] width 23 height 23
click at [436, 278] on input "c." at bounding box center [436, 275] width 1 height 4
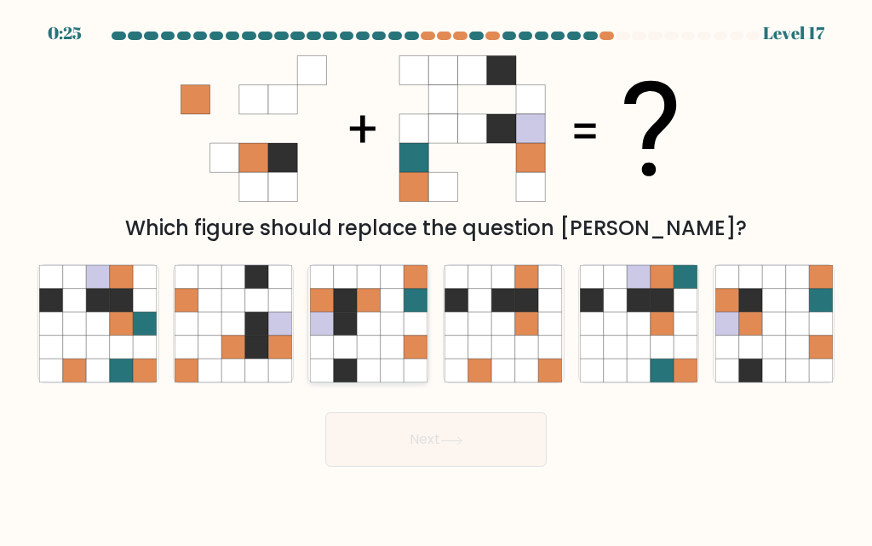
radio input "true"
click at [505, 457] on button "Next" at bounding box center [435, 439] width 221 height 55
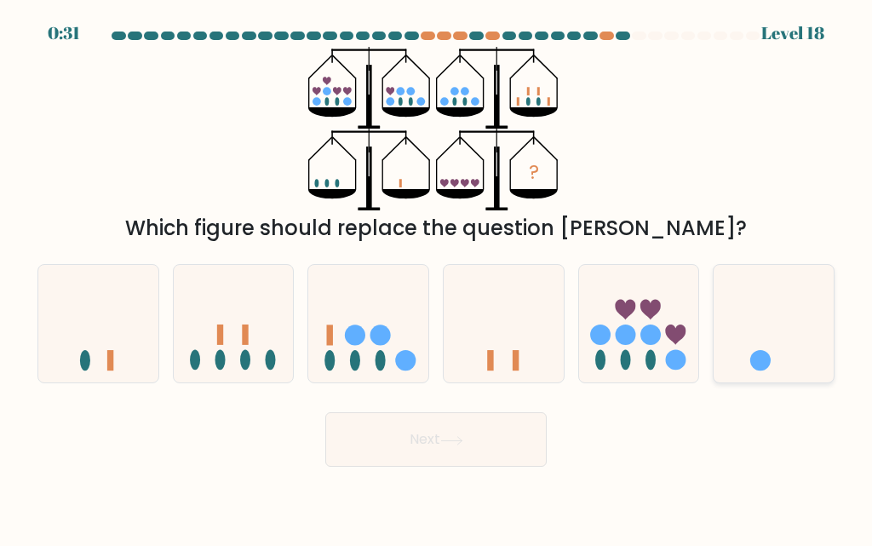
click at [799, 363] on icon at bounding box center [774, 324] width 120 height 100
click at [437, 278] on input "f." at bounding box center [436, 275] width 1 height 4
radio input "true"
click at [496, 446] on button "Next" at bounding box center [435, 439] width 221 height 55
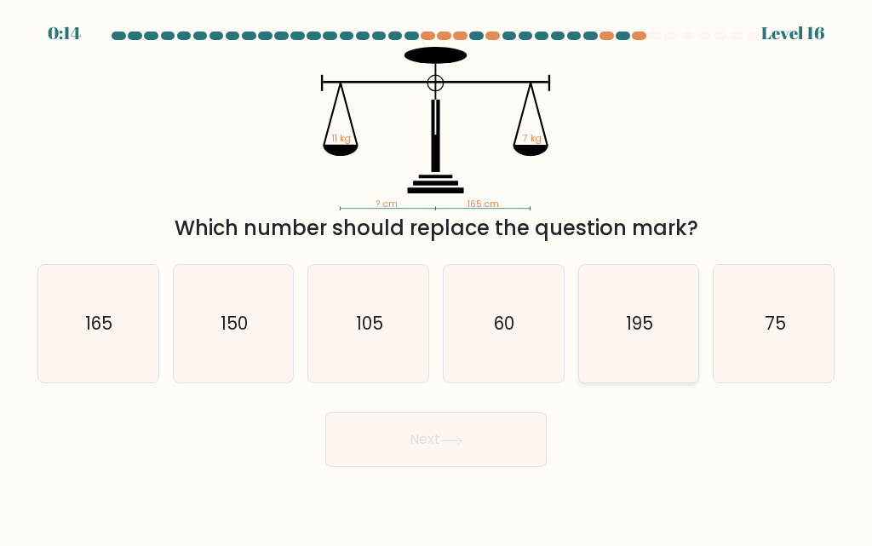
click at [629, 300] on icon "195" at bounding box center [639, 324] width 118 height 118
click at [437, 278] on input "e. 195" at bounding box center [436, 275] width 1 height 4
radio input "true"
click at [499, 440] on button "Next" at bounding box center [435, 439] width 221 height 55
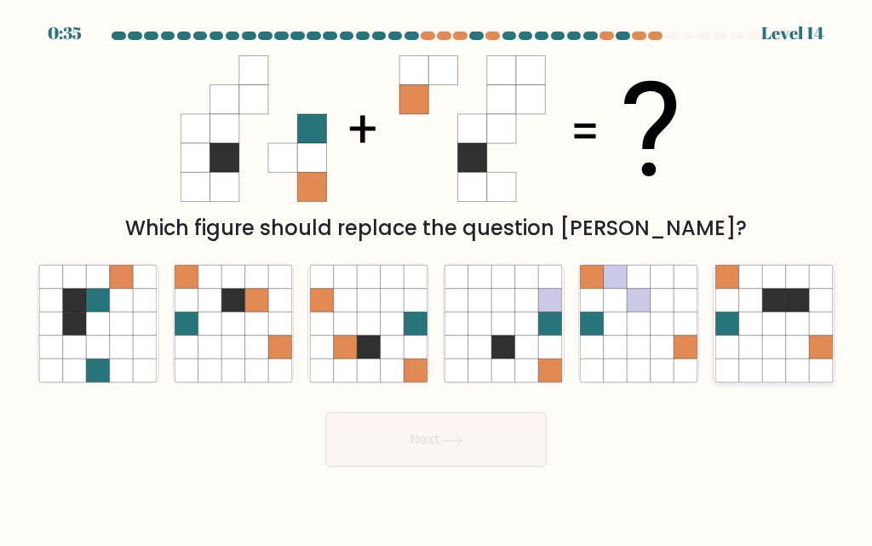
click at [771, 345] on icon at bounding box center [773, 347] width 23 height 23
click at [437, 278] on input "f." at bounding box center [436, 275] width 1 height 4
radio input "true"
click at [483, 453] on button "Next" at bounding box center [435, 439] width 221 height 55
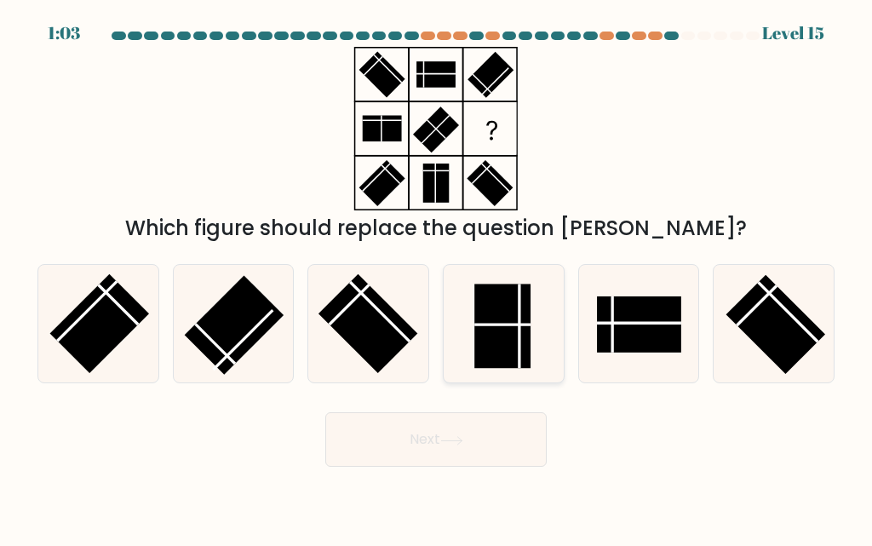
click at [503, 342] on rect at bounding box center [502, 327] width 56 height 84
click at [437, 278] on input "d." at bounding box center [436, 275] width 1 height 4
radio input "true"
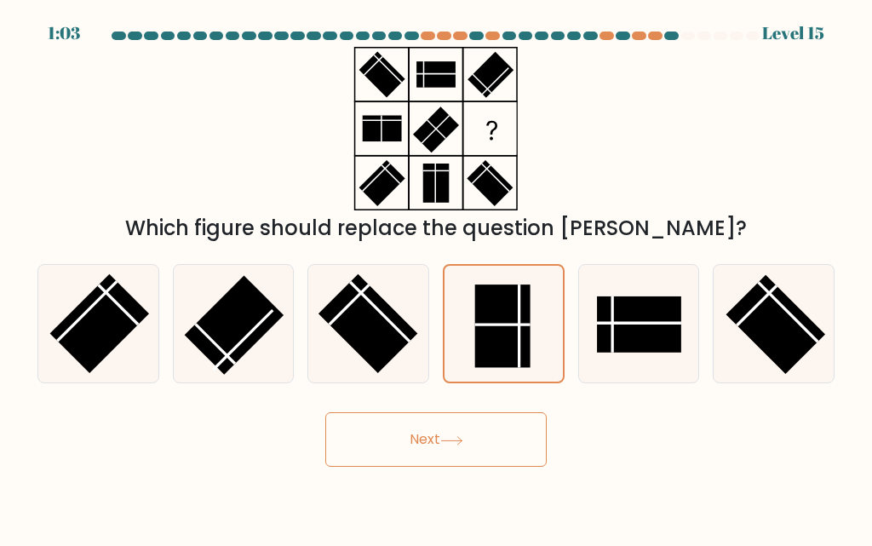
click at [452, 440] on icon at bounding box center [451, 440] width 23 height 9
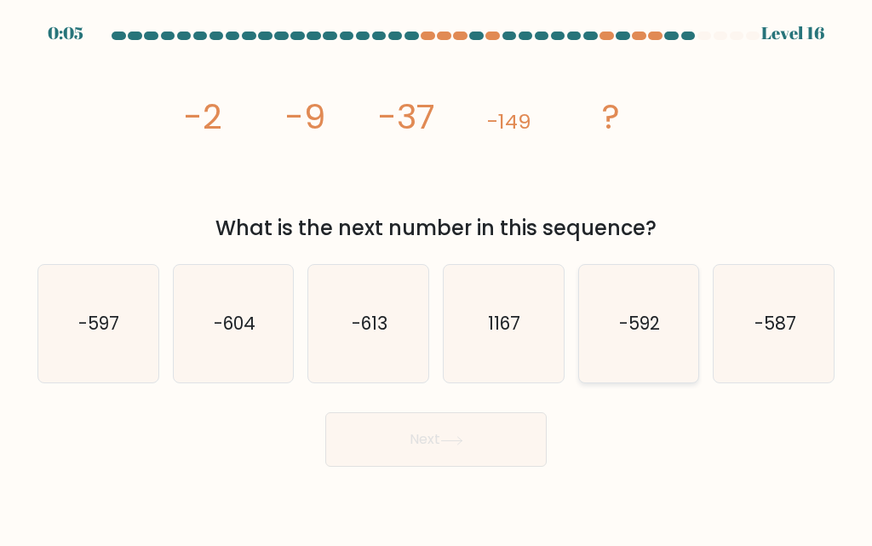
click at [653, 322] on text "-592" at bounding box center [639, 323] width 41 height 25
click at [437, 278] on input "e. -592" at bounding box center [436, 275] width 1 height 4
radio input "true"
click at [132, 323] on icon "-597" at bounding box center [98, 324] width 118 height 118
click at [436, 278] on input "a. -597" at bounding box center [436, 275] width 1 height 4
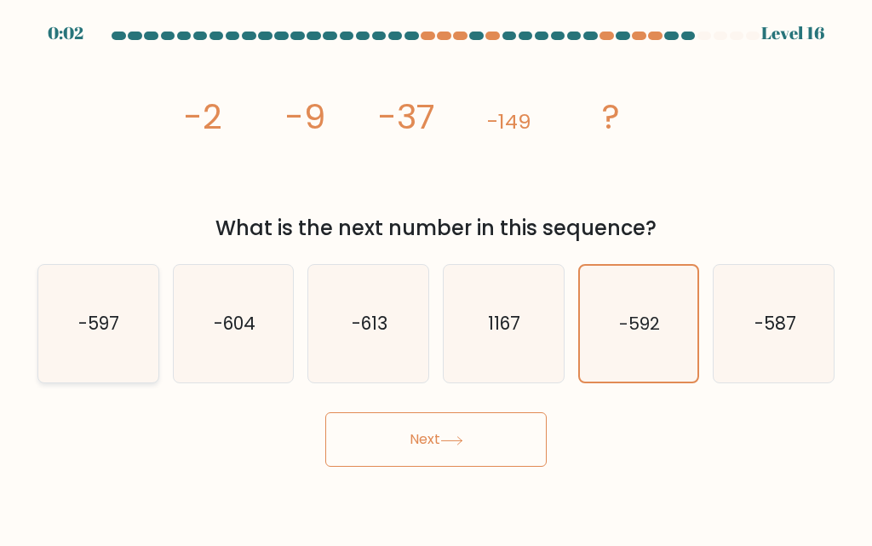
radio input "true"
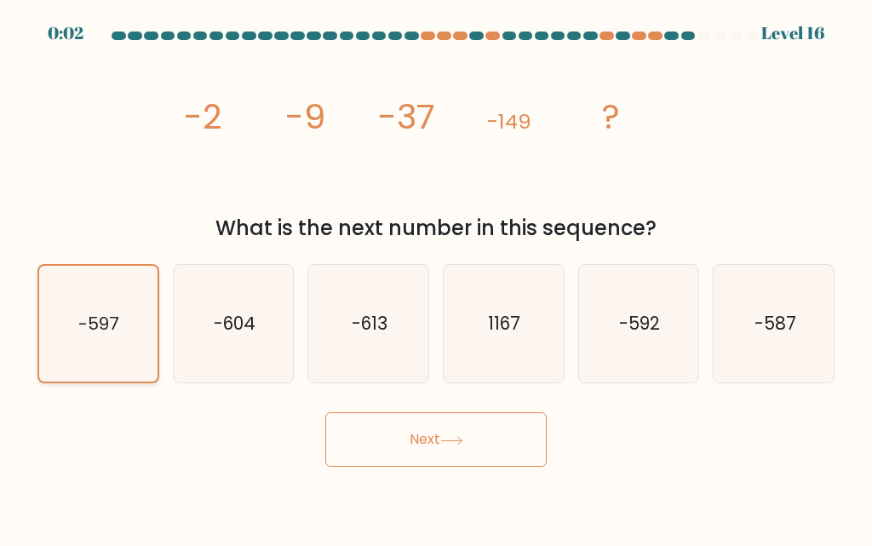
click at [428, 446] on button "Next" at bounding box center [435, 439] width 221 height 55
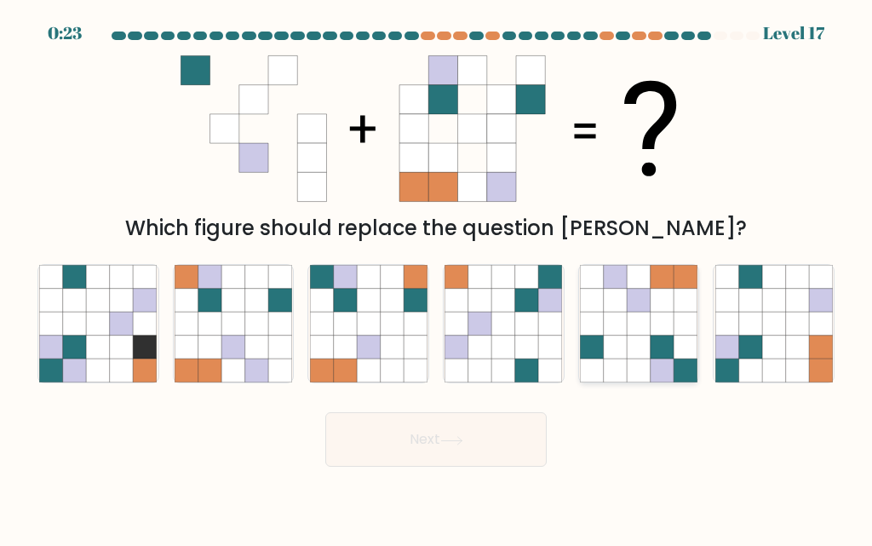
click at [670, 303] on icon at bounding box center [662, 300] width 23 height 23
click at [437, 278] on input "e." at bounding box center [436, 275] width 1 height 4
radio input "true"
click at [519, 457] on button "Next" at bounding box center [435, 439] width 221 height 55
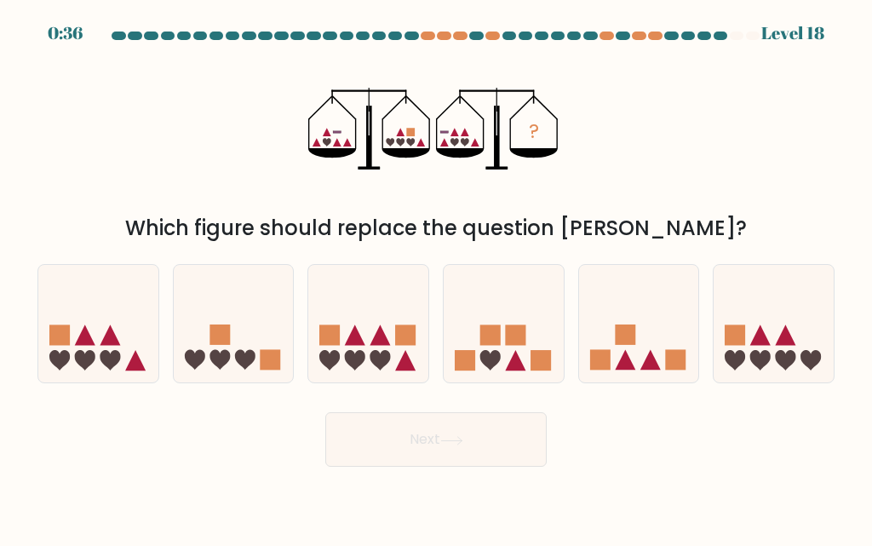
click at [112, 357] on icon at bounding box center [110, 360] width 20 height 20
click at [436, 278] on input "a." at bounding box center [436, 275] width 1 height 4
radio input "true"
click at [488, 440] on button "Next" at bounding box center [435, 439] width 221 height 55
click at [443, 430] on button "Next" at bounding box center [435, 439] width 221 height 55
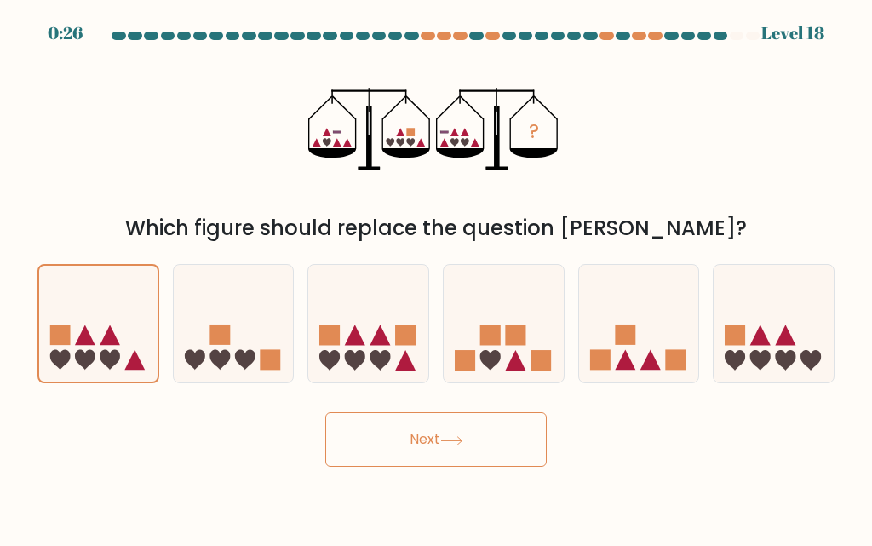
click at [461, 458] on button "Next" at bounding box center [435, 439] width 221 height 55
click at [439, 453] on button "Next" at bounding box center [435, 439] width 221 height 55
click at [439, 459] on button "Next" at bounding box center [435, 439] width 221 height 55
click at [419, 462] on button "Next" at bounding box center [435, 439] width 221 height 55
click at [112, 354] on icon at bounding box center [110, 360] width 20 height 20
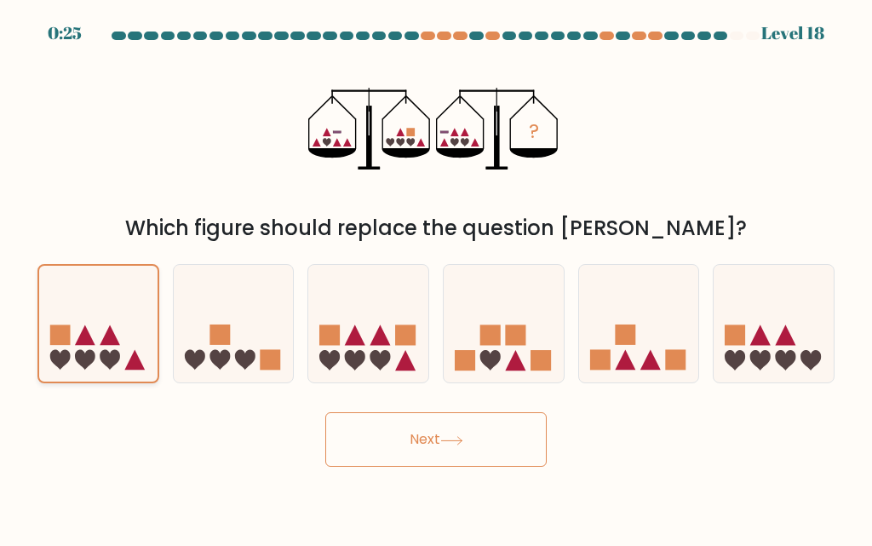
click at [436, 278] on input "a." at bounding box center [436, 275] width 1 height 4
click at [440, 438] on button "Next" at bounding box center [435, 439] width 221 height 55
click at [437, 442] on button "Next" at bounding box center [435, 439] width 221 height 55
click at [236, 382] on div at bounding box center [234, 323] width 122 height 119
click at [436, 278] on input "b." at bounding box center [436, 275] width 1 height 4
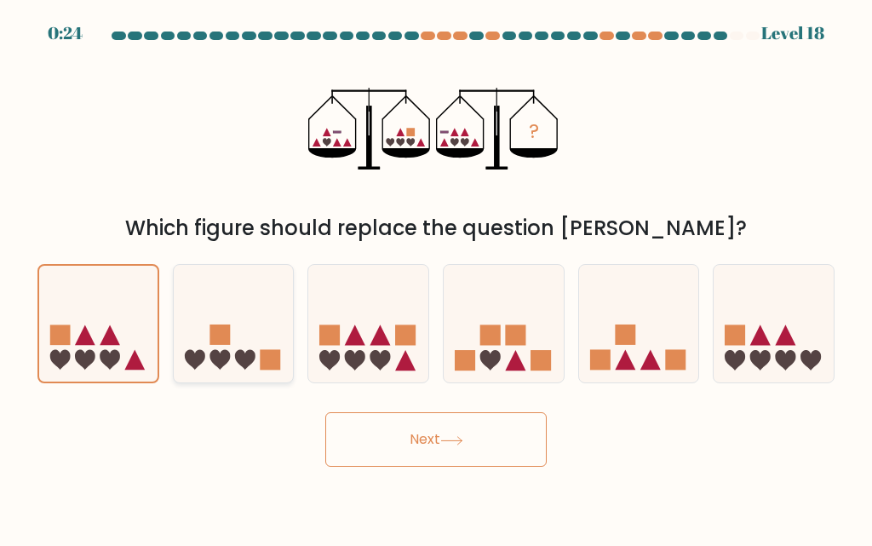
radio input "true"
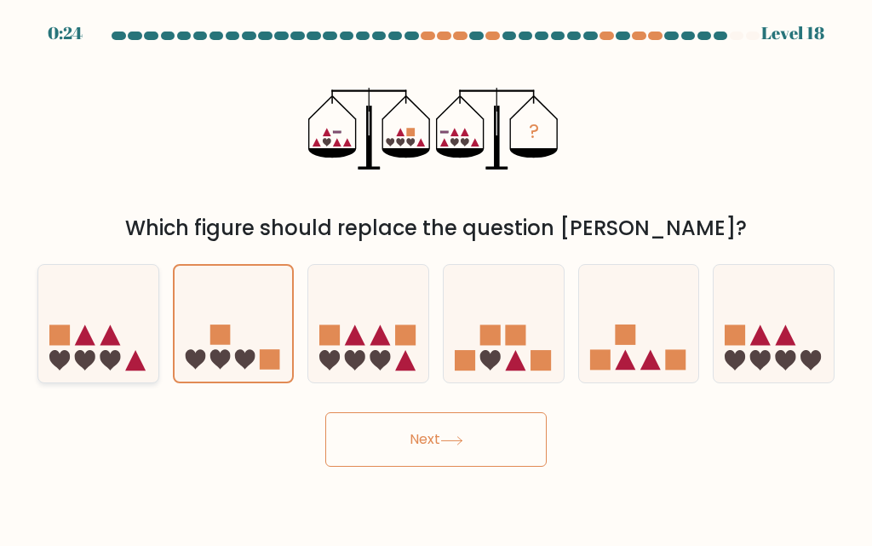
click at [107, 334] on icon at bounding box center [110, 335] width 20 height 20
click at [436, 278] on input "a." at bounding box center [436, 275] width 1 height 4
radio input "true"
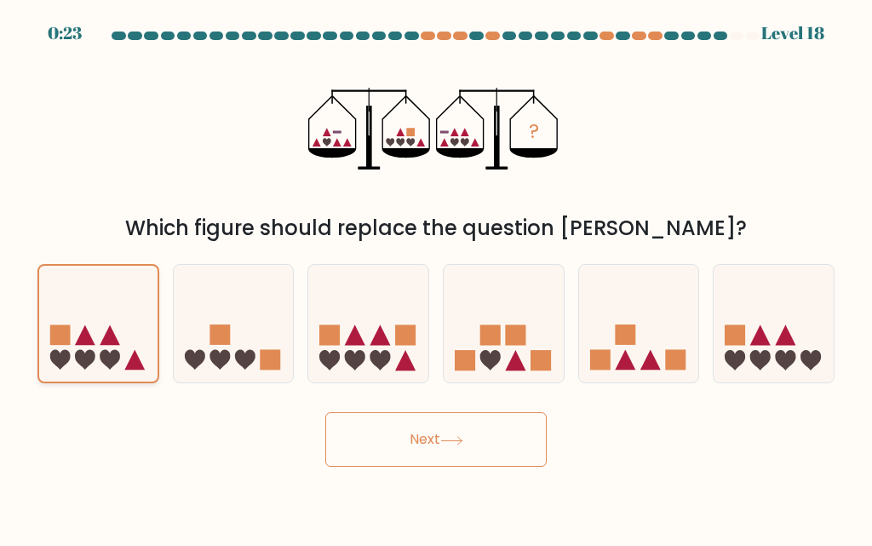
click at [452, 418] on button "Next" at bounding box center [435, 439] width 221 height 55
click at [471, 440] on button "Next" at bounding box center [435, 439] width 221 height 55
click at [499, 438] on button "Next" at bounding box center [435, 439] width 221 height 55
click at [509, 440] on button "Next" at bounding box center [435, 439] width 221 height 55
click at [455, 444] on icon at bounding box center [451, 440] width 23 height 9
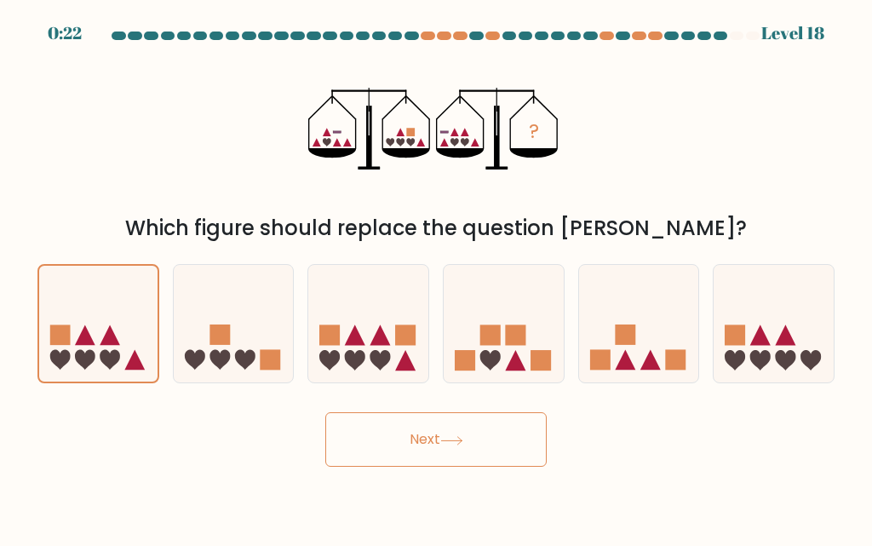
click at [403, 457] on button "Next" at bounding box center [435, 439] width 221 height 55
click at [384, 463] on button "Next" at bounding box center [435, 439] width 221 height 55
click at [376, 462] on button "Next" at bounding box center [435, 439] width 221 height 55
click at [526, 359] on icon at bounding box center [504, 324] width 120 height 100
click at [437, 278] on input "d." at bounding box center [436, 275] width 1 height 4
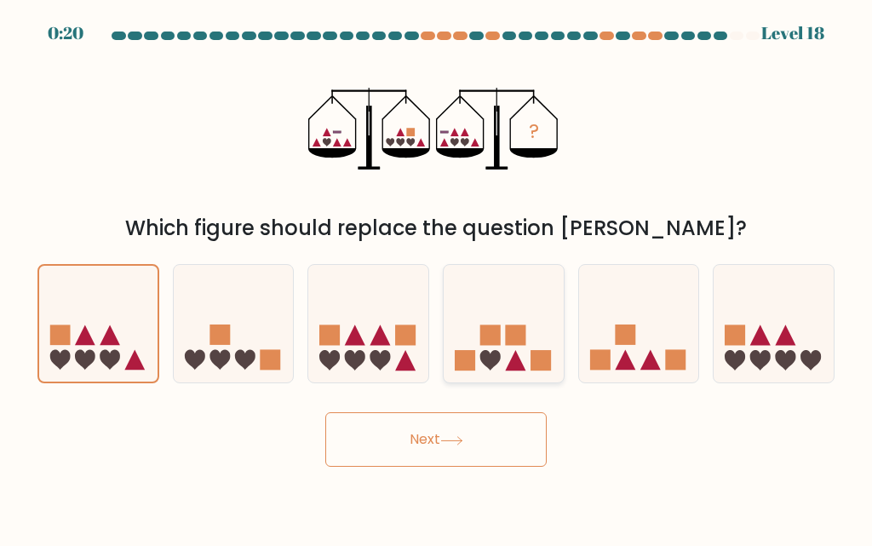
radio input "true"
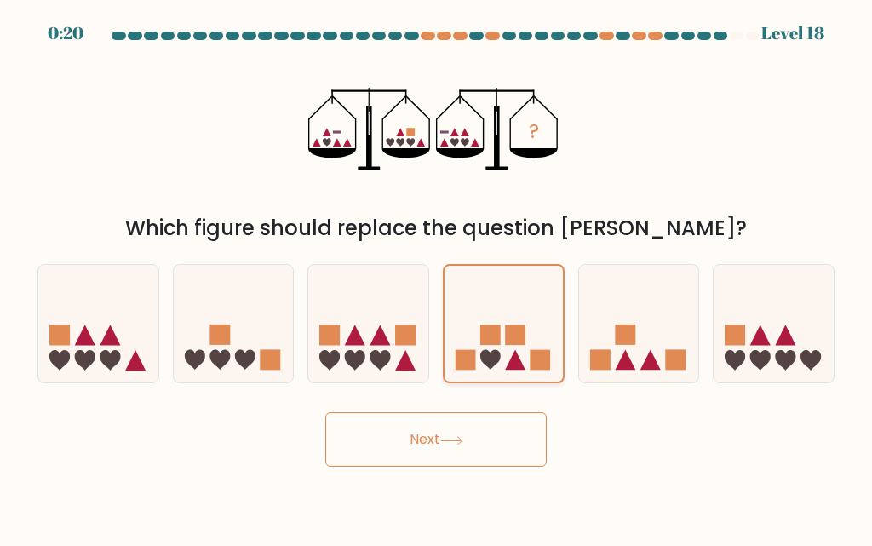
click at [473, 430] on button "Next" at bounding box center [435, 439] width 221 height 55
click at [377, 327] on icon at bounding box center [368, 324] width 120 height 100
click at [436, 278] on input "c." at bounding box center [436, 275] width 1 height 4
radio input "true"
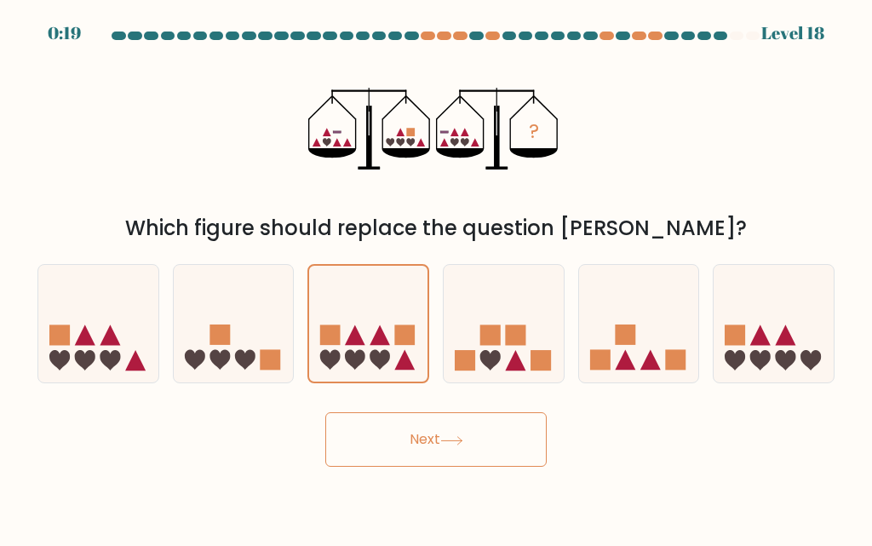
click at [357, 443] on button "Next" at bounding box center [435, 439] width 221 height 55
click at [238, 349] on icon at bounding box center [234, 324] width 120 height 100
click at [436, 278] on input "b." at bounding box center [436, 275] width 1 height 4
radio input "true"
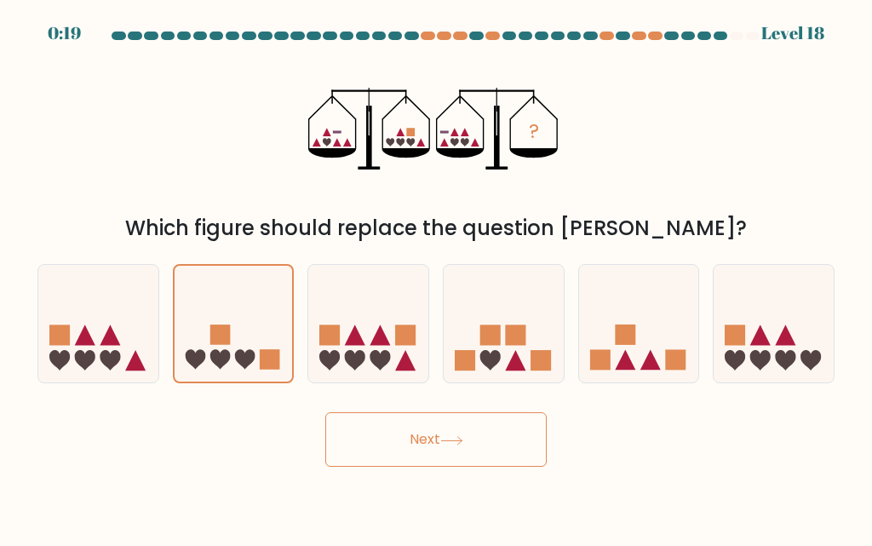
click at [384, 431] on button "Next" at bounding box center [435, 439] width 221 height 55
click at [124, 326] on icon at bounding box center [98, 324] width 120 height 100
click at [436, 278] on input "a." at bounding box center [436, 275] width 1 height 4
radio input "true"
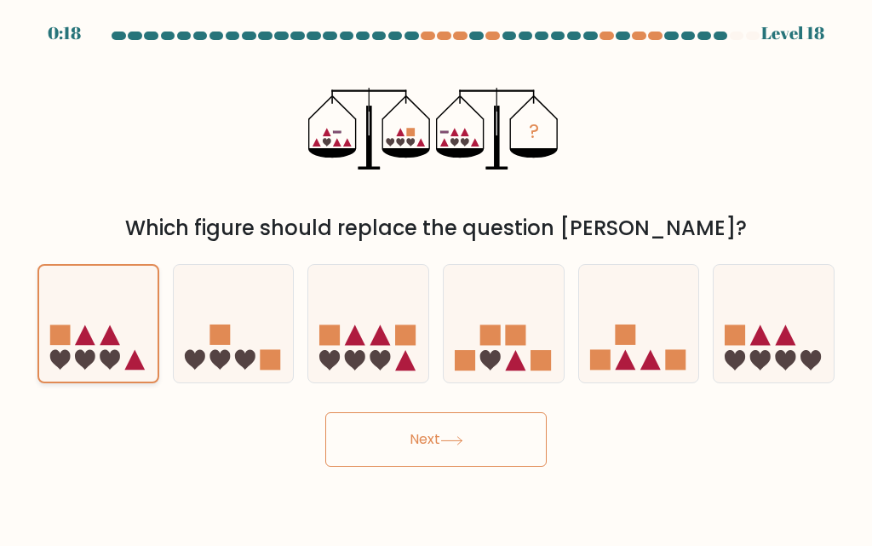
click at [460, 446] on button "Next" at bounding box center [435, 439] width 221 height 55
click at [462, 440] on icon at bounding box center [451, 440] width 23 height 9
click at [499, 428] on button "Next" at bounding box center [435, 439] width 221 height 55
click at [439, 459] on button "Next" at bounding box center [435, 439] width 221 height 55
click at [451, 458] on button "Next" at bounding box center [435, 439] width 221 height 55
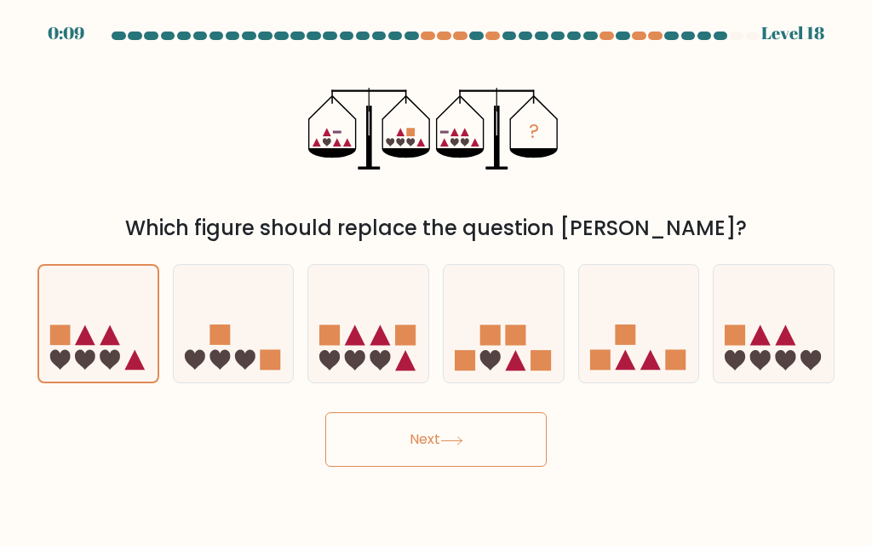
click at [399, 430] on button "Next" at bounding box center [435, 439] width 221 height 55
click at [416, 453] on button "Next" at bounding box center [435, 439] width 221 height 55
click at [440, 446] on button "Next" at bounding box center [435, 439] width 221 height 55
click at [451, 424] on button "Next" at bounding box center [435, 439] width 221 height 55
click at [461, 431] on button "Next" at bounding box center [435, 439] width 221 height 55
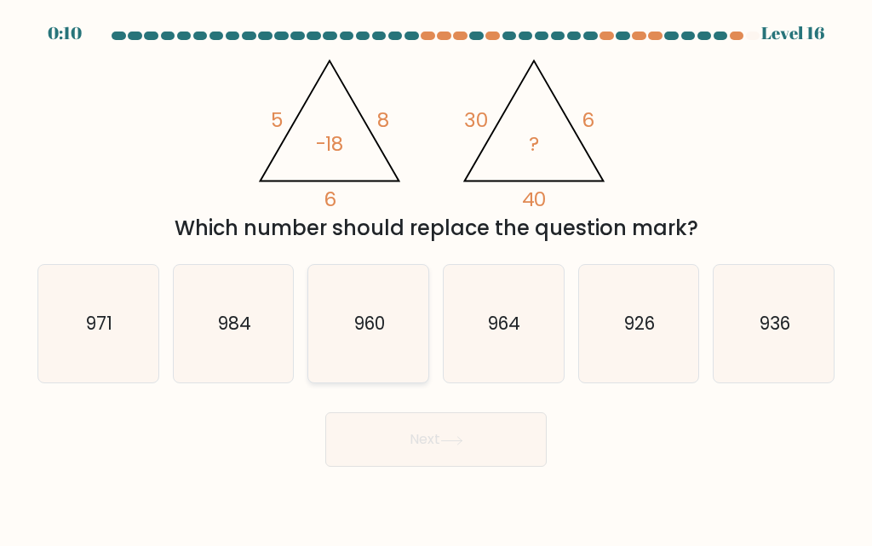
click at [403, 374] on icon "960" at bounding box center [369, 324] width 118 height 118
click at [436, 278] on input "c. 960" at bounding box center [436, 275] width 1 height 4
radio input "true"
click at [442, 446] on button "Next" at bounding box center [435, 439] width 221 height 55
